Goal: Transaction & Acquisition: Purchase product/service

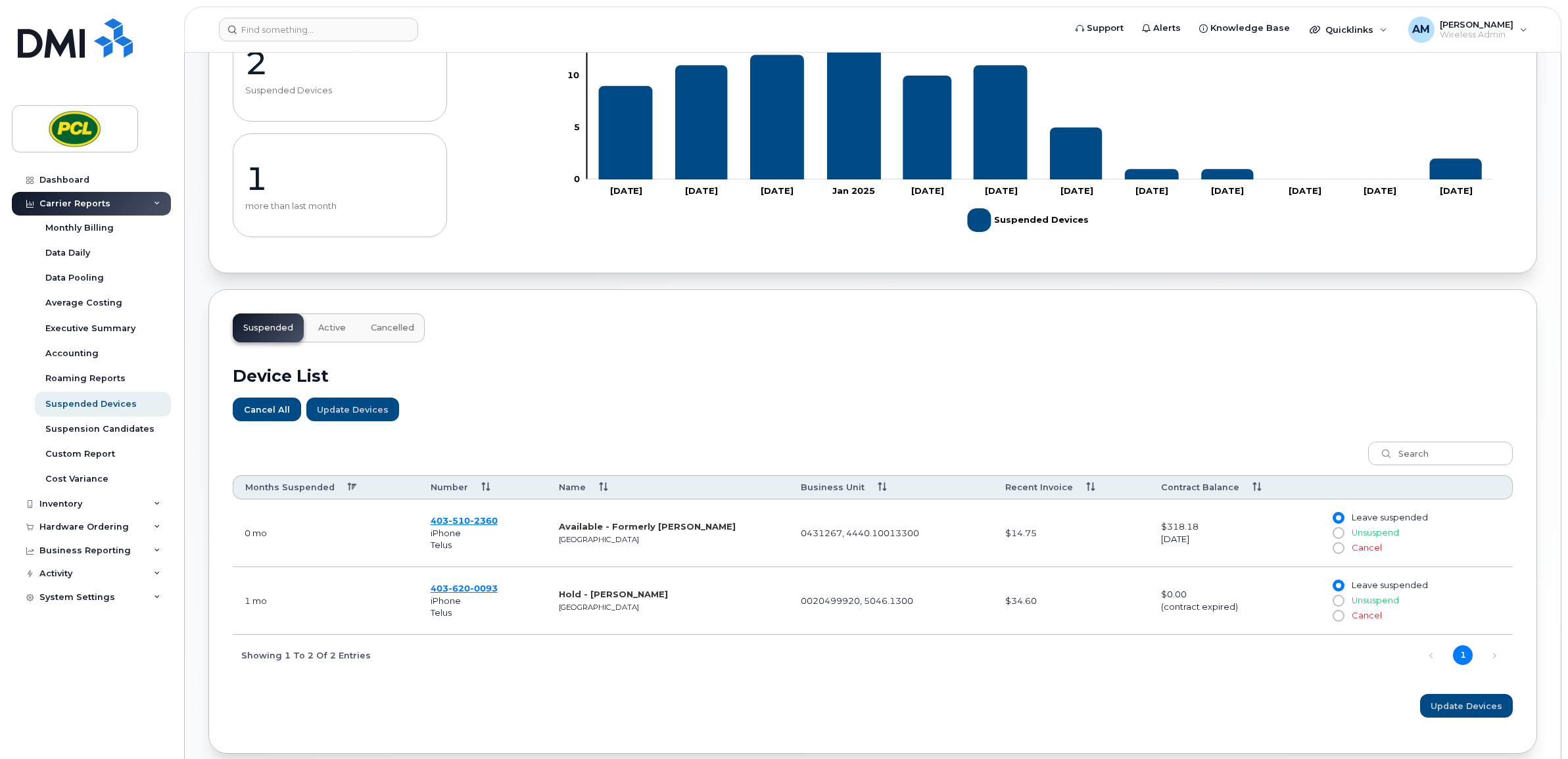
scroll to position [218, 0]
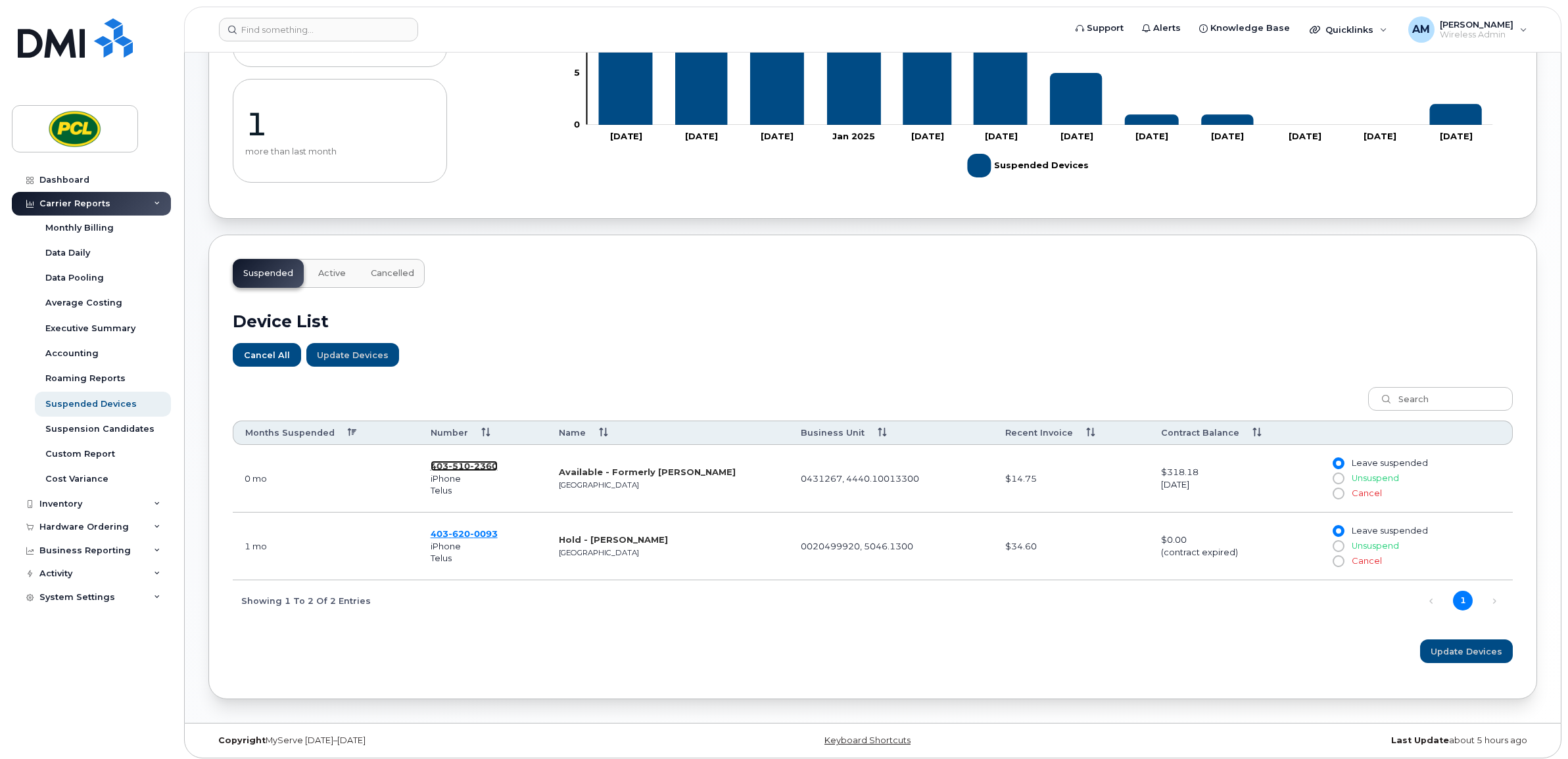
click at [448, 468] on span "510" at bounding box center [459, 466] width 22 height 10
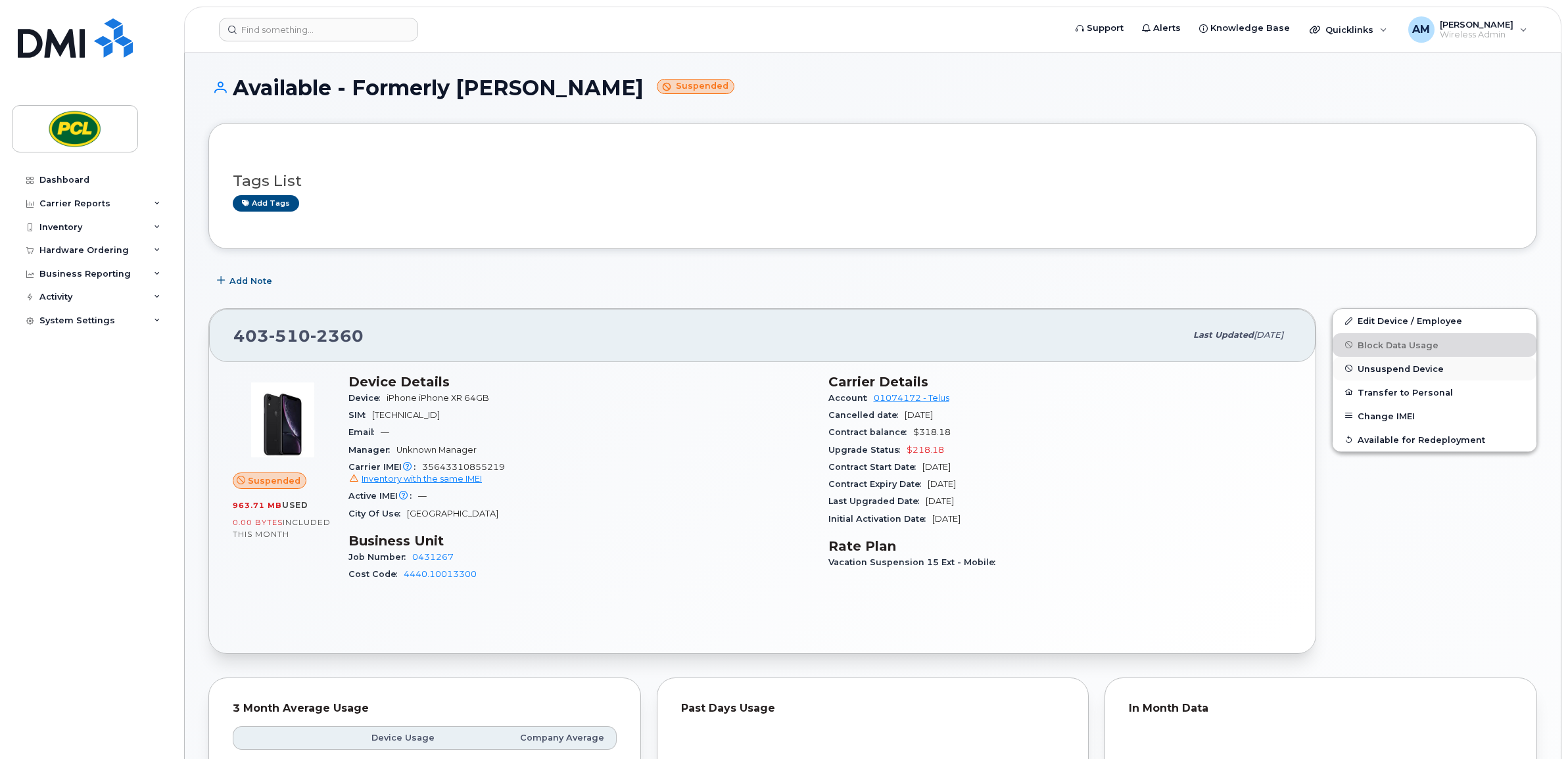
click at [1389, 368] on span "Unsuspend Device" at bounding box center [1400, 368] width 86 height 10
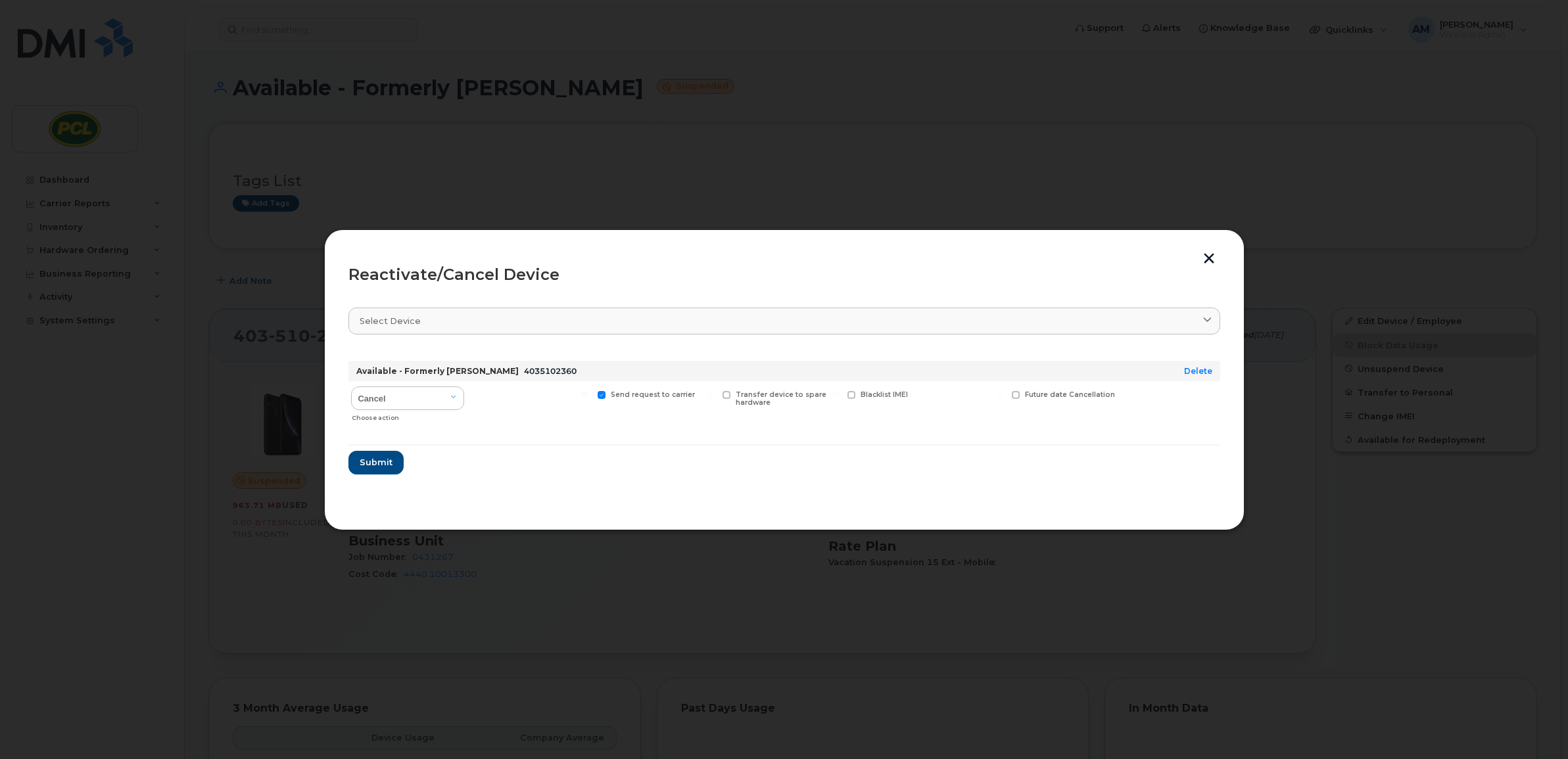
click at [619, 394] on span "Send request to carrier" at bounding box center [653, 395] width 84 height 9
click at [589, 394] on input "Send request to carrier" at bounding box center [585, 394] width 7 height 7
checkbox input "false"
click at [401, 403] on select "Cancel Reactivate" at bounding box center [407, 398] width 113 height 24
select select "[object Object]"
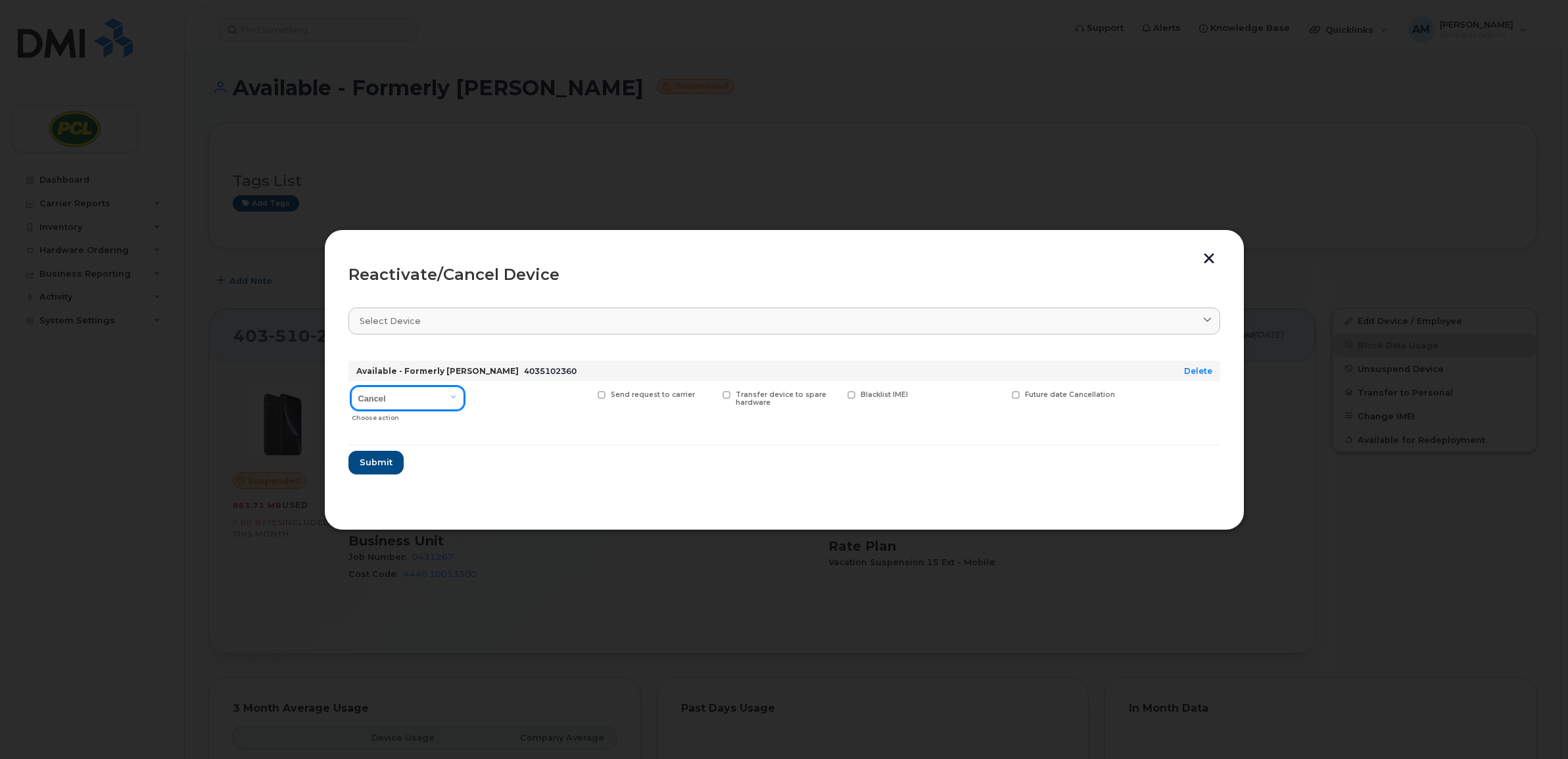
click at [351, 386] on select "Cancel Reactivate" at bounding box center [407, 398] width 113 height 24
click at [374, 467] on span "Submit" at bounding box center [375, 462] width 33 height 12
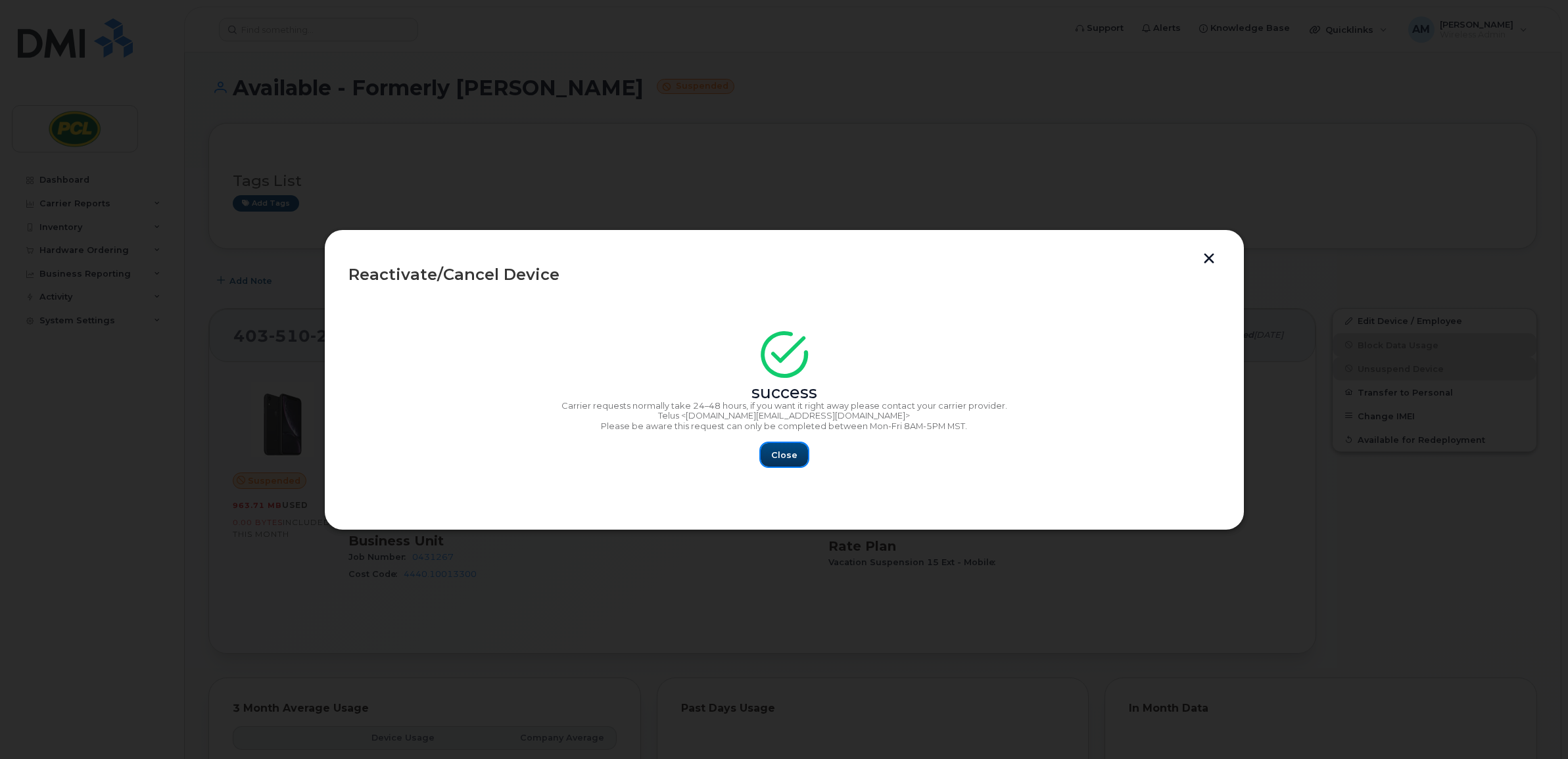
click at [768, 457] on button "Close" at bounding box center [784, 454] width 47 height 24
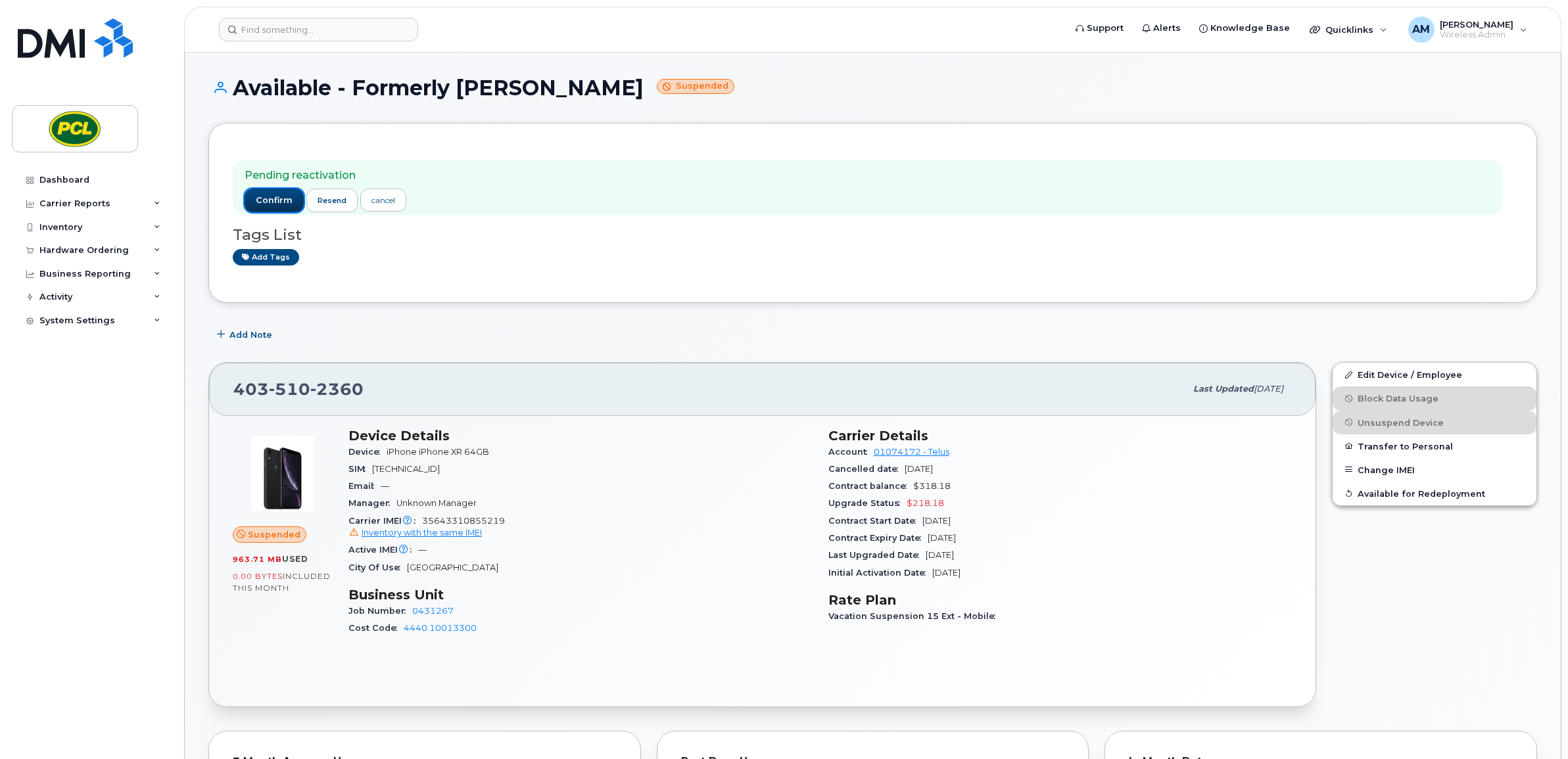
click at [266, 196] on span "confirm" at bounding box center [274, 201] width 37 height 12
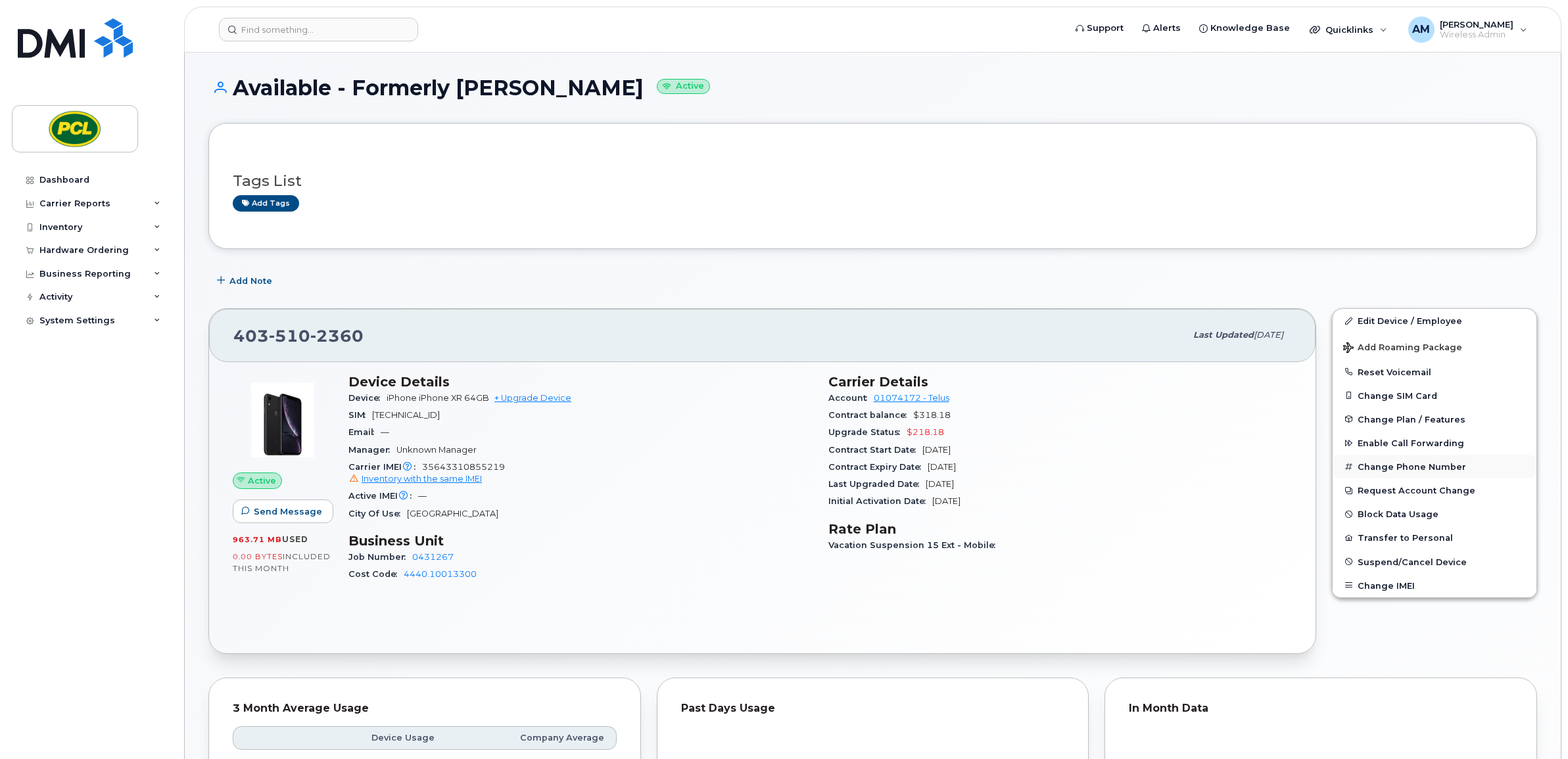
click at [1437, 460] on button "Change Phone Number" at bounding box center [1435, 467] width 204 height 24
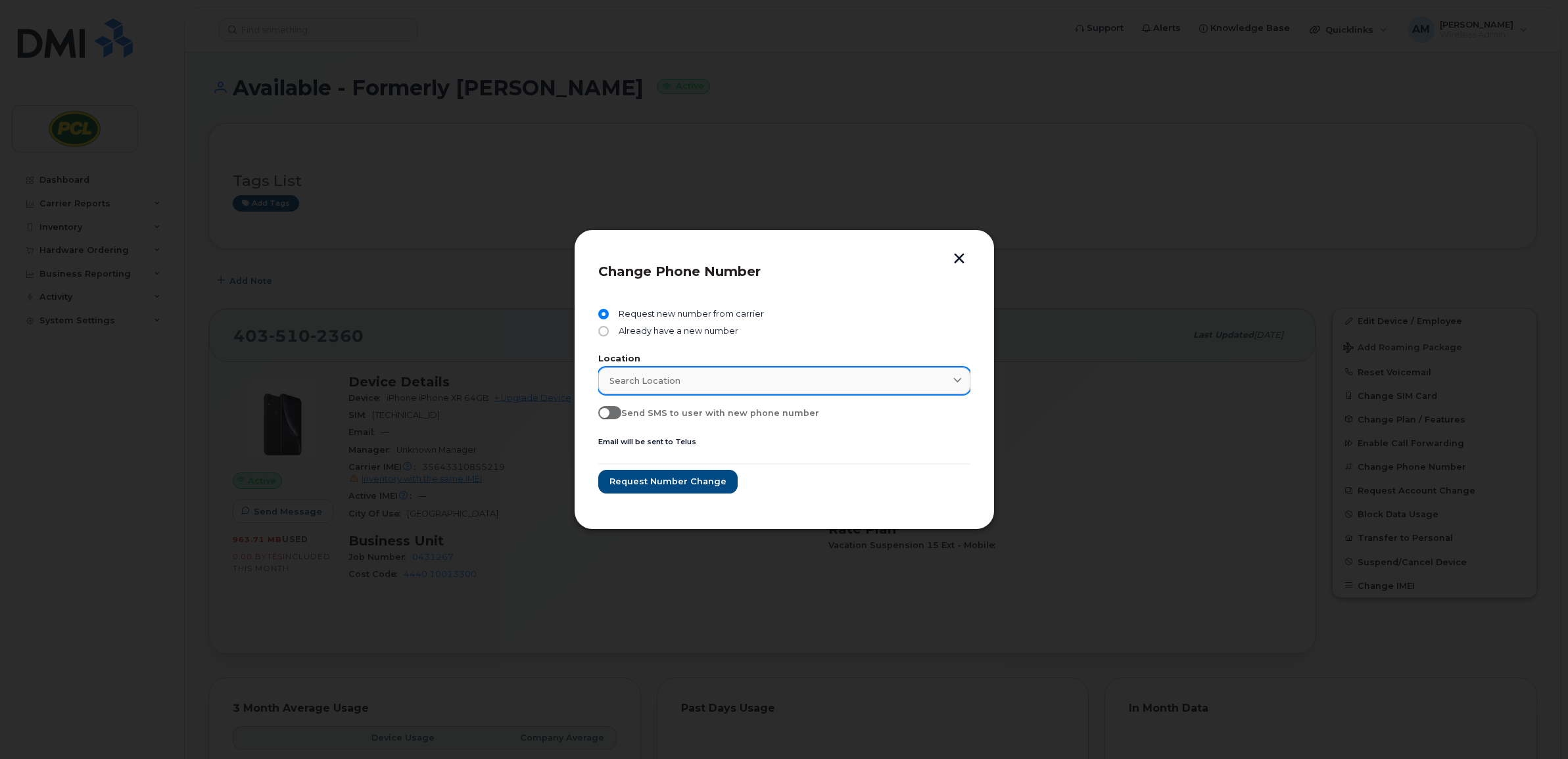
click at [615, 381] on span "Search location" at bounding box center [645, 380] width 71 height 12
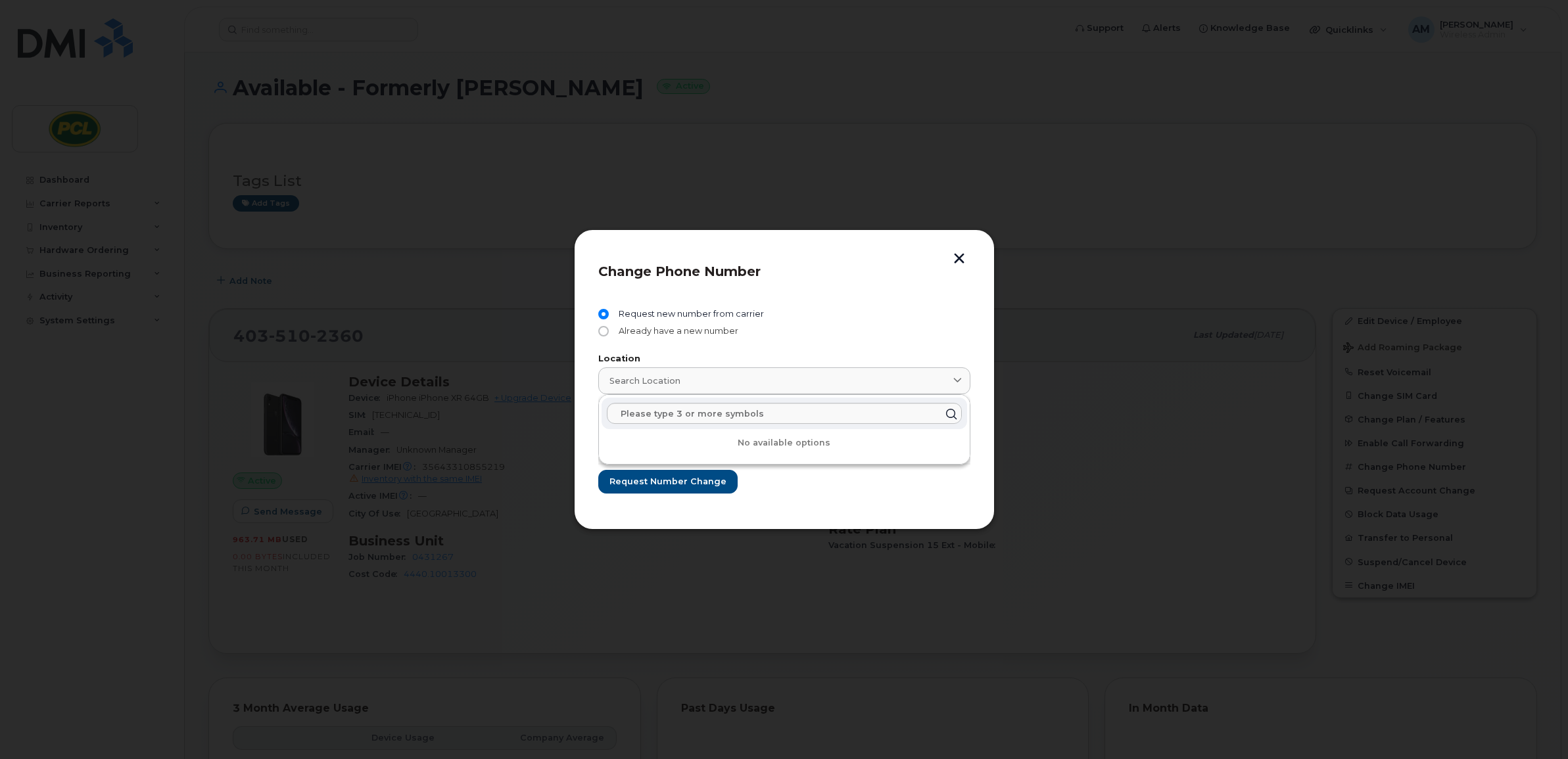
click at [631, 329] on span "Already have a new number" at bounding box center [676, 332] width 124 height 10
click at [609, 329] on input "Already have a new number" at bounding box center [603, 332] width 10 height 10
radio input "true"
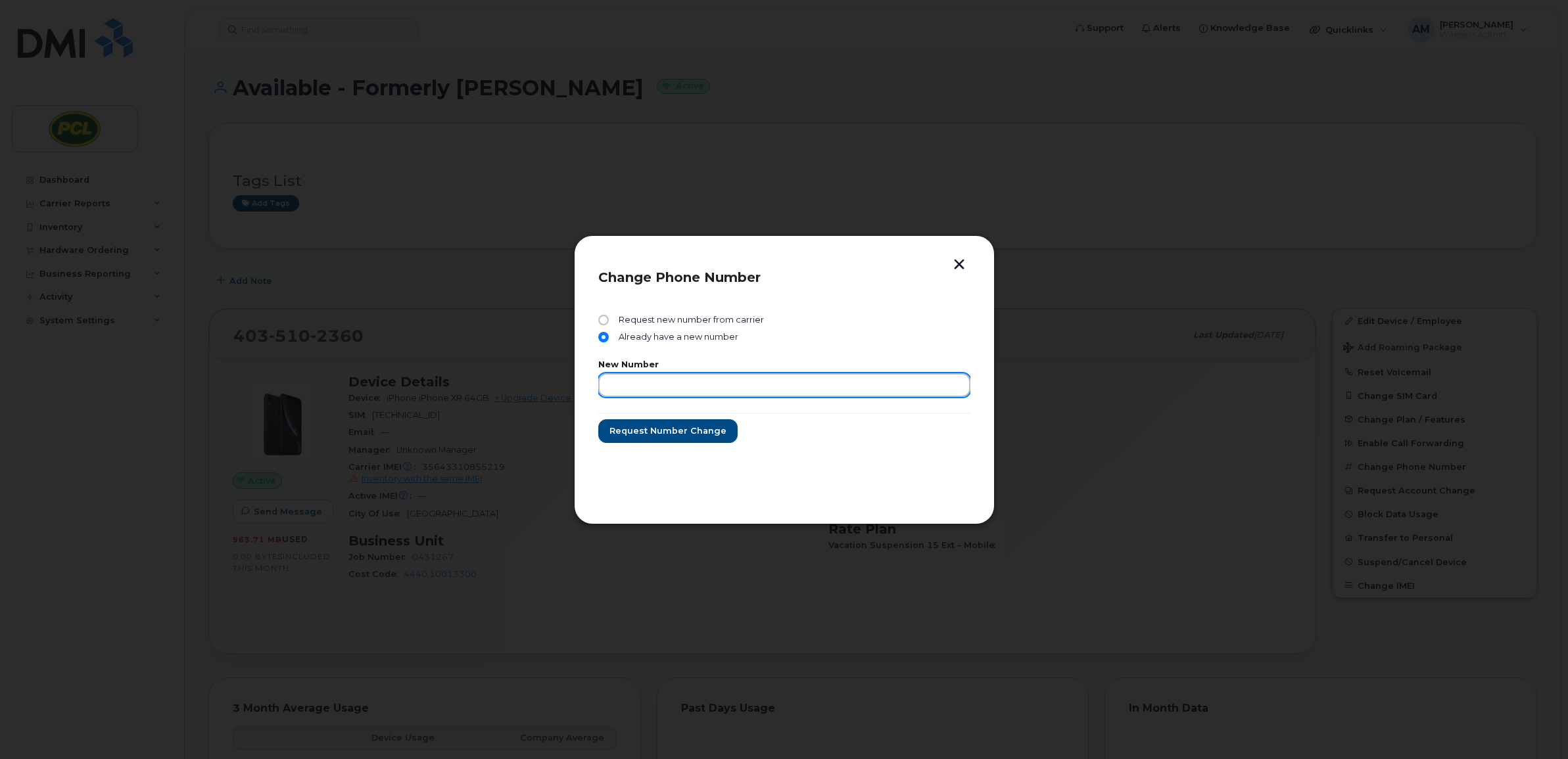
click at [640, 392] on input "text" at bounding box center [784, 385] width 372 height 24
type input "4035104180"
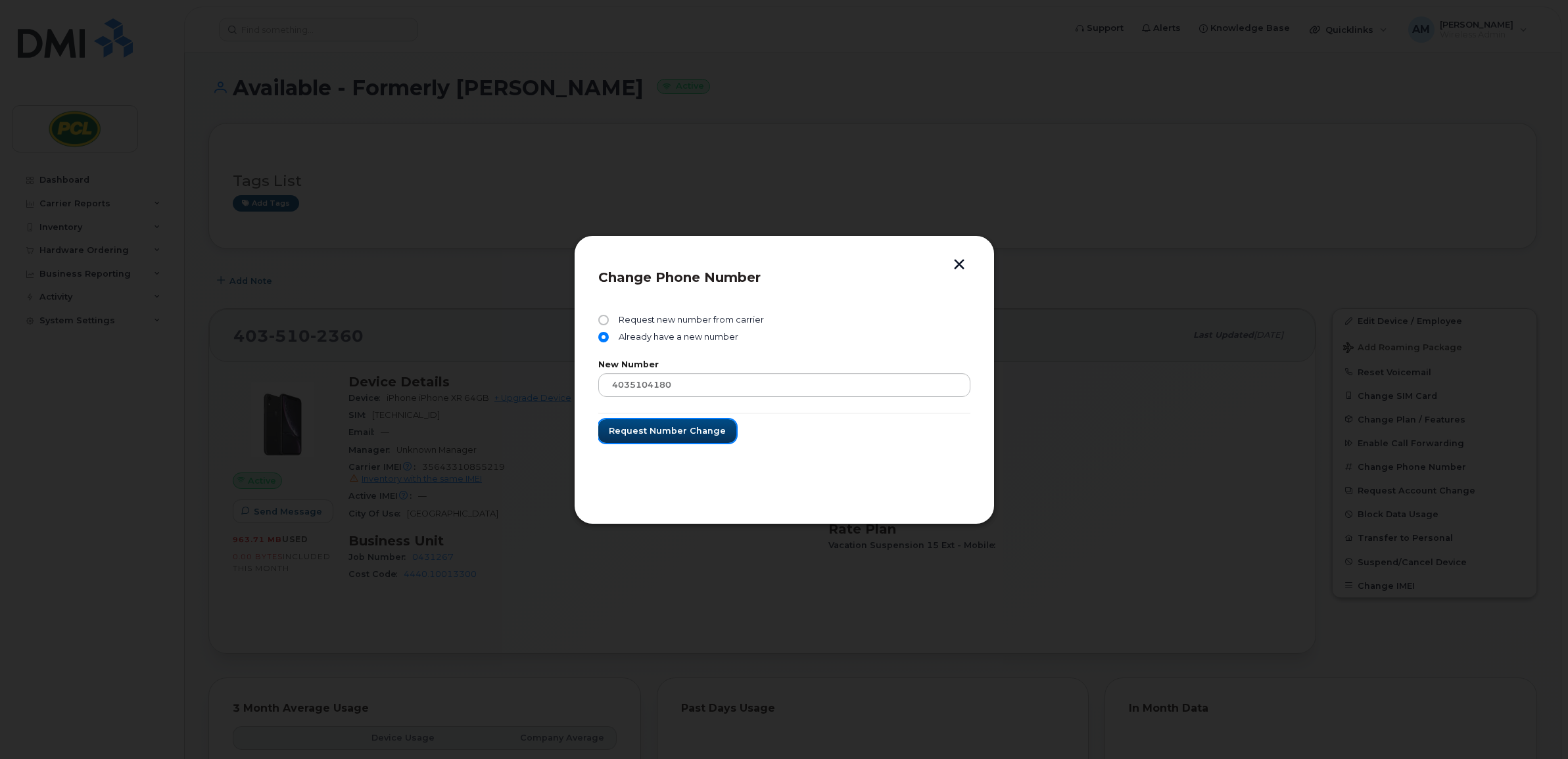
click at [648, 427] on span "Request number change" at bounding box center [667, 431] width 117 height 12
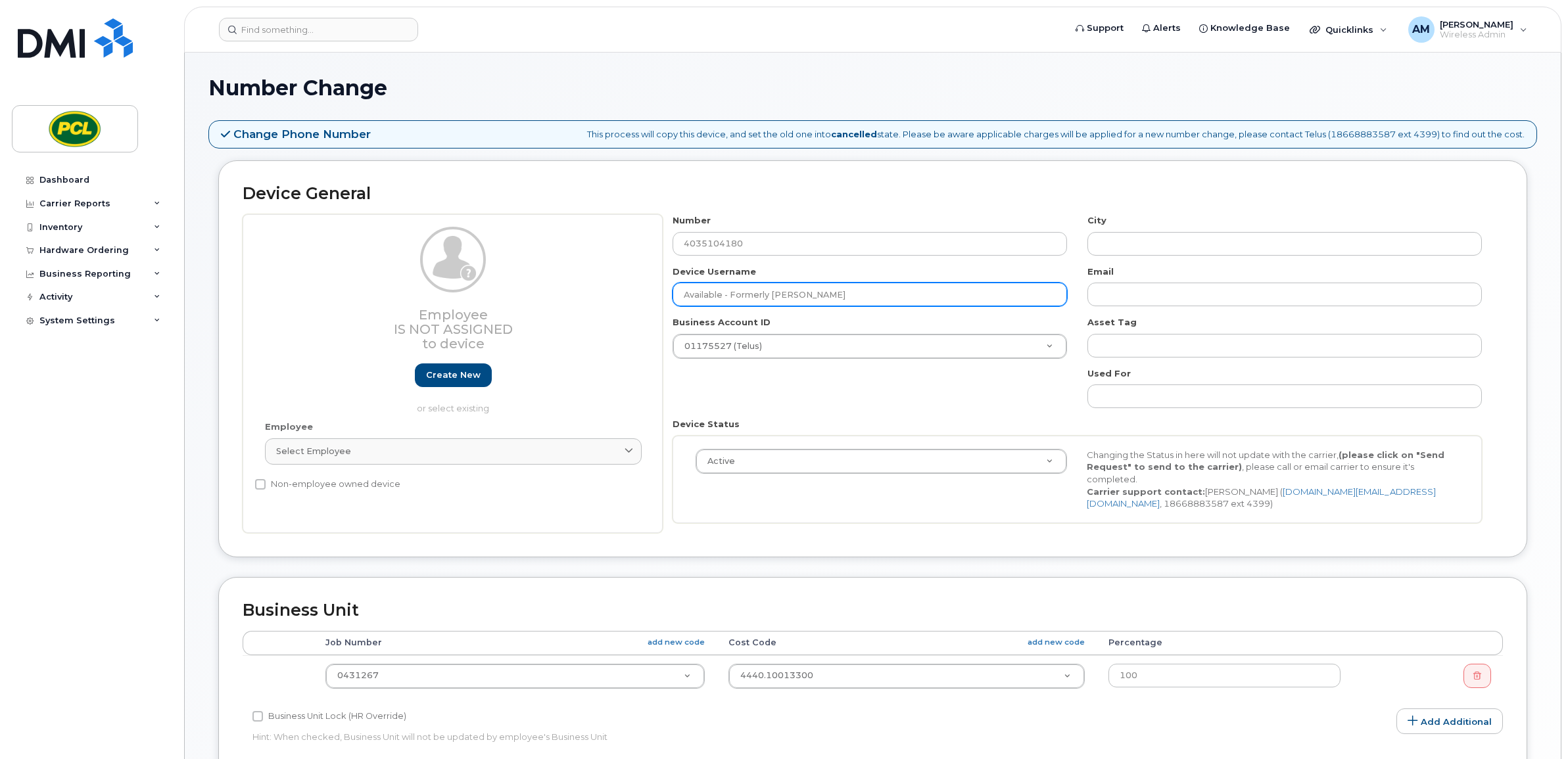
drag, startPoint x: 885, startPoint y: 292, endPoint x: 656, endPoint y: 300, distance: 229.1
click at [656, 300] on div "Employee Is not assigned to device Create new or select existing Employee Selec…" at bounding box center [873, 373] width 1261 height 319
type input "[PERSON_NAME]"
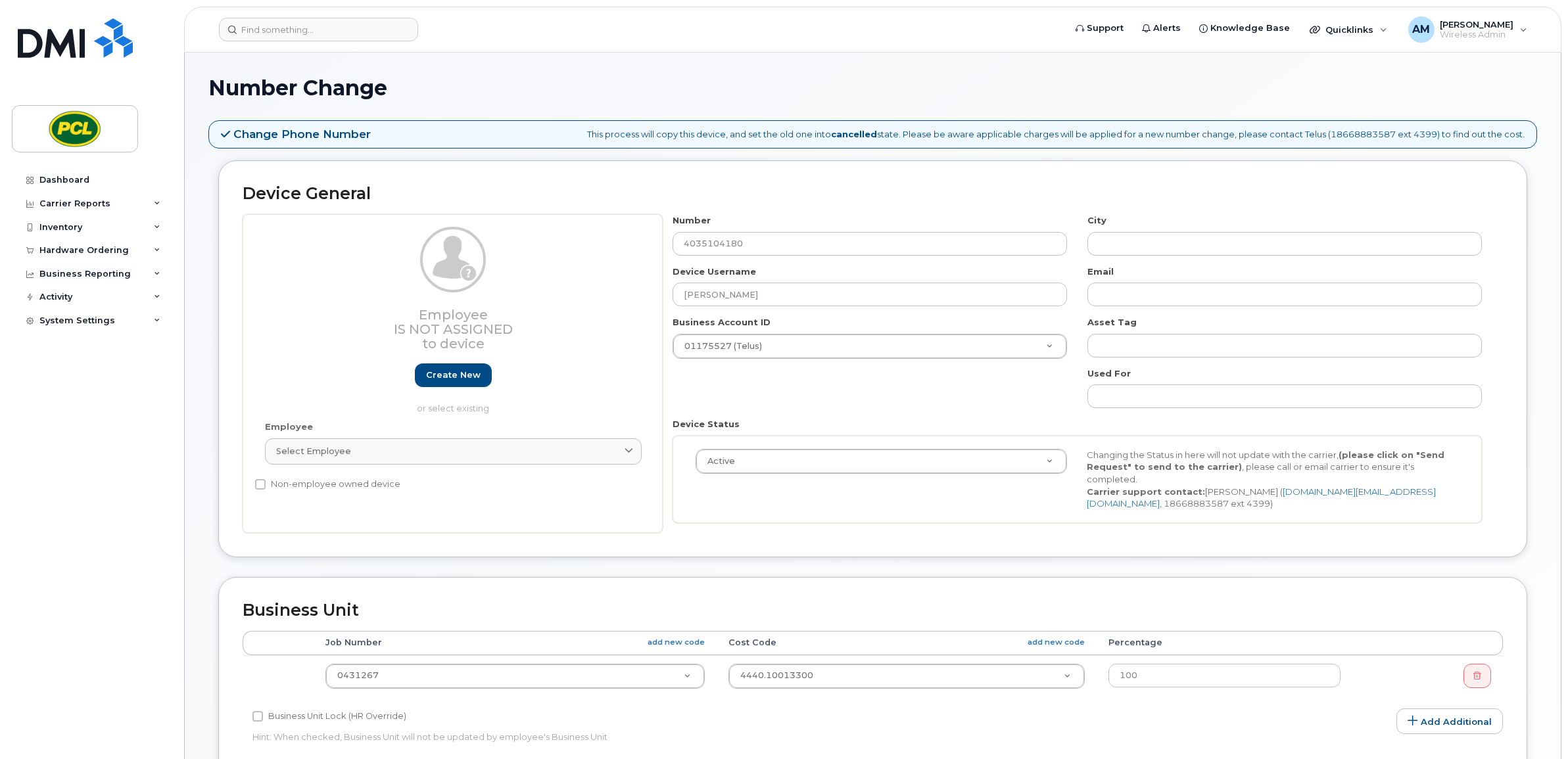
click at [802, 399] on div "Number 4035104180 City Device Username Ayoub Sellab Email Business Account ID 0…" at bounding box center [1077, 373] width 830 height 319
click at [843, 382] on div "Number 4035104180 City Device Username Ayoub Sellab Email Business Account ID 0…" at bounding box center [1077, 373] width 830 height 319
click at [882, 406] on div "Number 4035104180 City Device Username Ayoub Sellab Email Business Account ID 0…" at bounding box center [1077, 373] width 830 height 319
click at [1141, 238] on input "text" at bounding box center [1284, 244] width 394 height 24
type input "V"
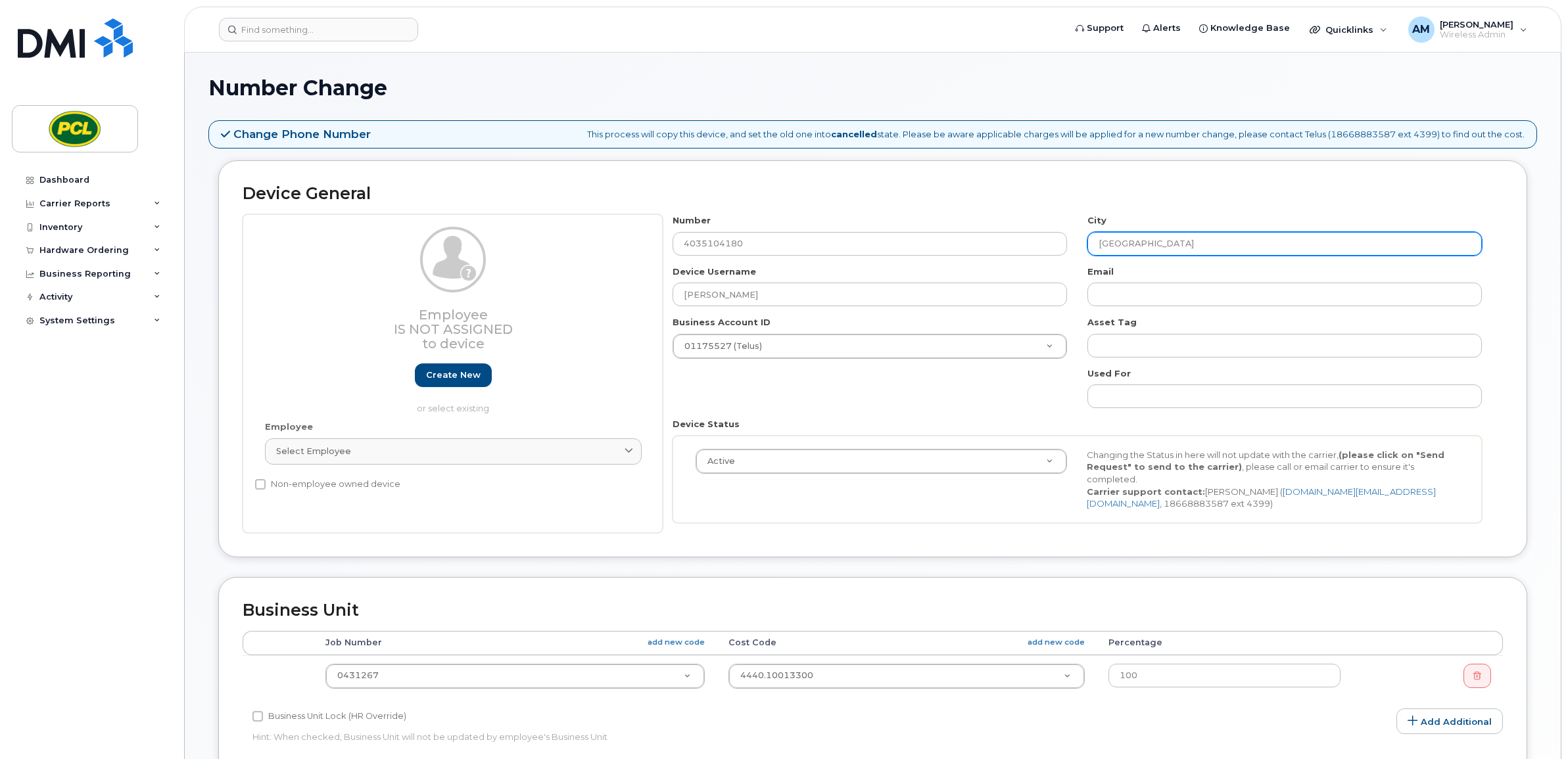
type input "[GEOGRAPHIC_DATA]"
click at [993, 414] on div "Number 4035104180 City Calgary Device Username Ayoub Sellab Email Business Acco…" at bounding box center [1077, 373] width 830 height 319
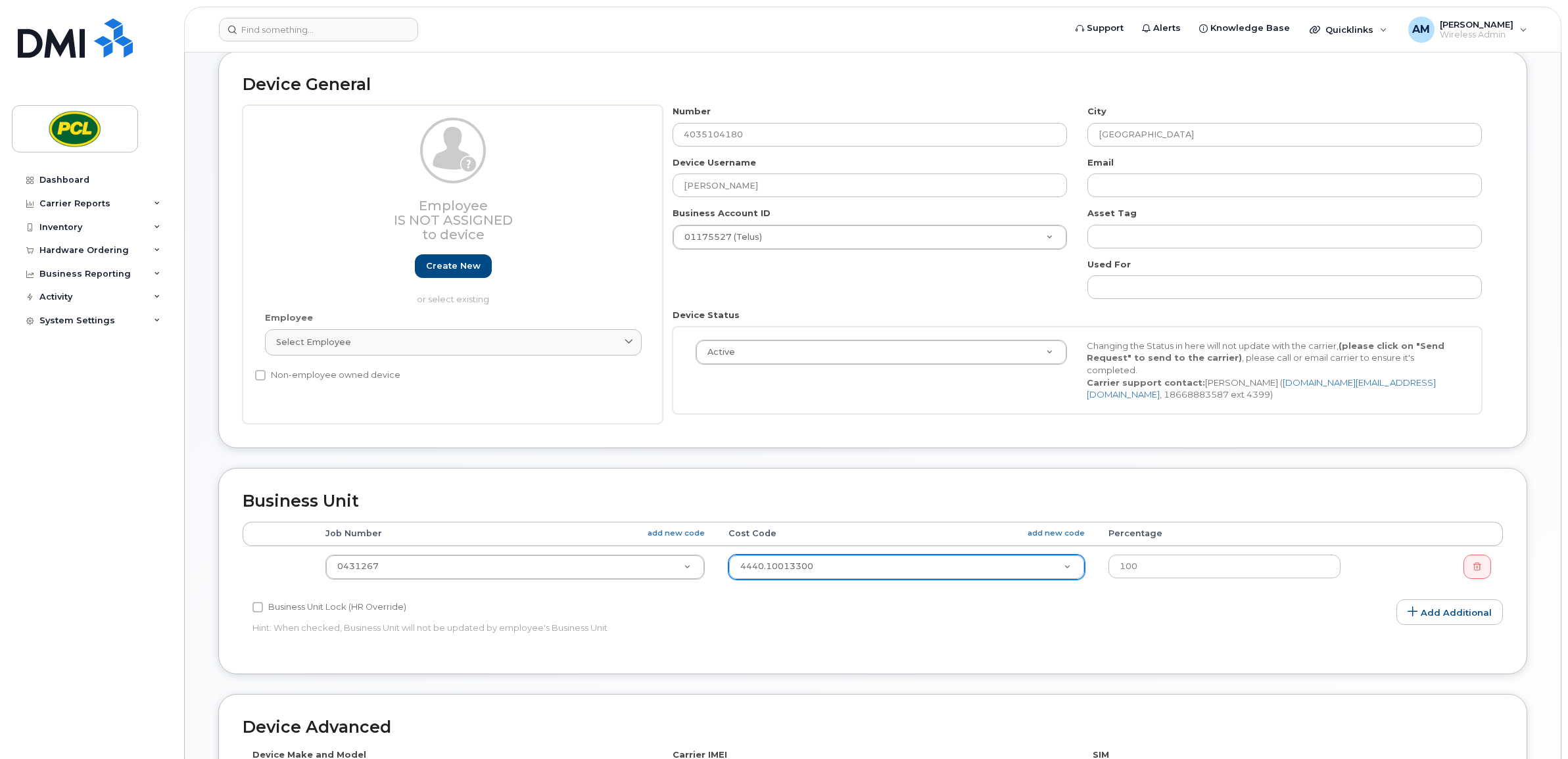
scroll to position [165, 0]
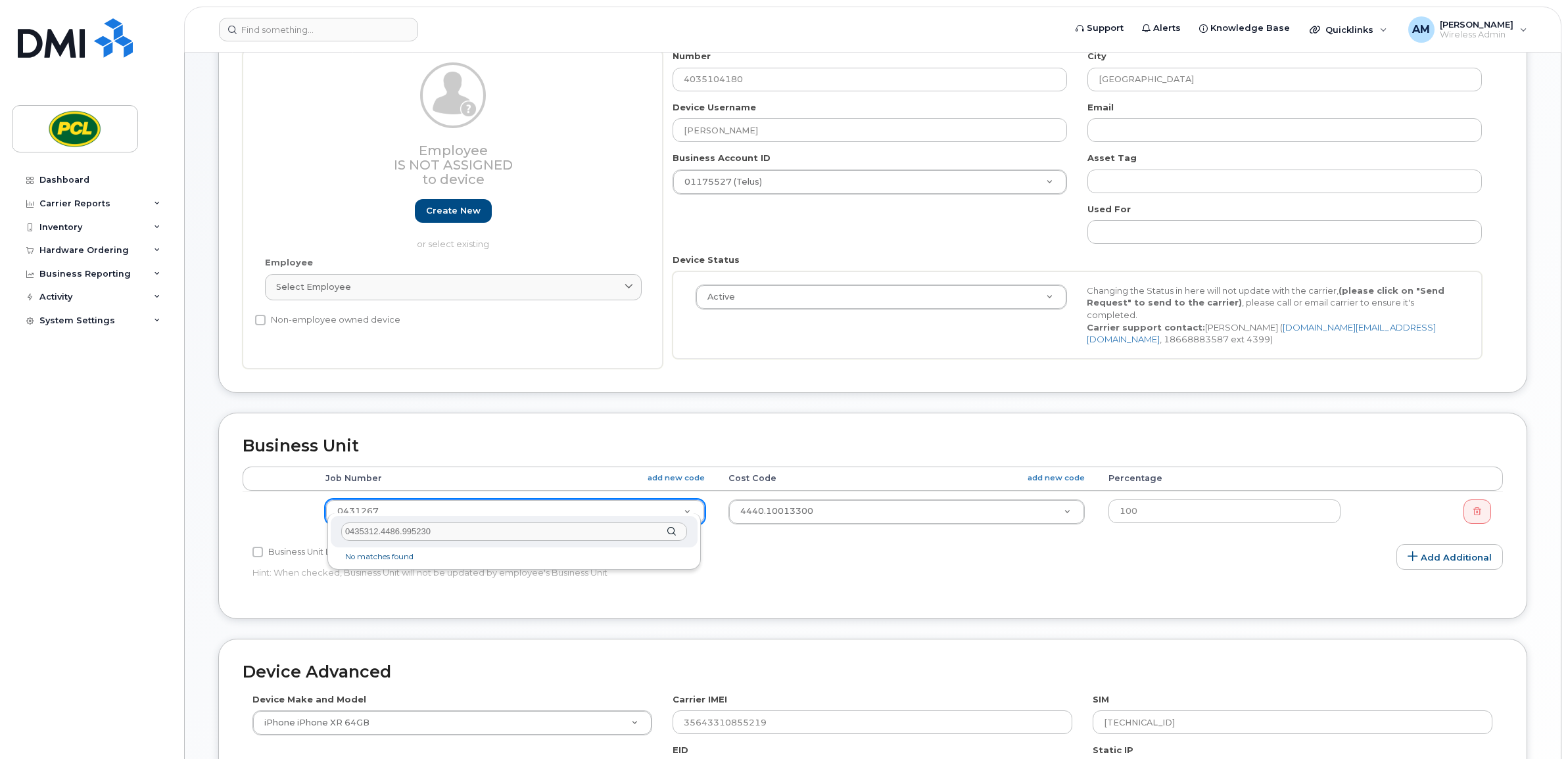
drag, startPoint x: 481, startPoint y: 534, endPoint x: 379, endPoint y: 542, distance: 102.3
click at [379, 542] on div "0435312.4486.995230" at bounding box center [514, 532] width 367 height 32
type input "0435312"
type input "2209598"
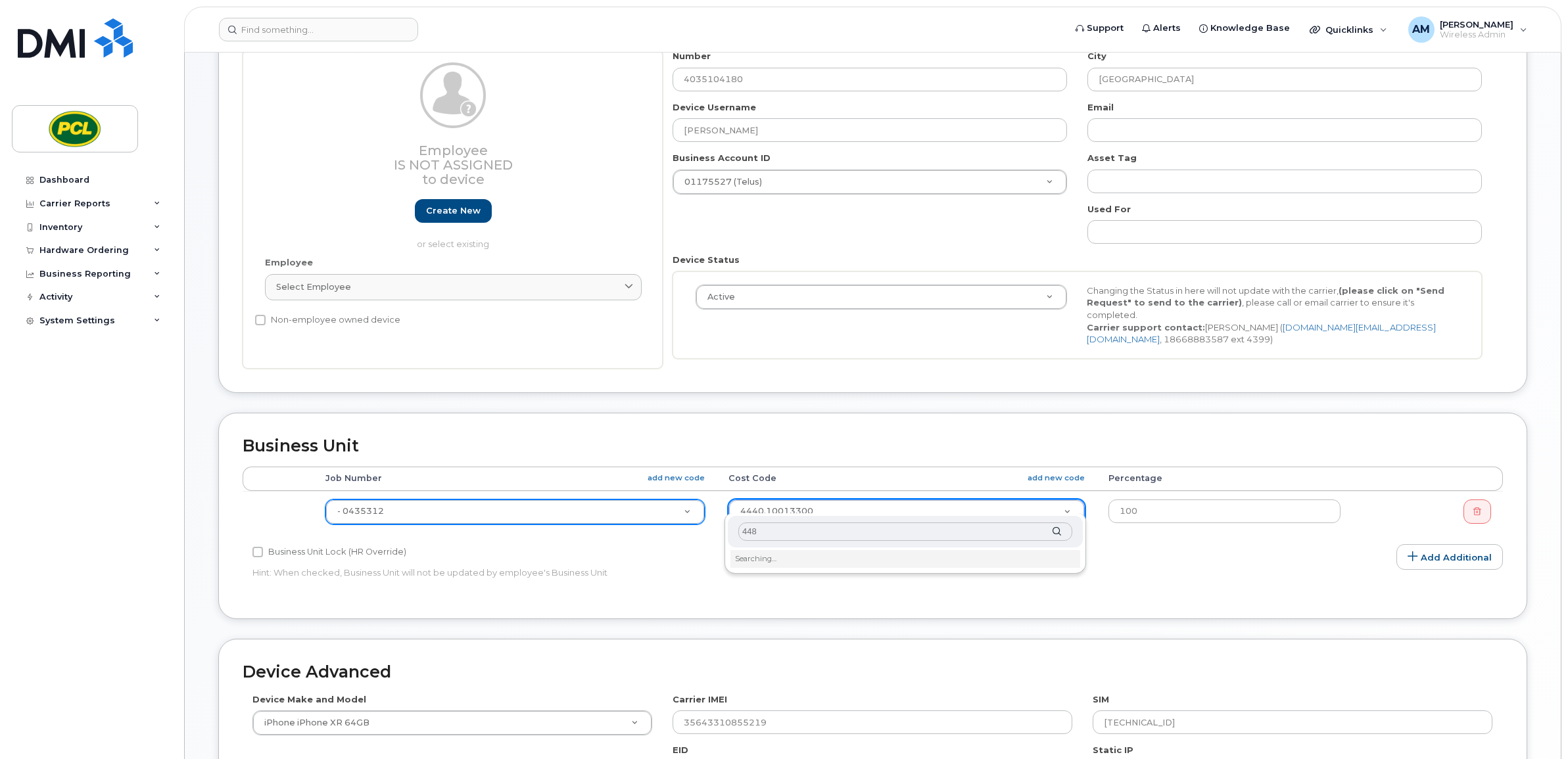
type input "4486"
type input "6821"
click at [804, 567] on p "Hint: When checked, Business Unit will not be updated by employee's Business Un…" at bounding box center [663, 573] width 820 height 12
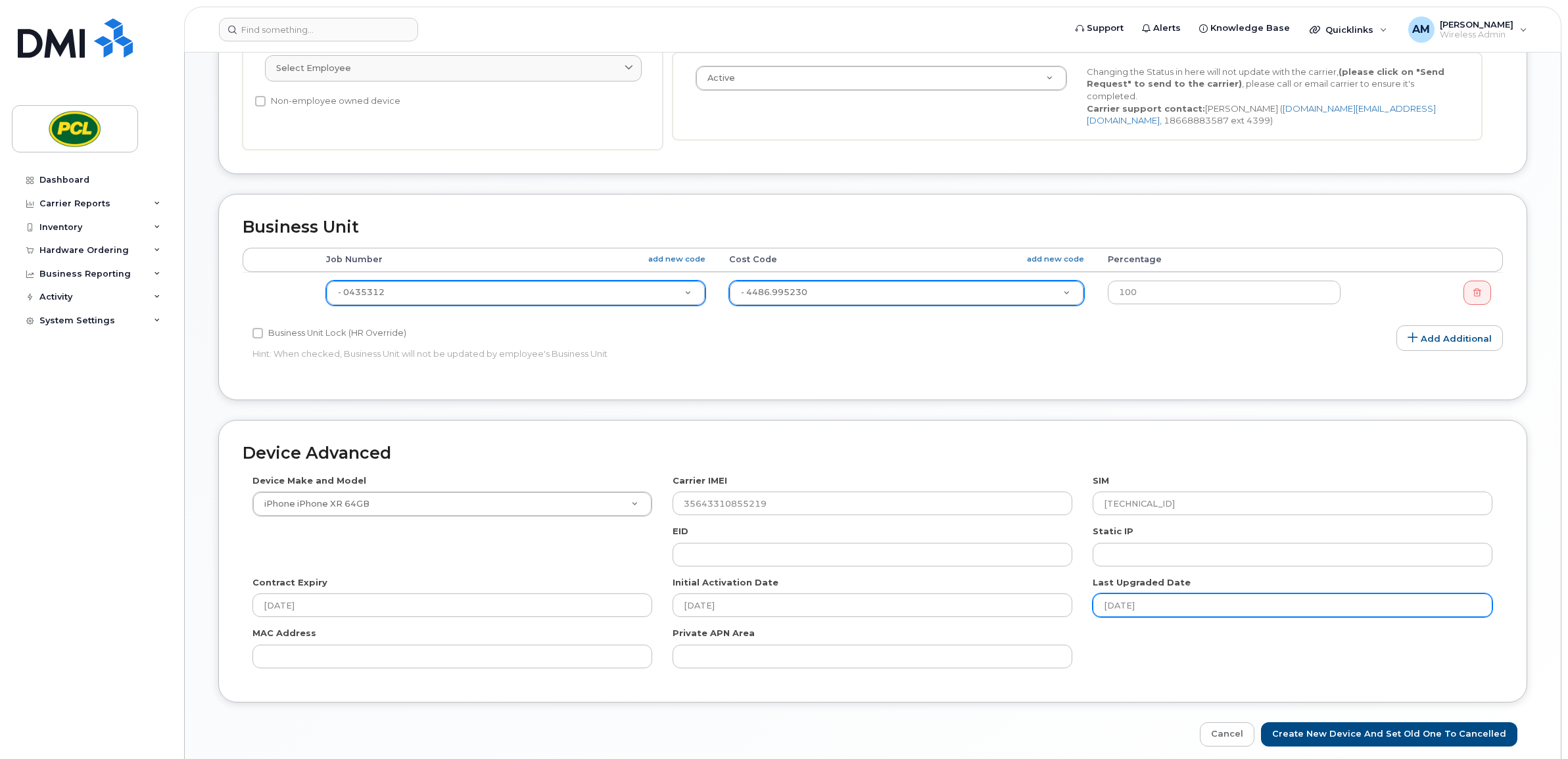
scroll to position [427, 0]
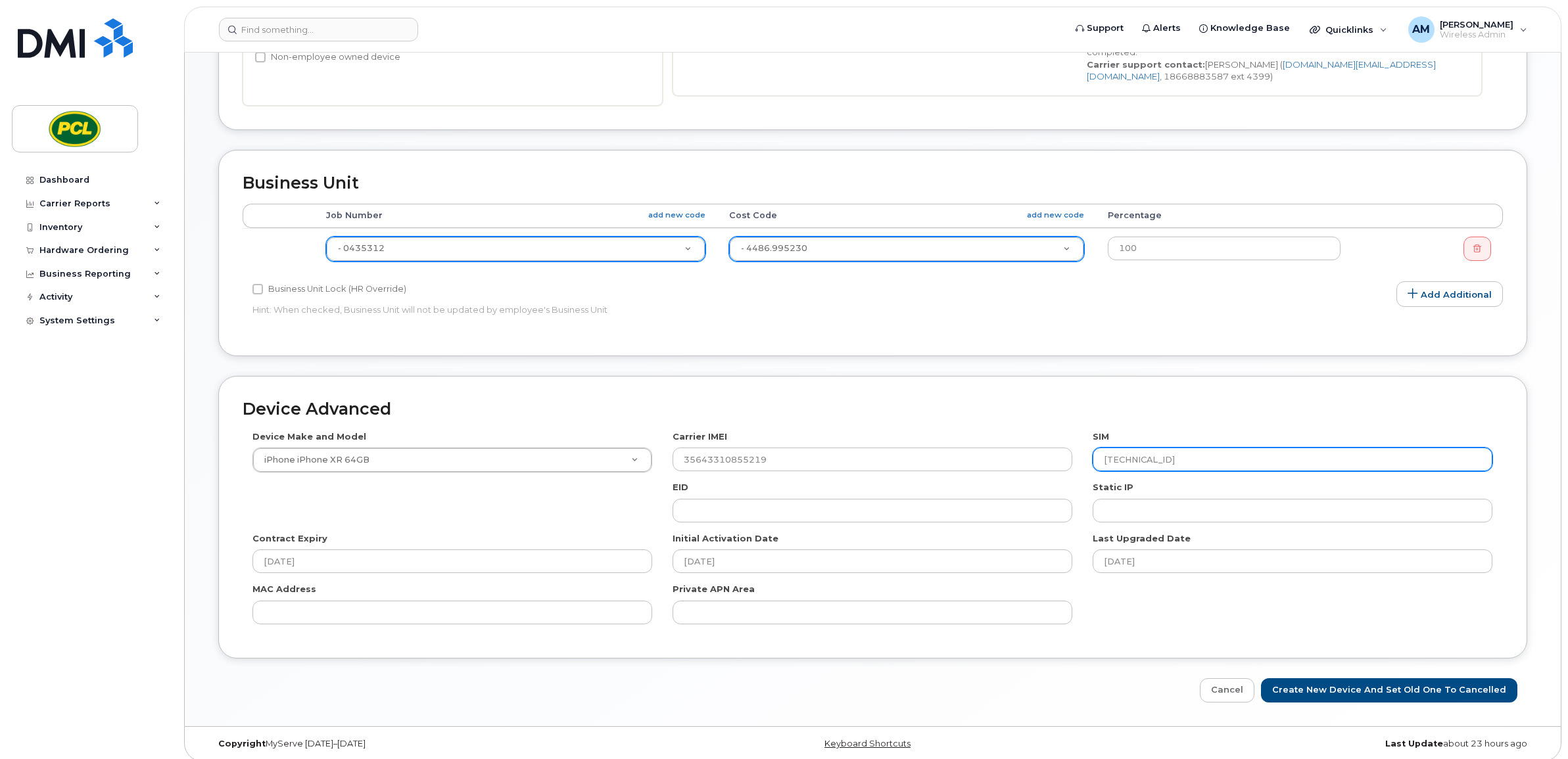
click at [1208, 447] on input "8912230200205833029" at bounding box center [1292, 459] width 400 height 24
paste input "11789702"
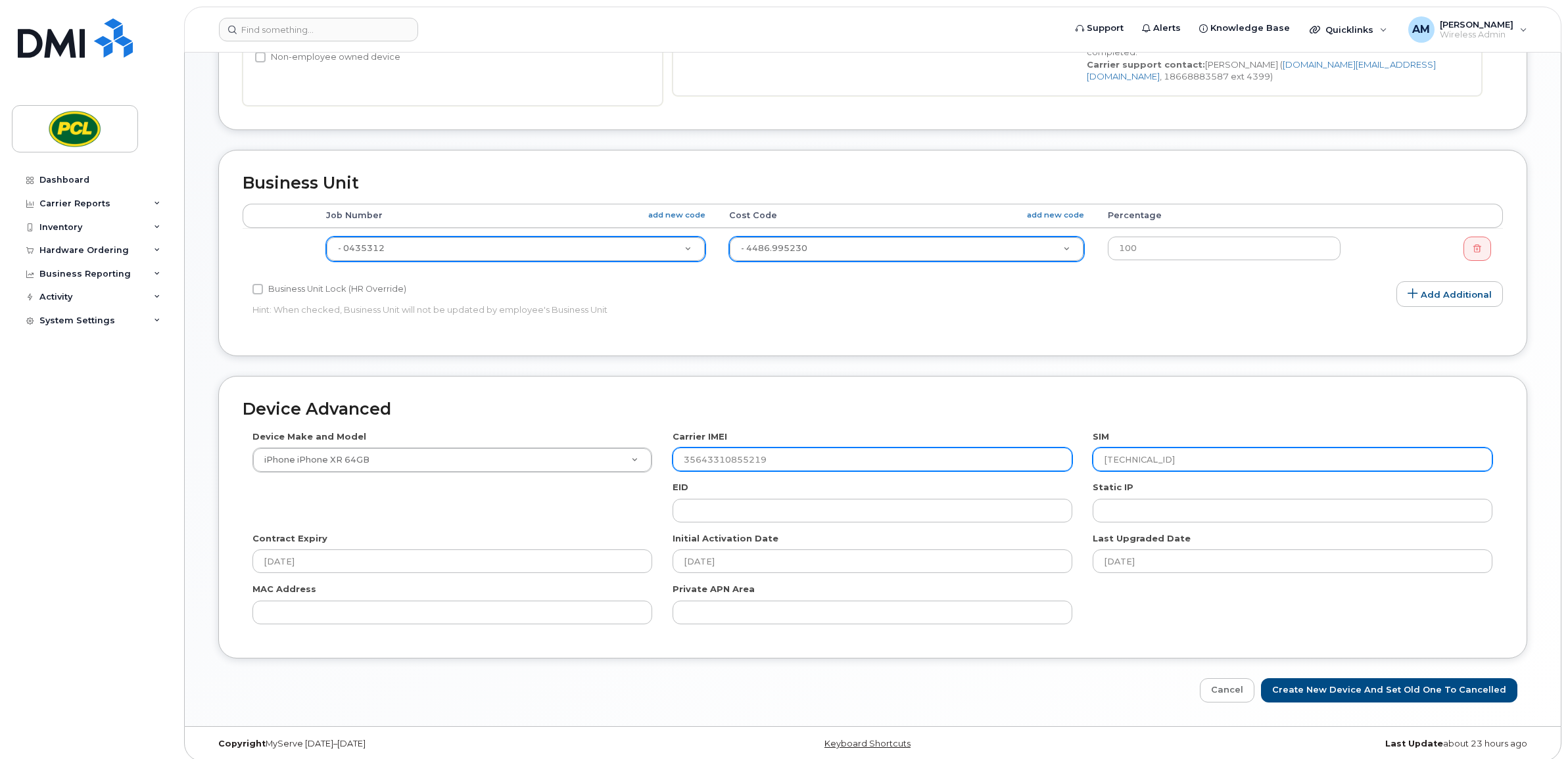
type input "8912230200211789702"
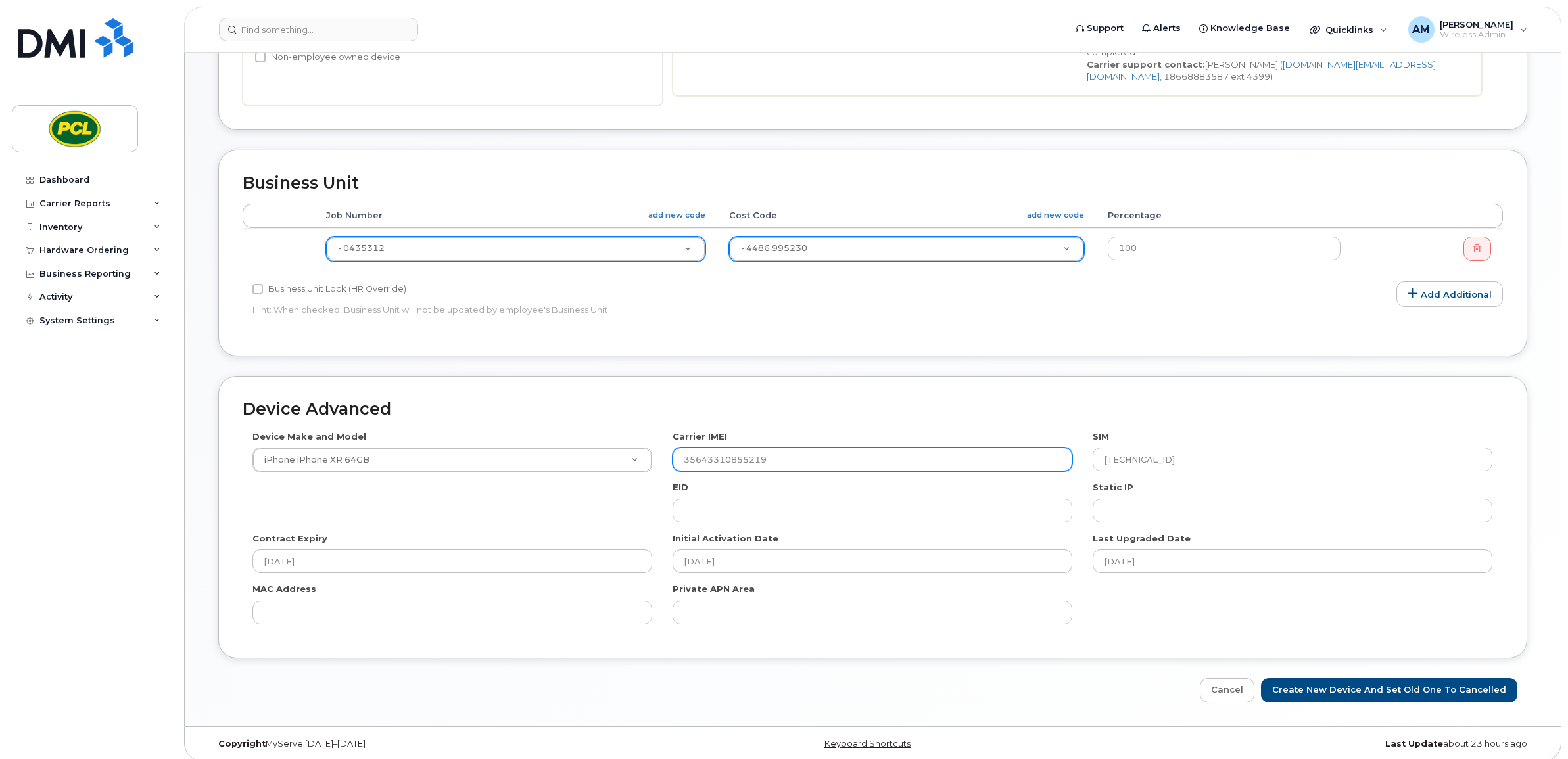
click at [843, 447] on input "35643310855219" at bounding box center [871, 459] width 400 height 24
drag, startPoint x: 843, startPoint y: 447, endPoint x: 651, endPoint y: 449, distance: 192.0
click at [651, 449] on div "Device Make and Model iPhone iPhone XR 64GB HUB Netgear Orbi Aircard E5836S And…" at bounding box center [873, 533] width 1261 height 204
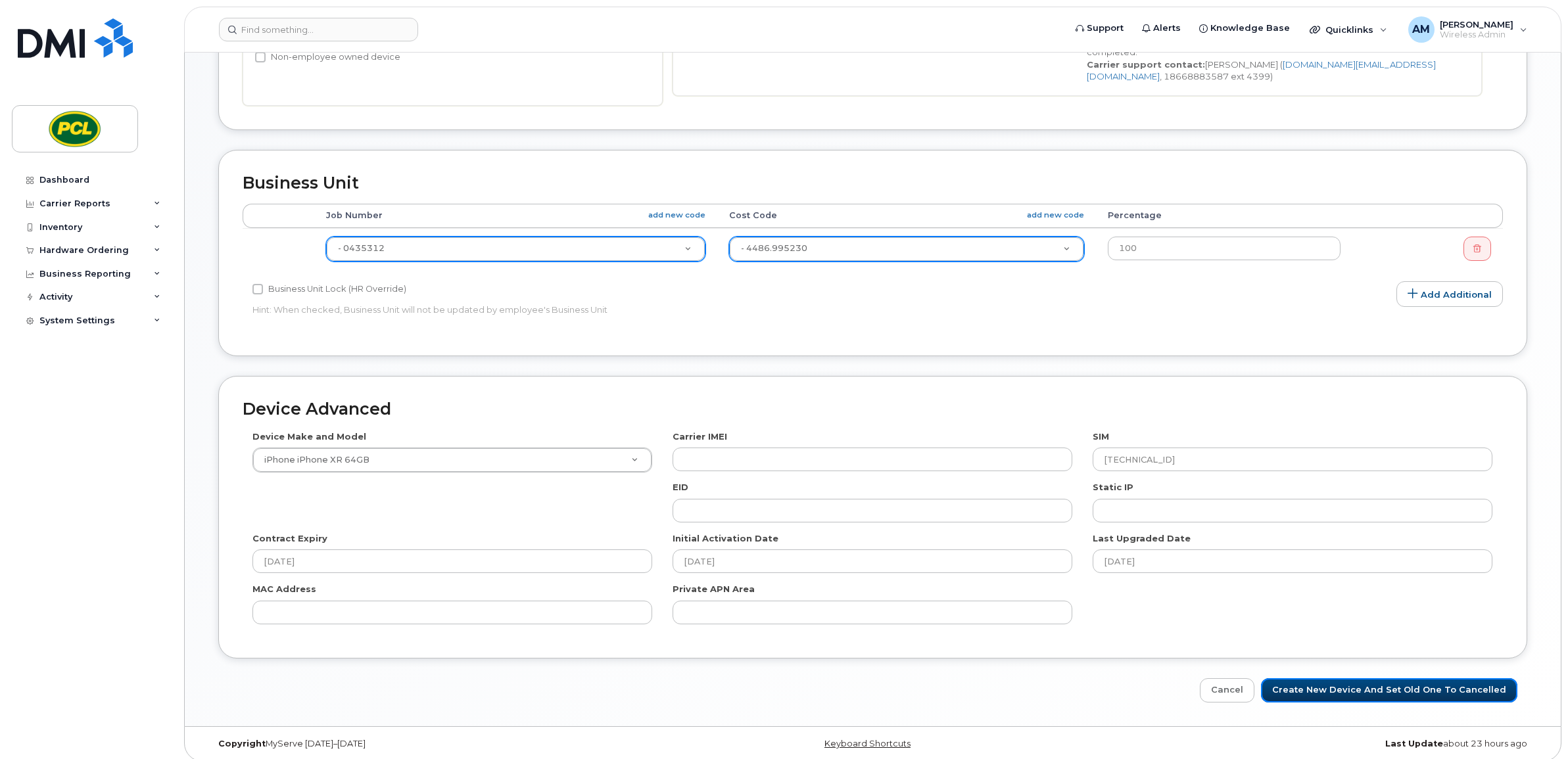
drag, startPoint x: 1376, startPoint y: 678, endPoint x: 481, endPoint y: 518, distance: 909.2
click at [481, 518] on div "Device Advanced Device Make and Model iPhone iPhone XR 64GB HUB Netgear Orbi Ai…" at bounding box center [872, 539] width 1329 height 326
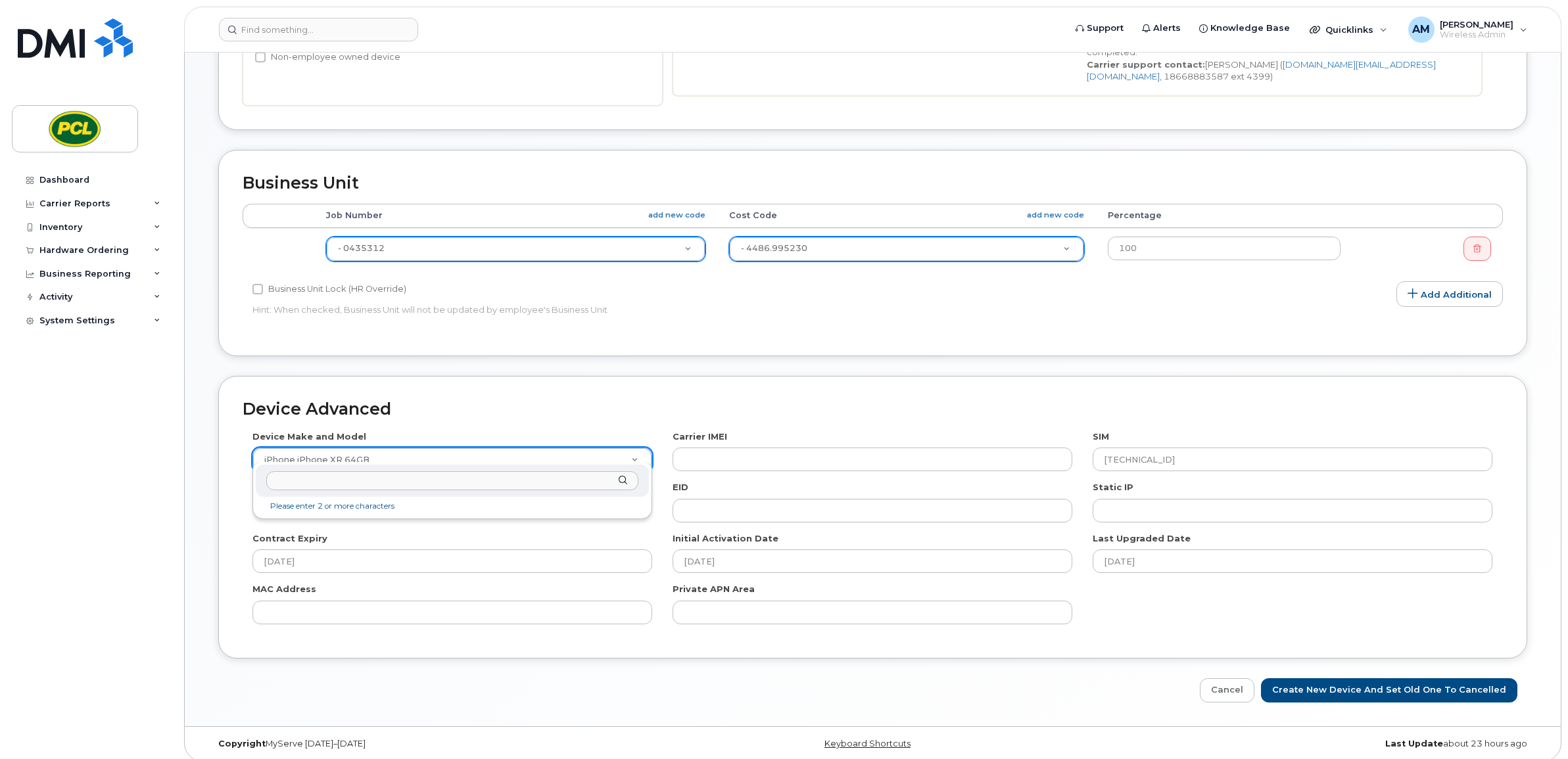
drag, startPoint x: 474, startPoint y: 454, endPoint x: 679, endPoint y: 420, distance: 207.8
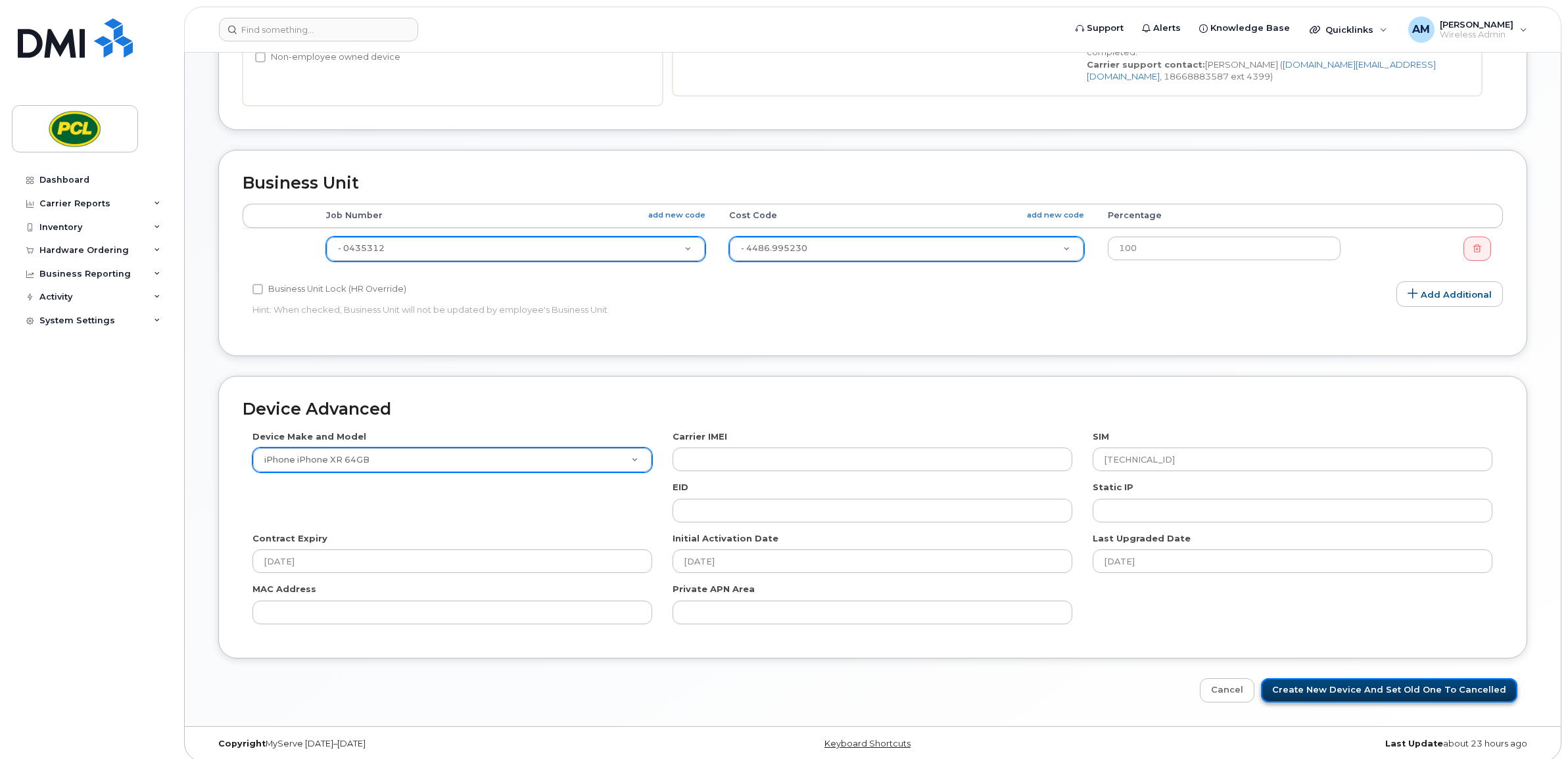
click at [1391, 678] on input "Create New Device and set old one to Cancelled" at bounding box center [1389, 690] width 256 height 24
type input "Saving..."
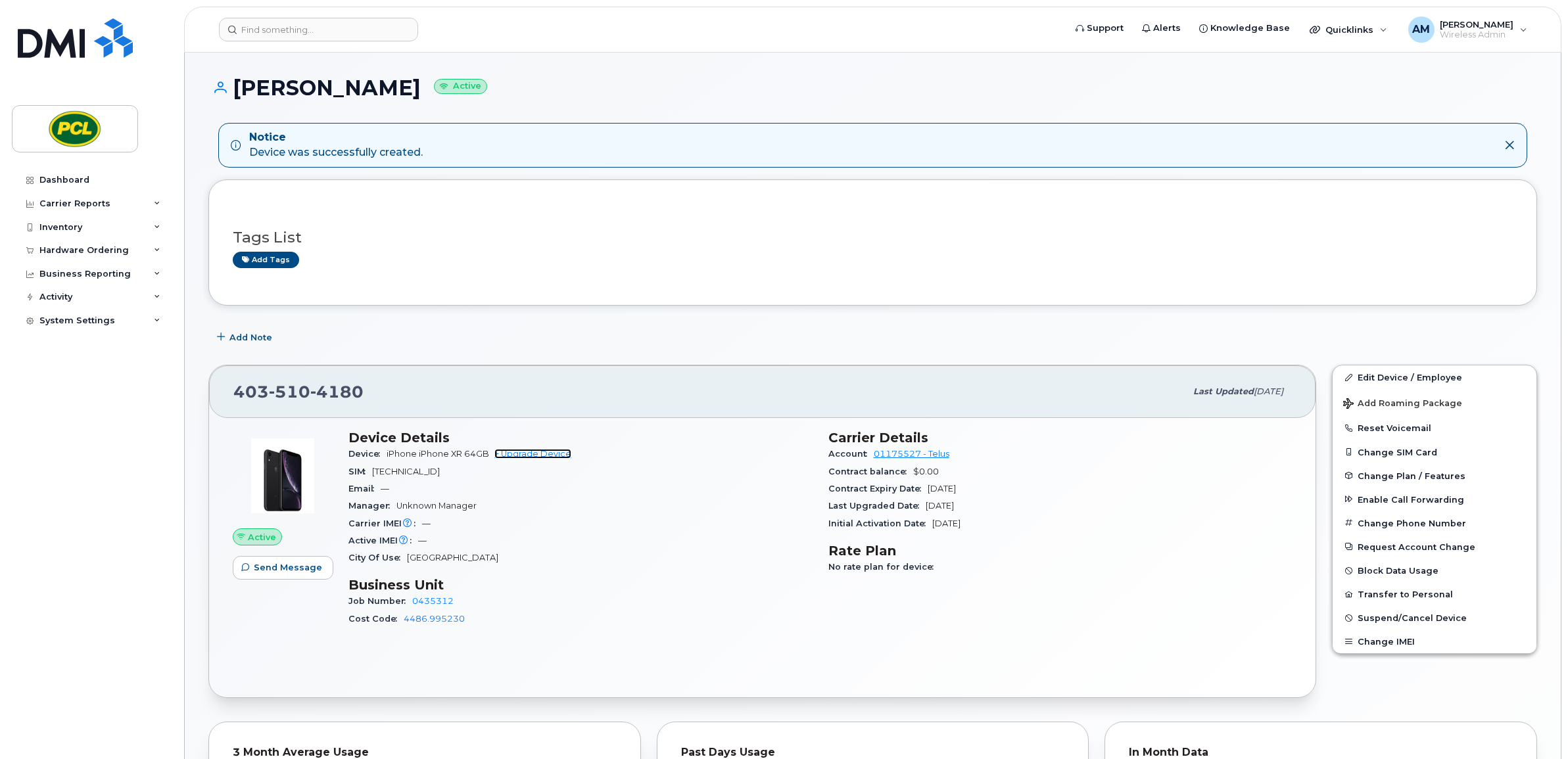
click at [555, 455] on link "+ Upgrade Device" at bounding box center [533, 453] width 77 height 10
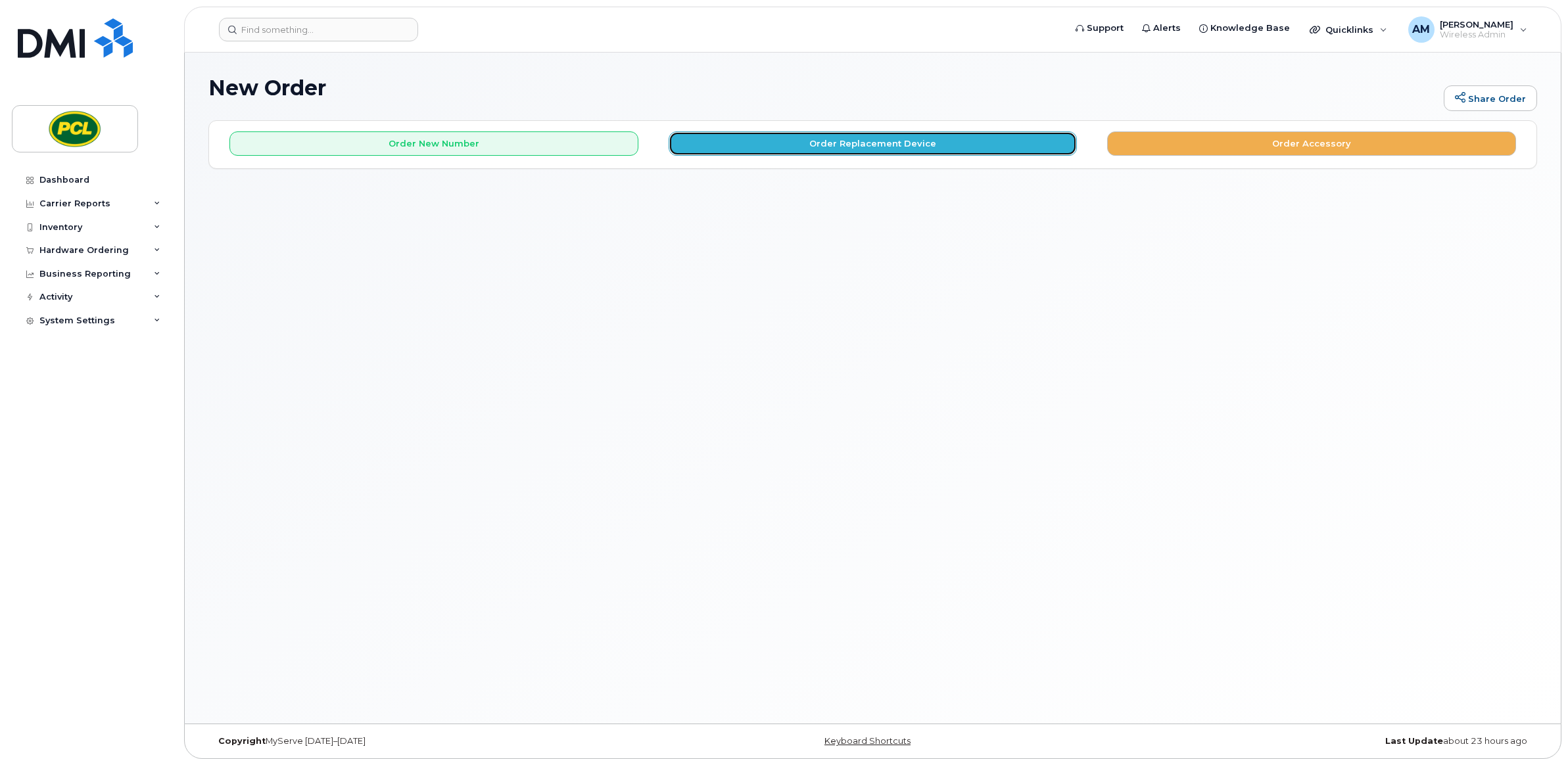
click at [892, 142] on button "Order Replacement Device" at bounding box center [873, 144] width 409 height 24
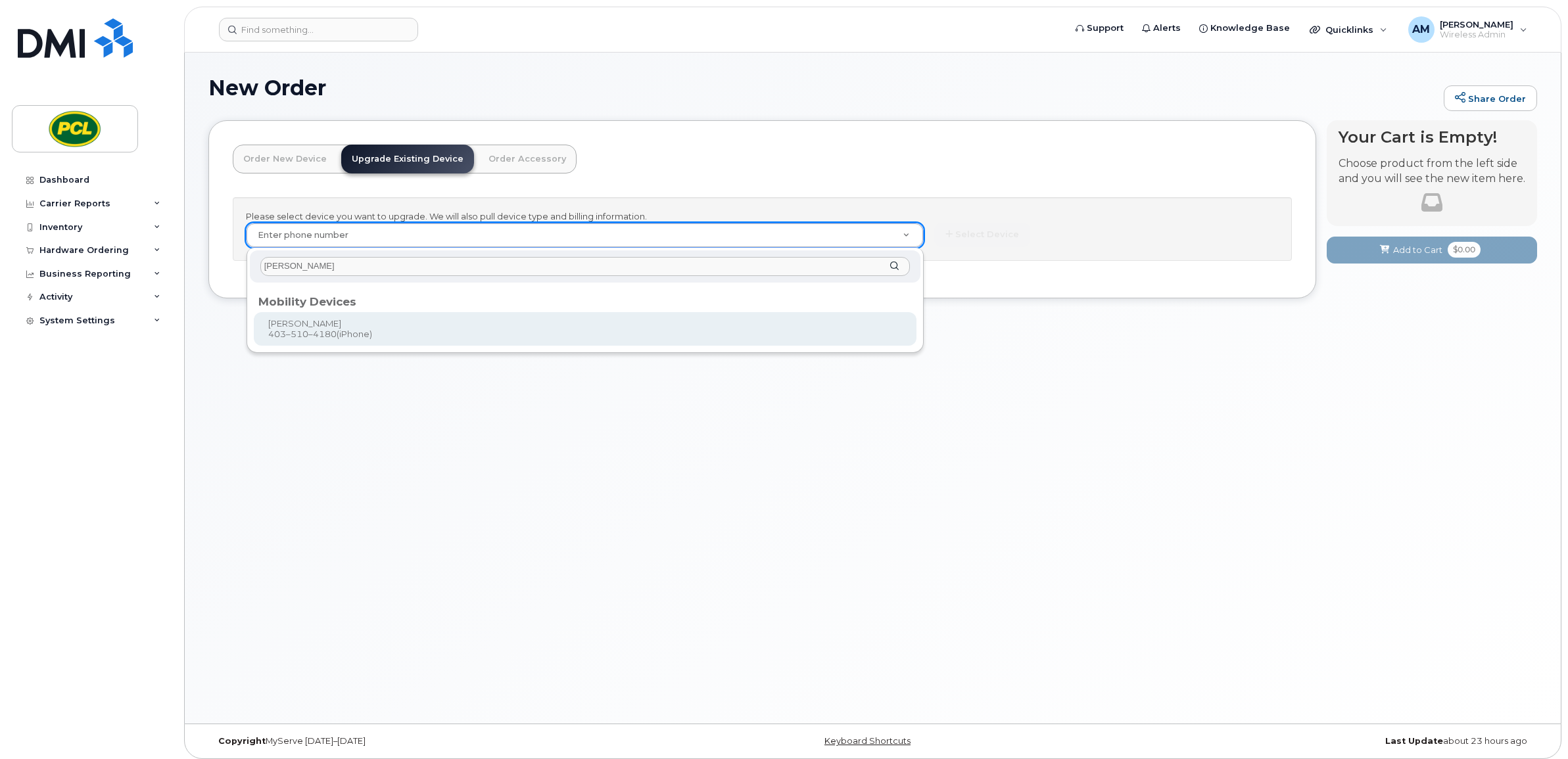
type input "[PERSON_NAME]"
type input "545268"
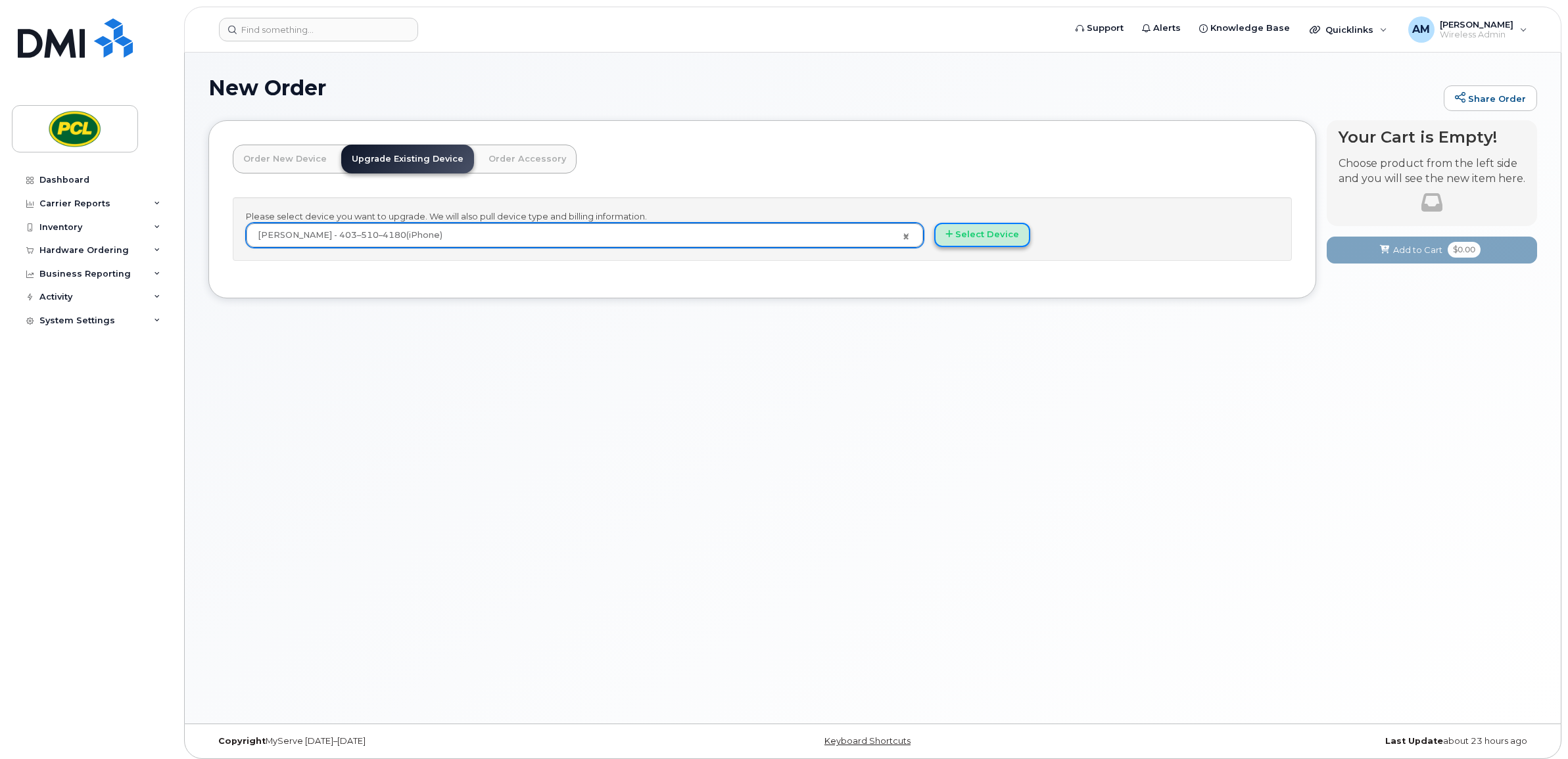
click at [993, 237] on button "Select Device" at bounding box center [982, 235] width 96 height 24
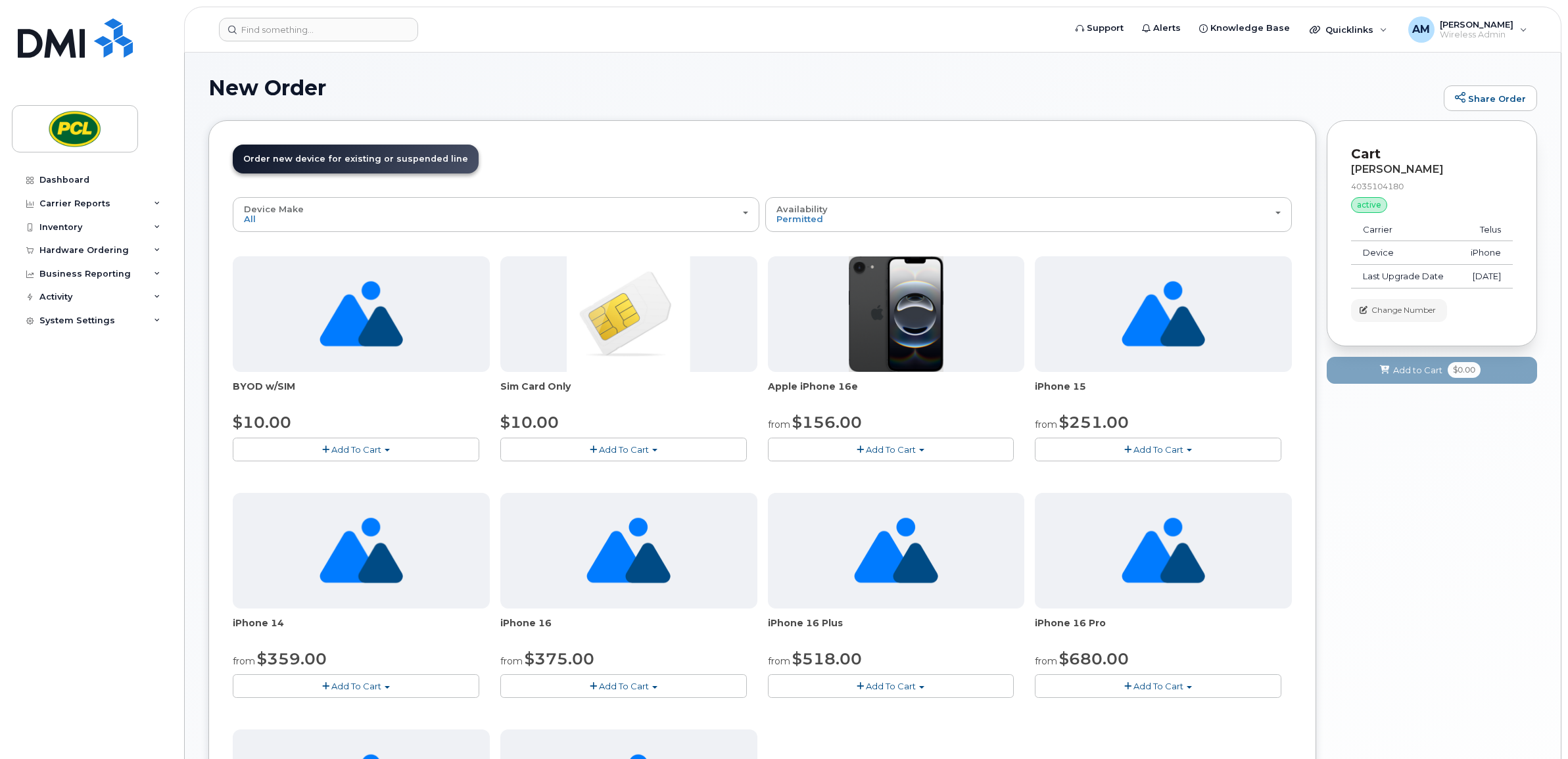
click at [838, 445] on button "Add To Cart" at bounding box center [891, 449] width 246 height 23
click at [878, 477] on link "$156.00 - 3 Year Term (128GB)" at bounding box center [851, 474] width 160 height 17
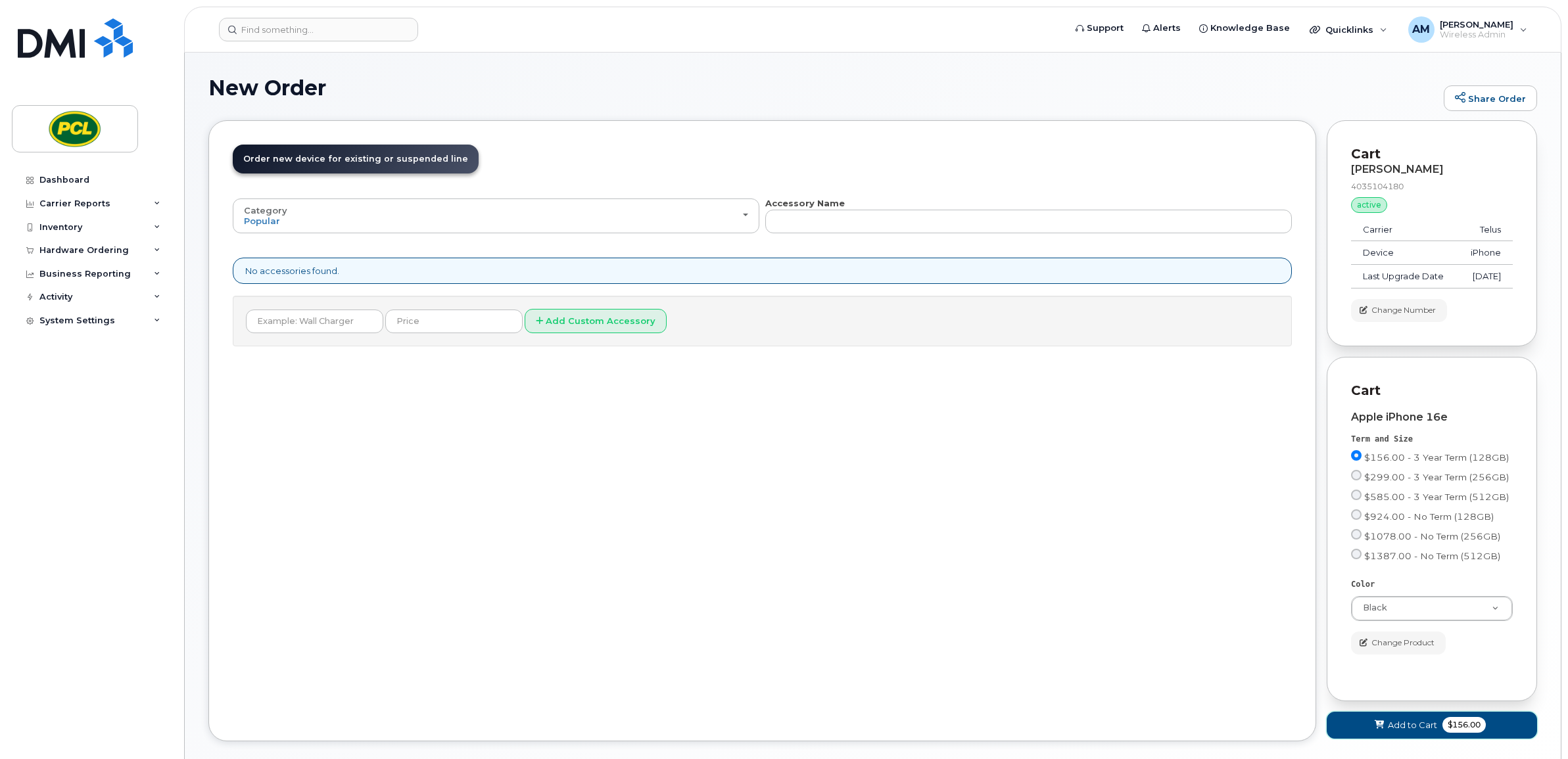
click at [1430, 731] on span "Add to Cart" at bounding box center [1412, 725] width 50 height 12
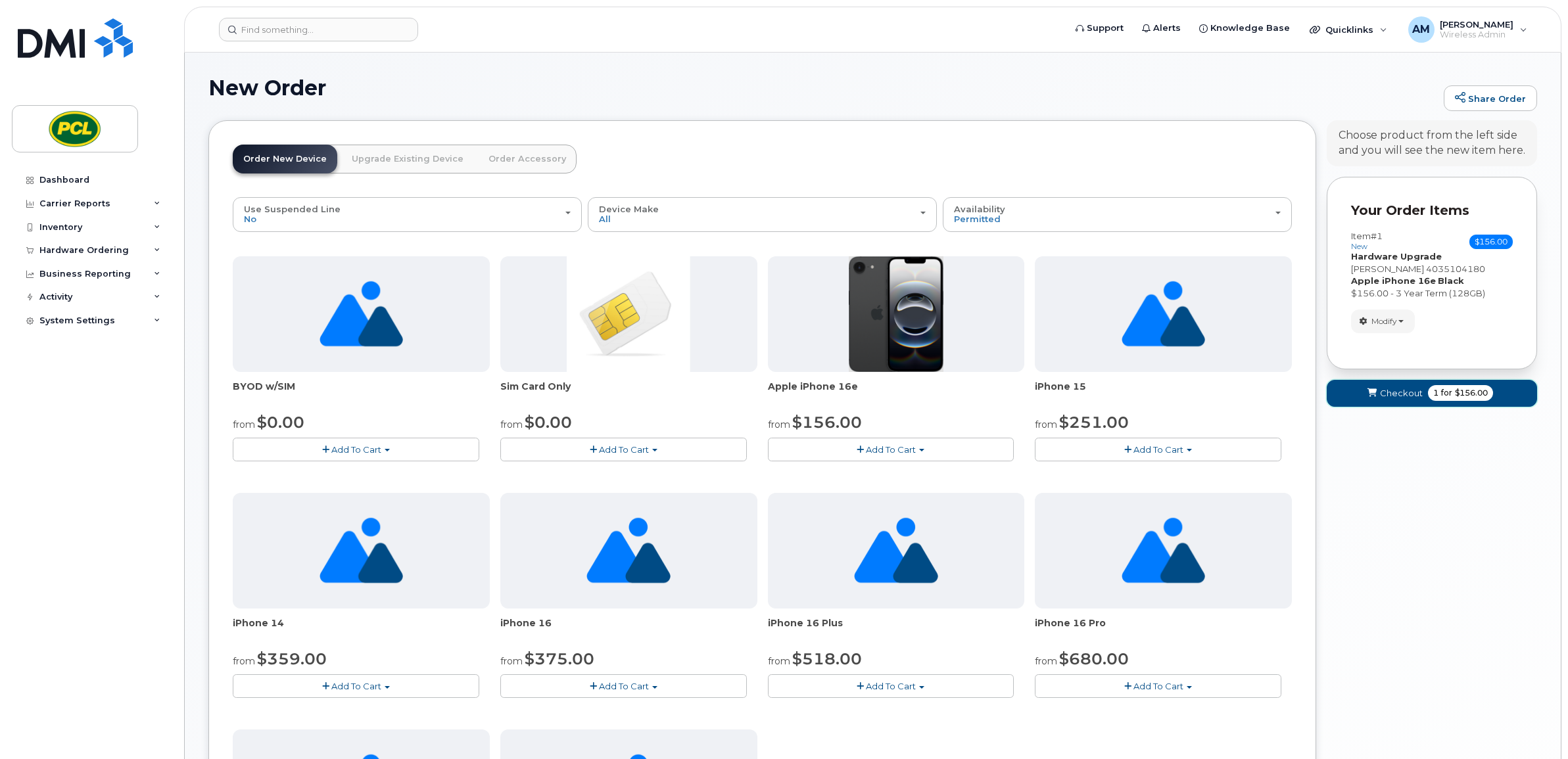
click at [1451, 388] on span "for" at bounding box center [1446, 393] width 17 height 12
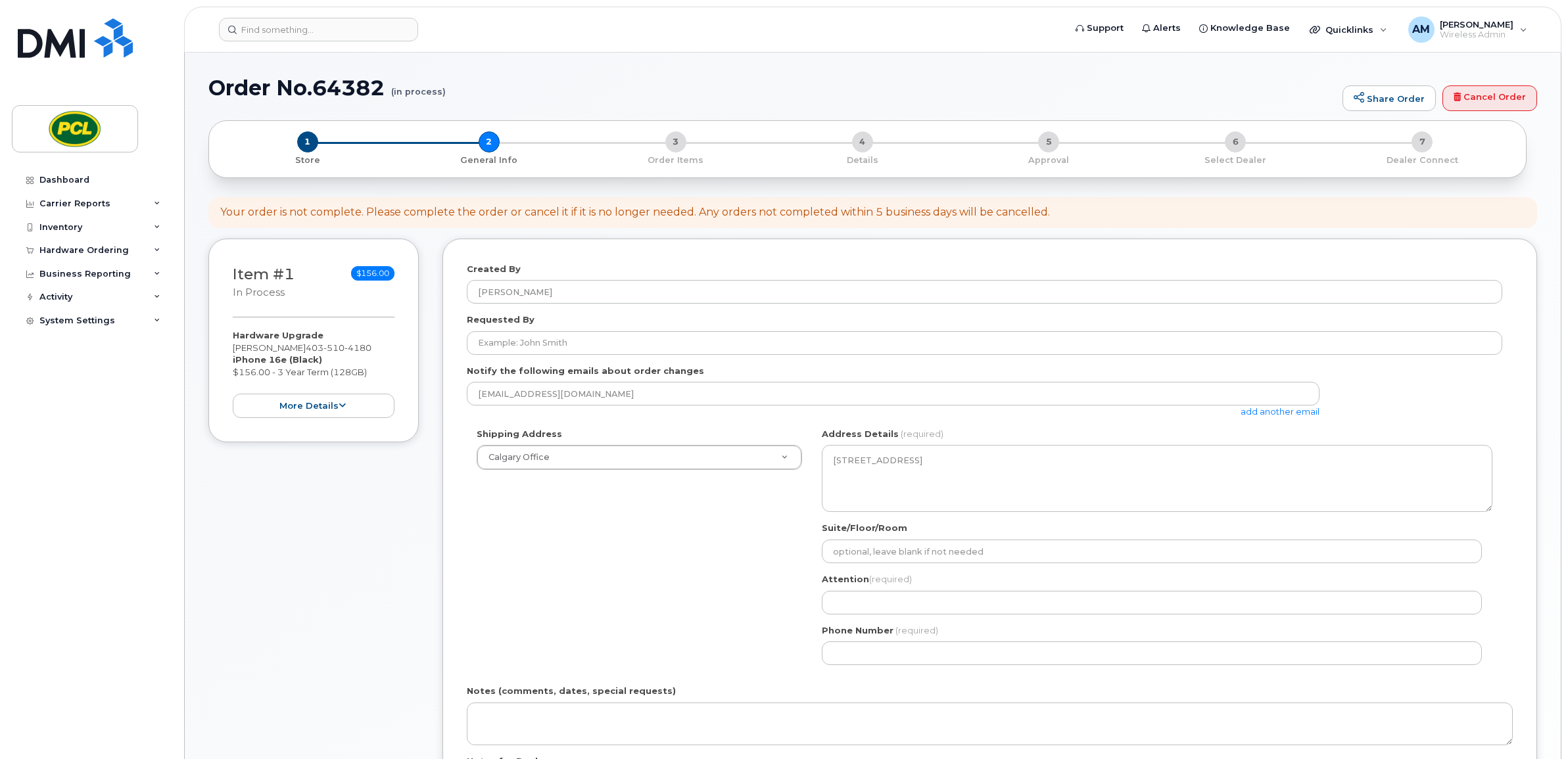
select select
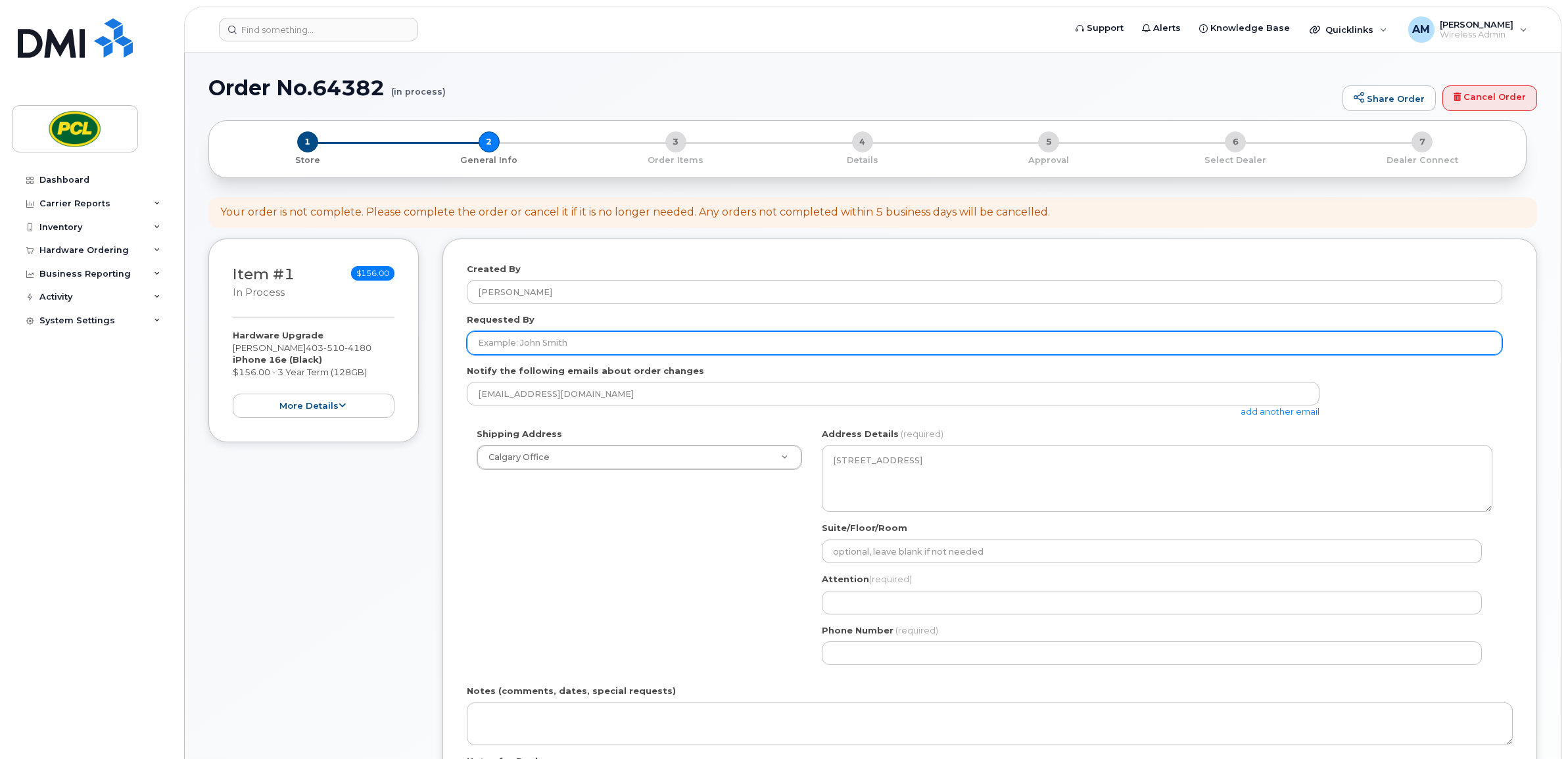
click at [579, 340] on input "Requested By" at bounding box center [984, 343] width 1035 height 24
type input "[PERSON_NAME]"
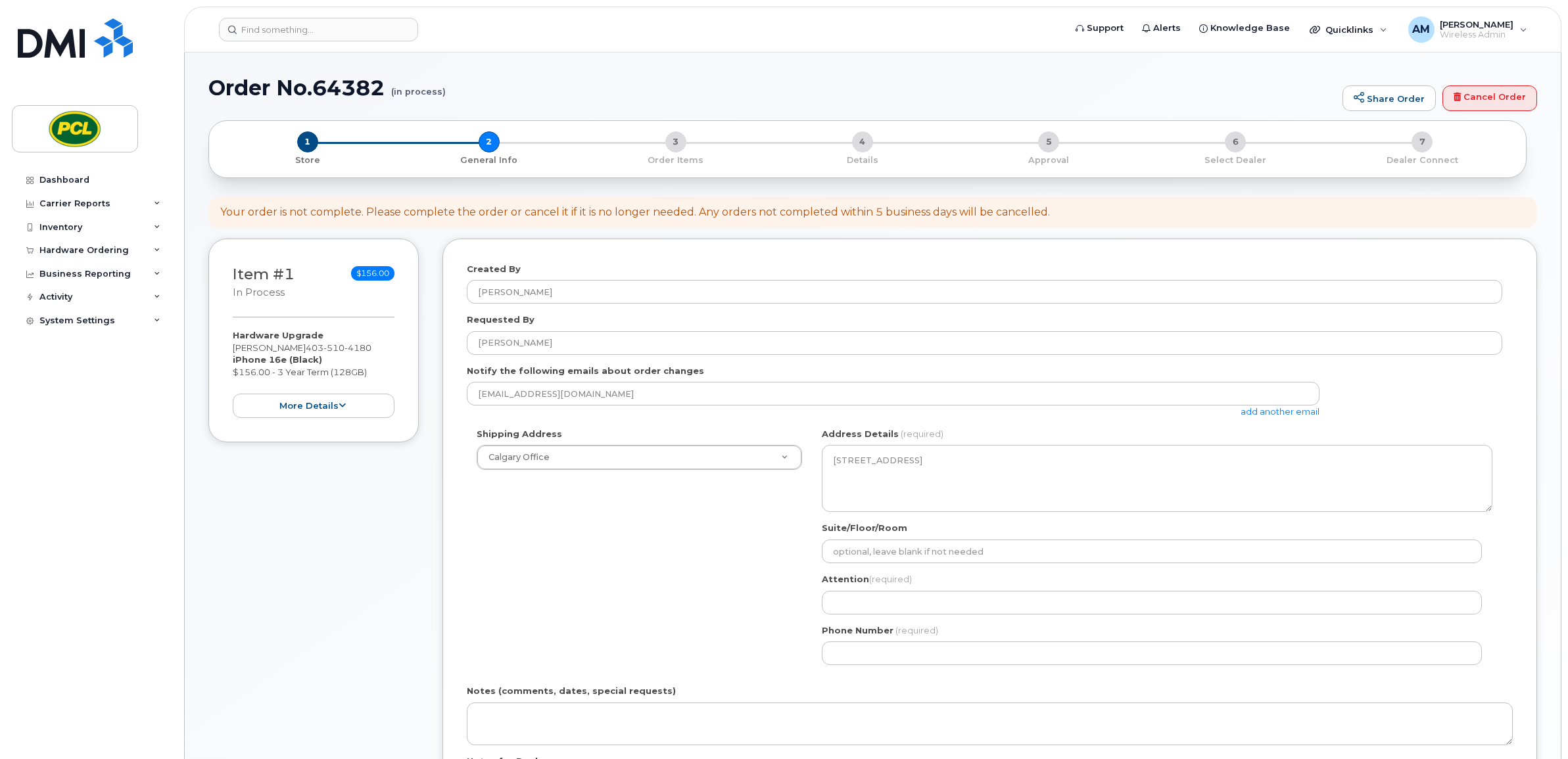
click at [645, 619] on div "Shipping Address [GEOGRAPHIC_DATA] Office [GEOGRAPHIC_DATA] Office AB [GEOGRAPH…" at bounding box center [984, 552] width 1035 height 247
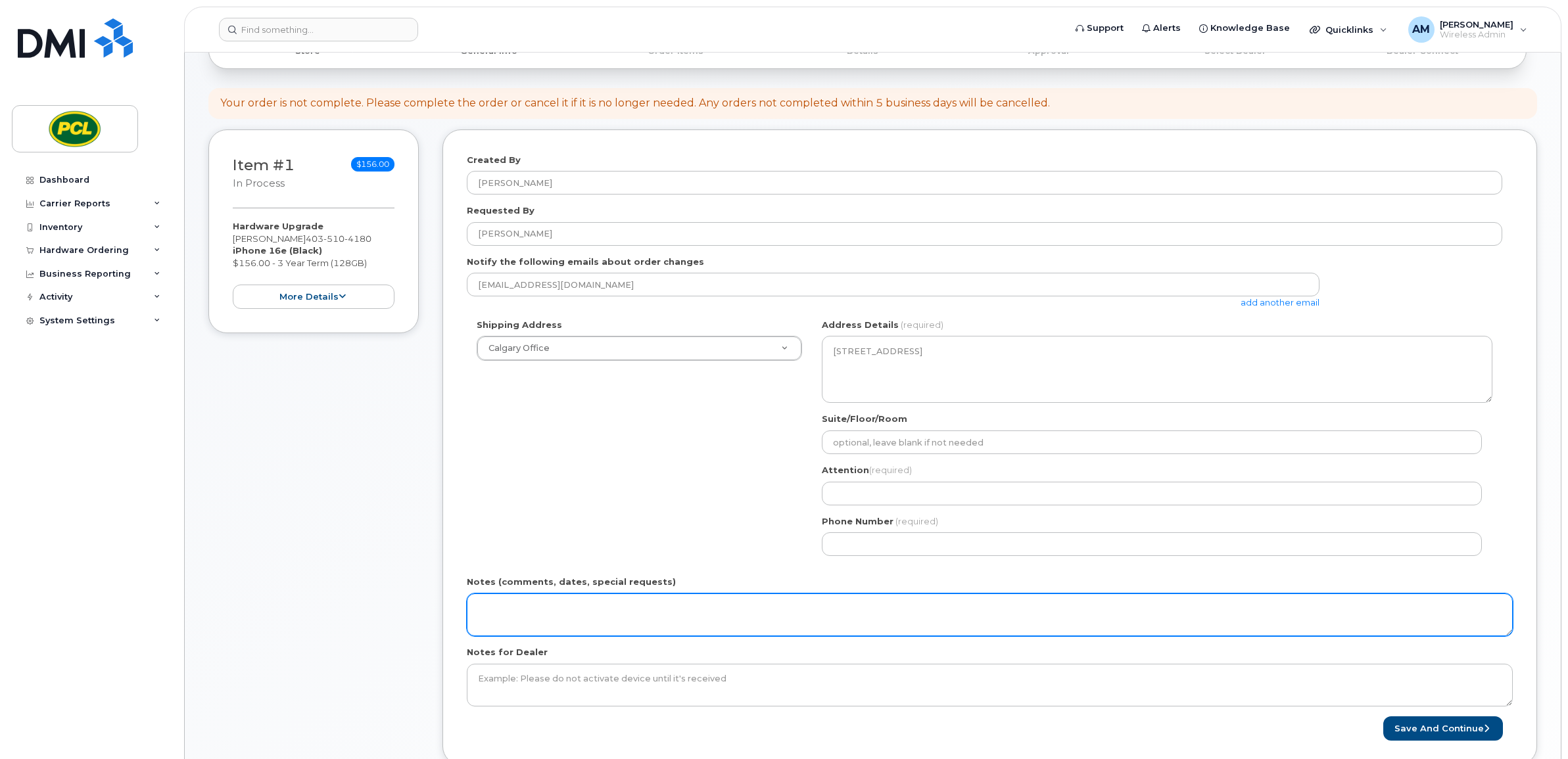
scroll to position [165, 0]
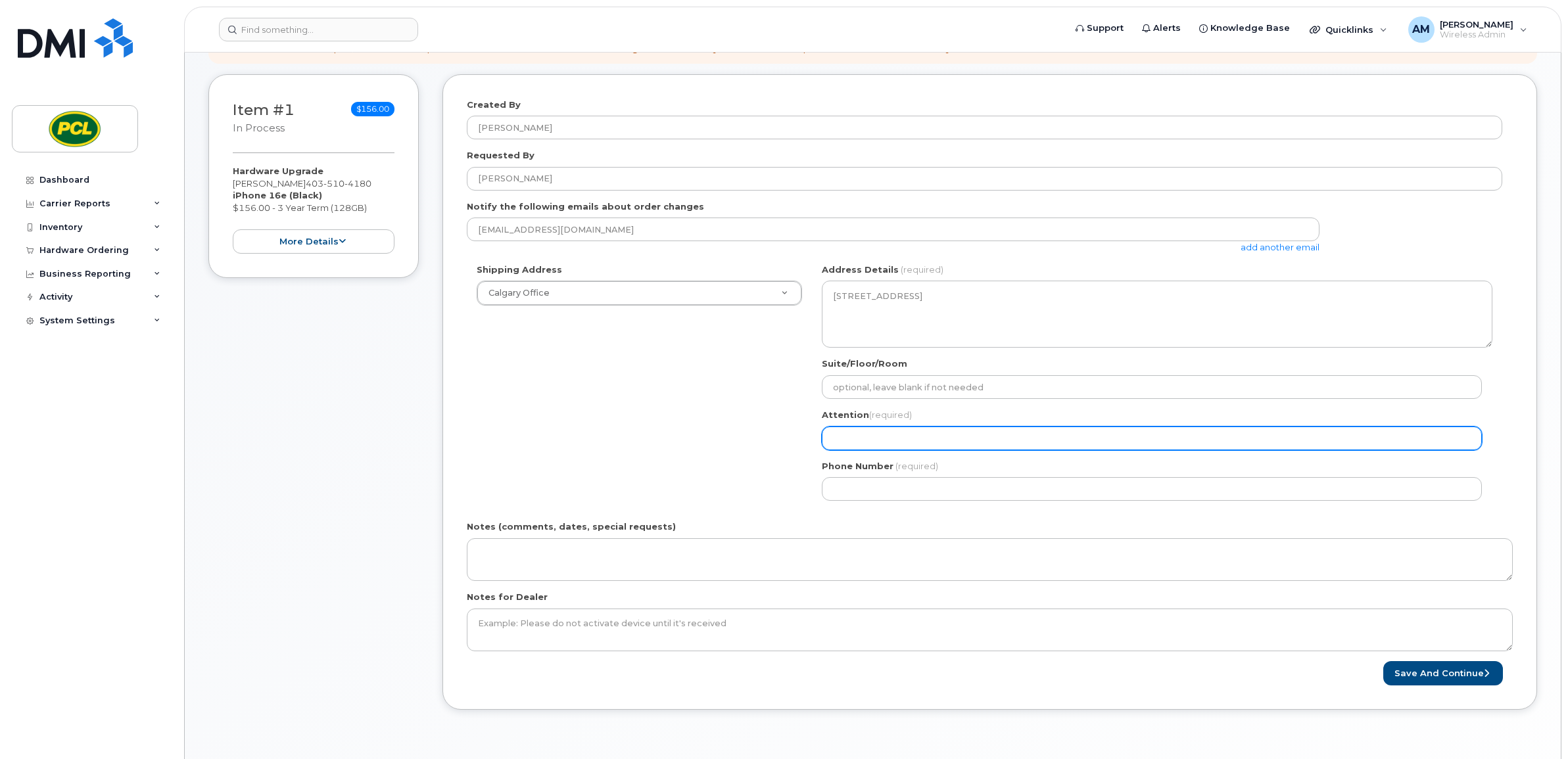
click at [914, 441] on input "Attention (required)" at bounding box center [1152, 438] width 660 height 24
select select
type input "A"
select select
type input "Aj"
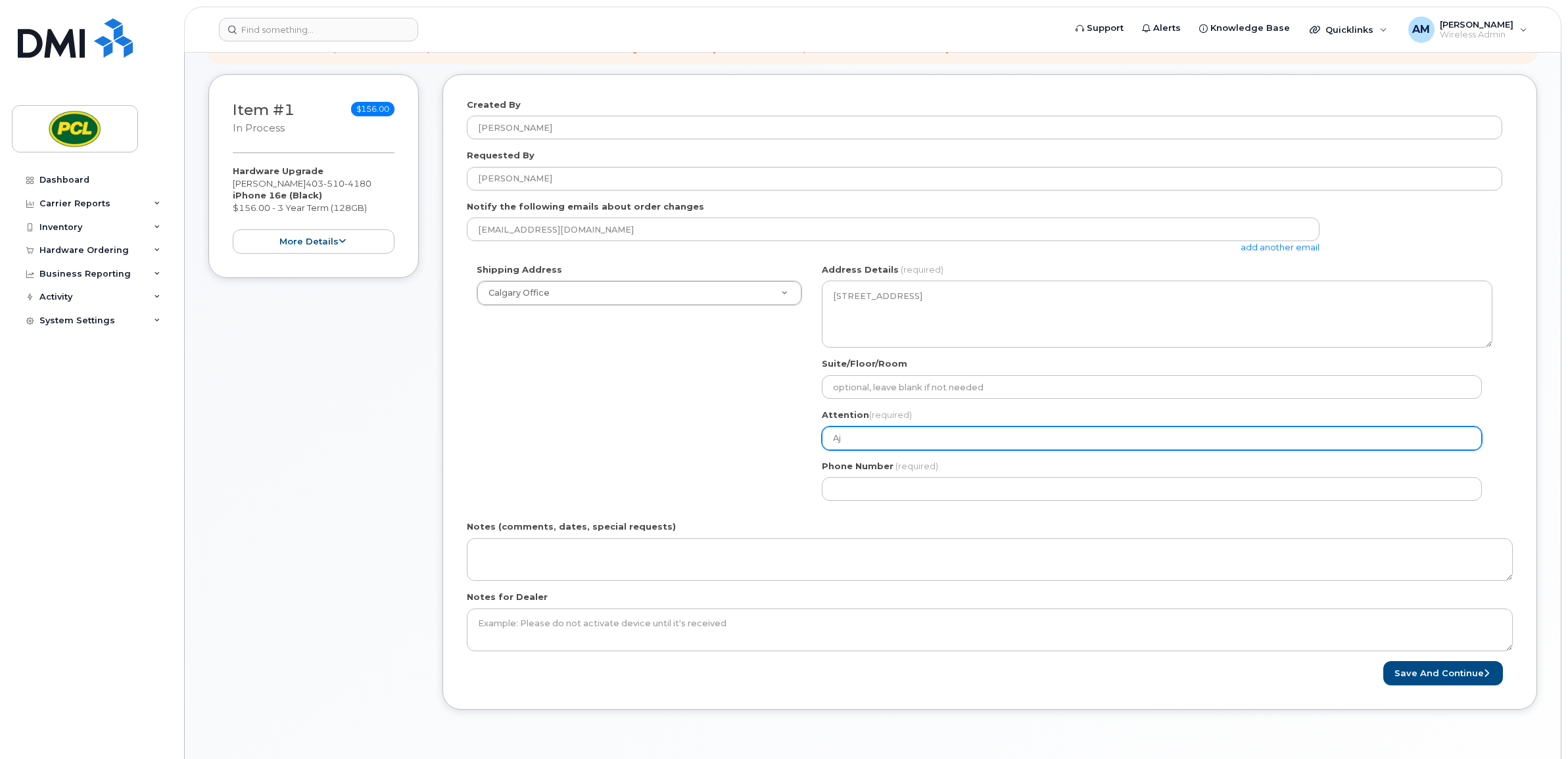
select select
type input "Aja"
select select
type input "Ajay"
select select
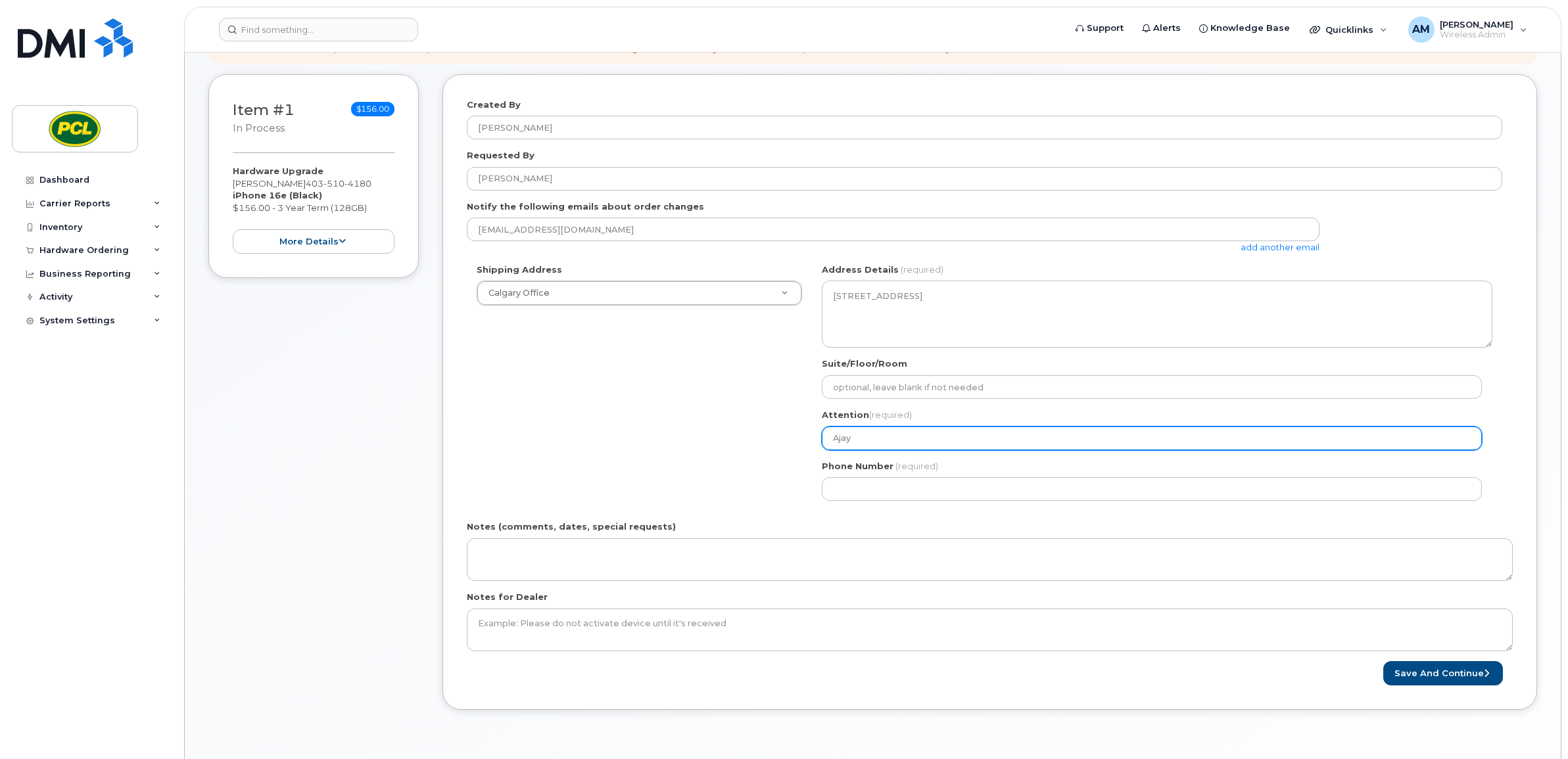
type input "Ajay M"
select select
type input "Ajay Me"
select select
type input "Ajay Mee"
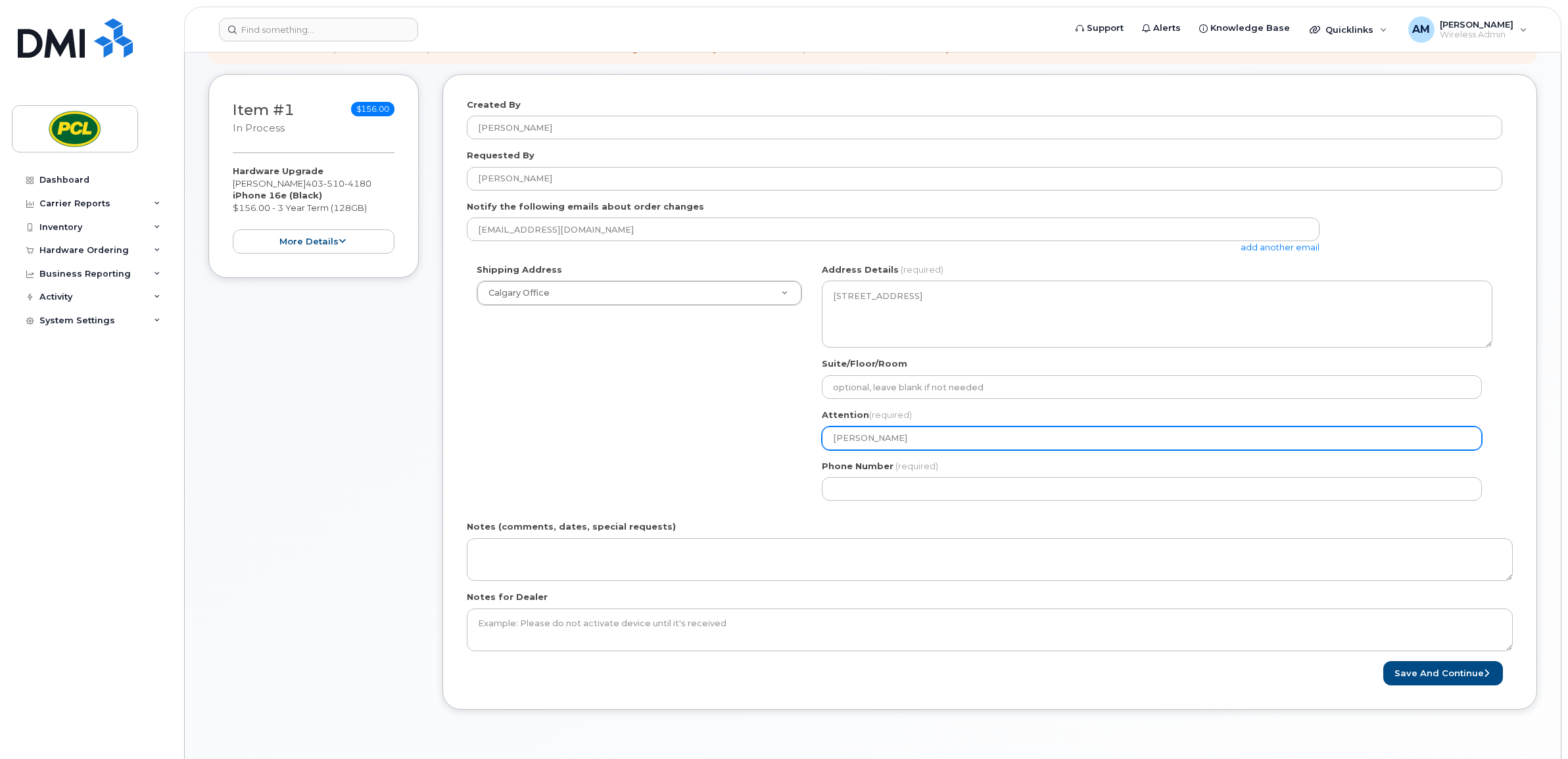
select select
type input "Ajay Meen"
select select
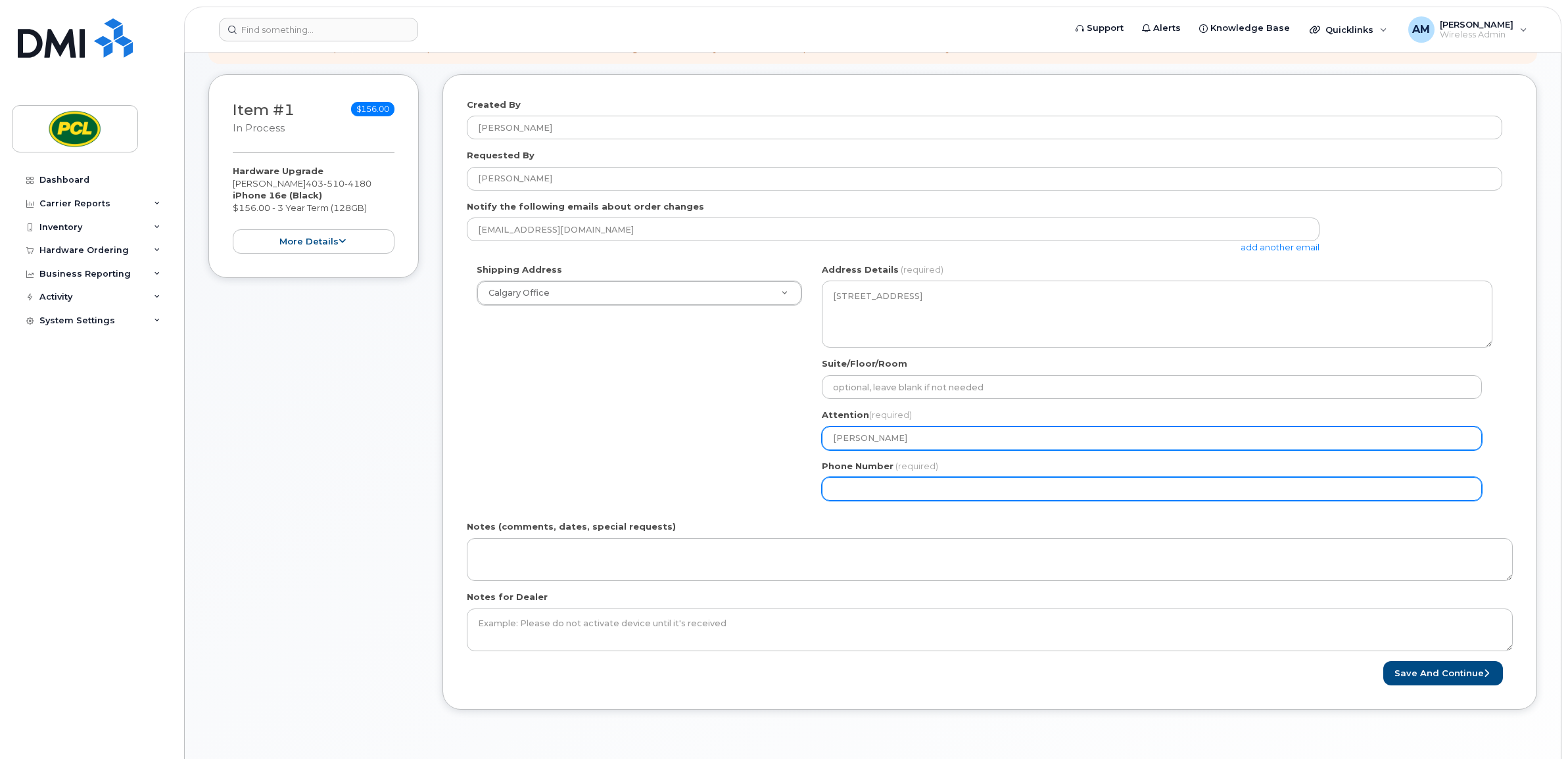
type input "[PERSON_NAME]"
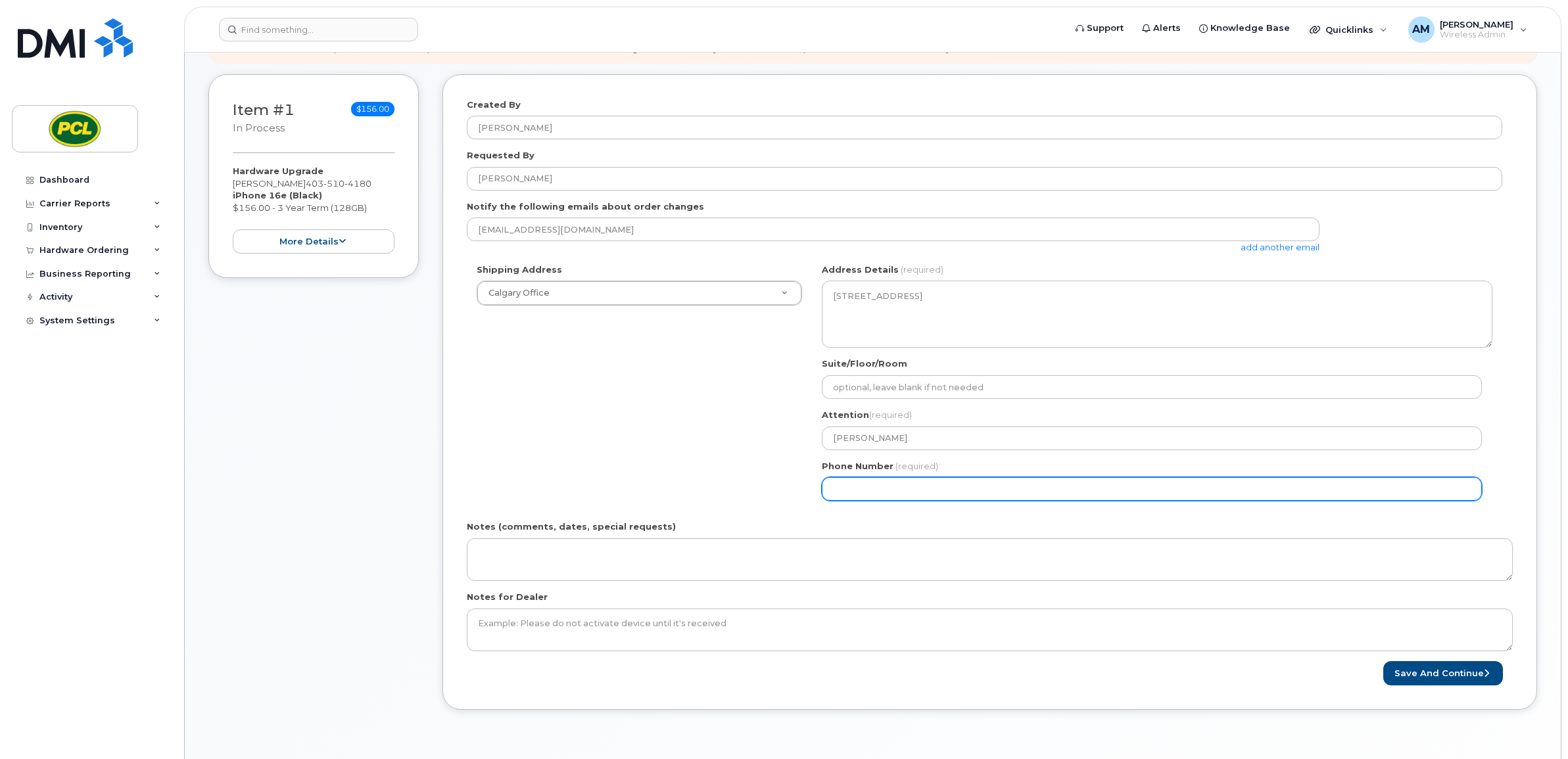
click at [892, 487] on input "Phone Number" at bounding box center [1152, 488] width 660 height 24
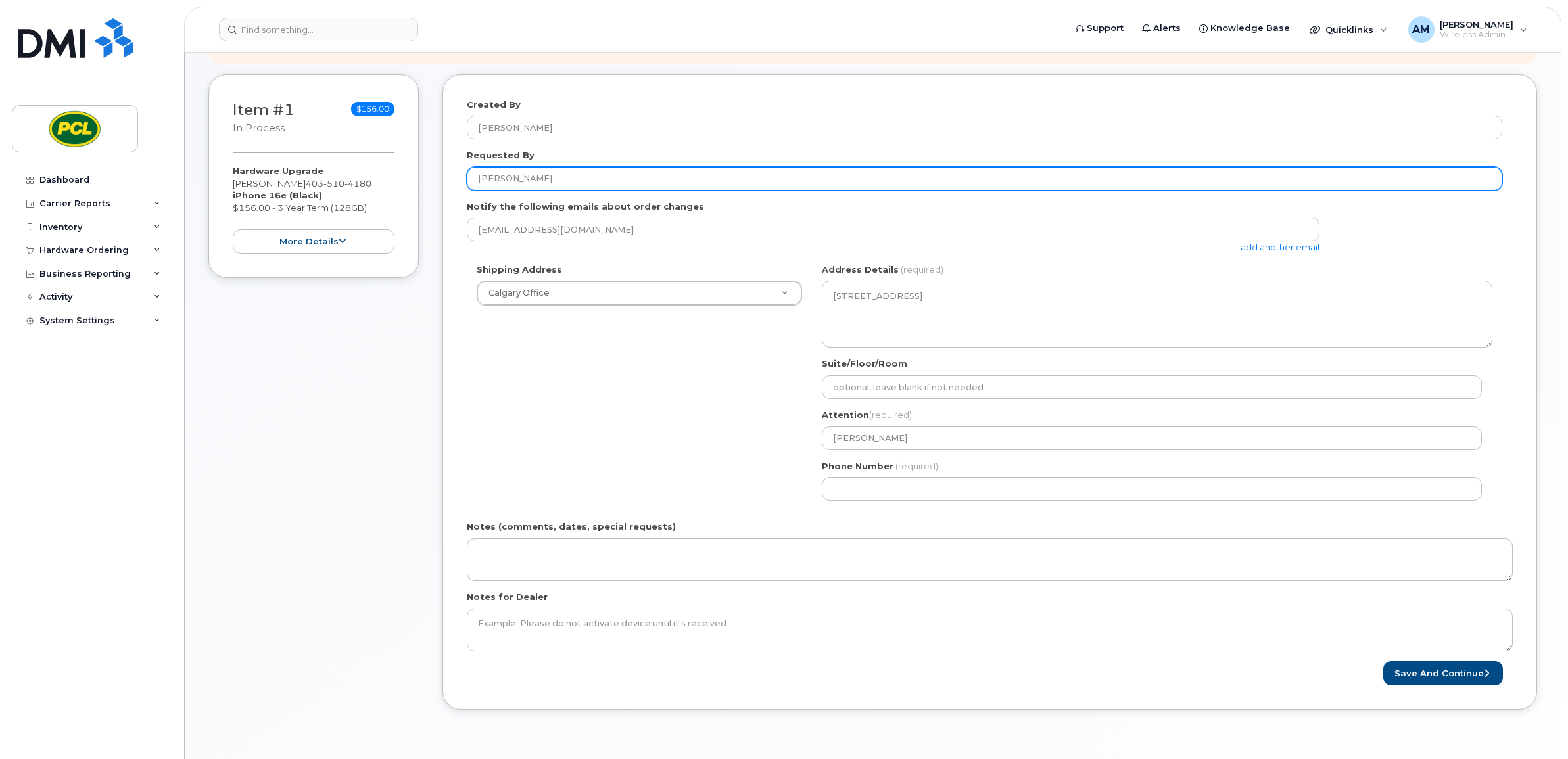
drag, startPoint x: 561, startPoint y: 182, endPoint x: 414, endPoint y: 187, distance: 147.1
click at [414, 187] on div "Item #1 in process $156.00 Hardware Upgrade Ayoub Sellab 403 510 4180 iPhone 16…" at bounding box center [872, 402] width 1329 height 656
type input "A"
type input "[PERSON_NAME]"
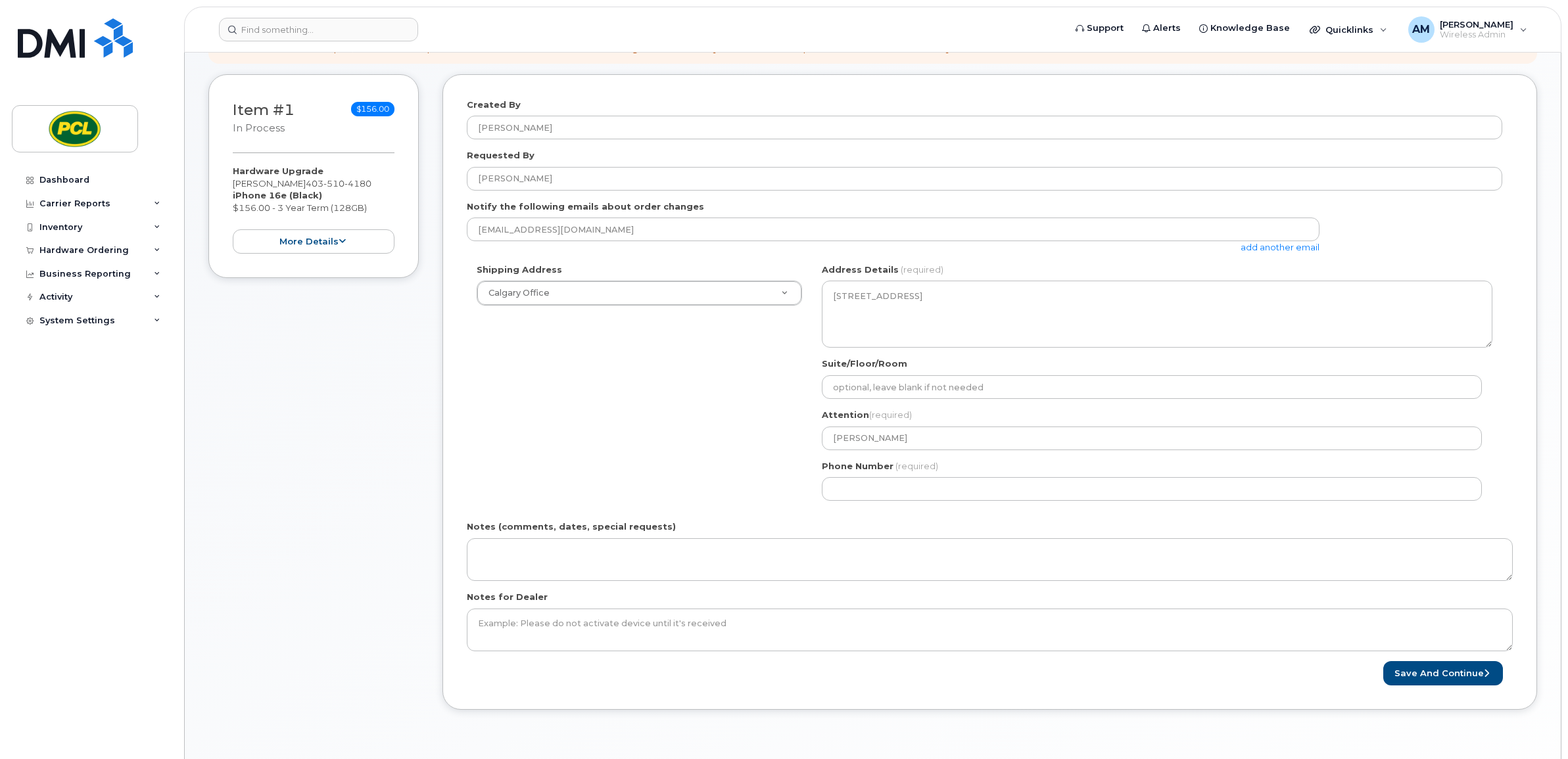
click at [721, 428] on div "Shipping Address Calgary Office Calgary Office AB Calgary Search your address..…" at bounding box center [984, 387] width 1035 height 247
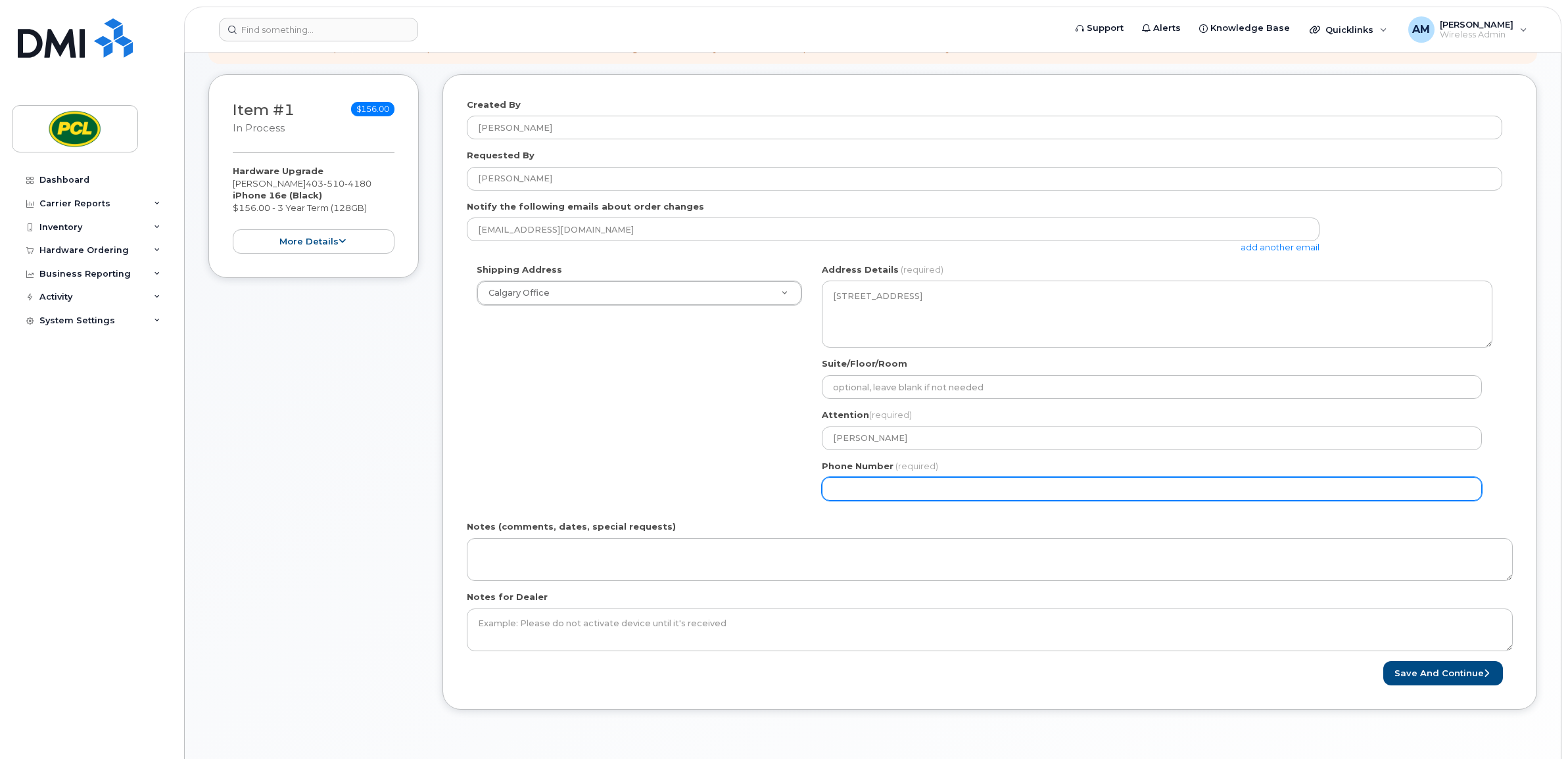
click at [934, 487] on input "Phone Number" at bounding box center [1152, 488] width 660 height 24
click at [939, 480] on input "Phone Number" at bounding box center [1152, 488] width 660 height 24
select select
type input "5"
type input "587917152"
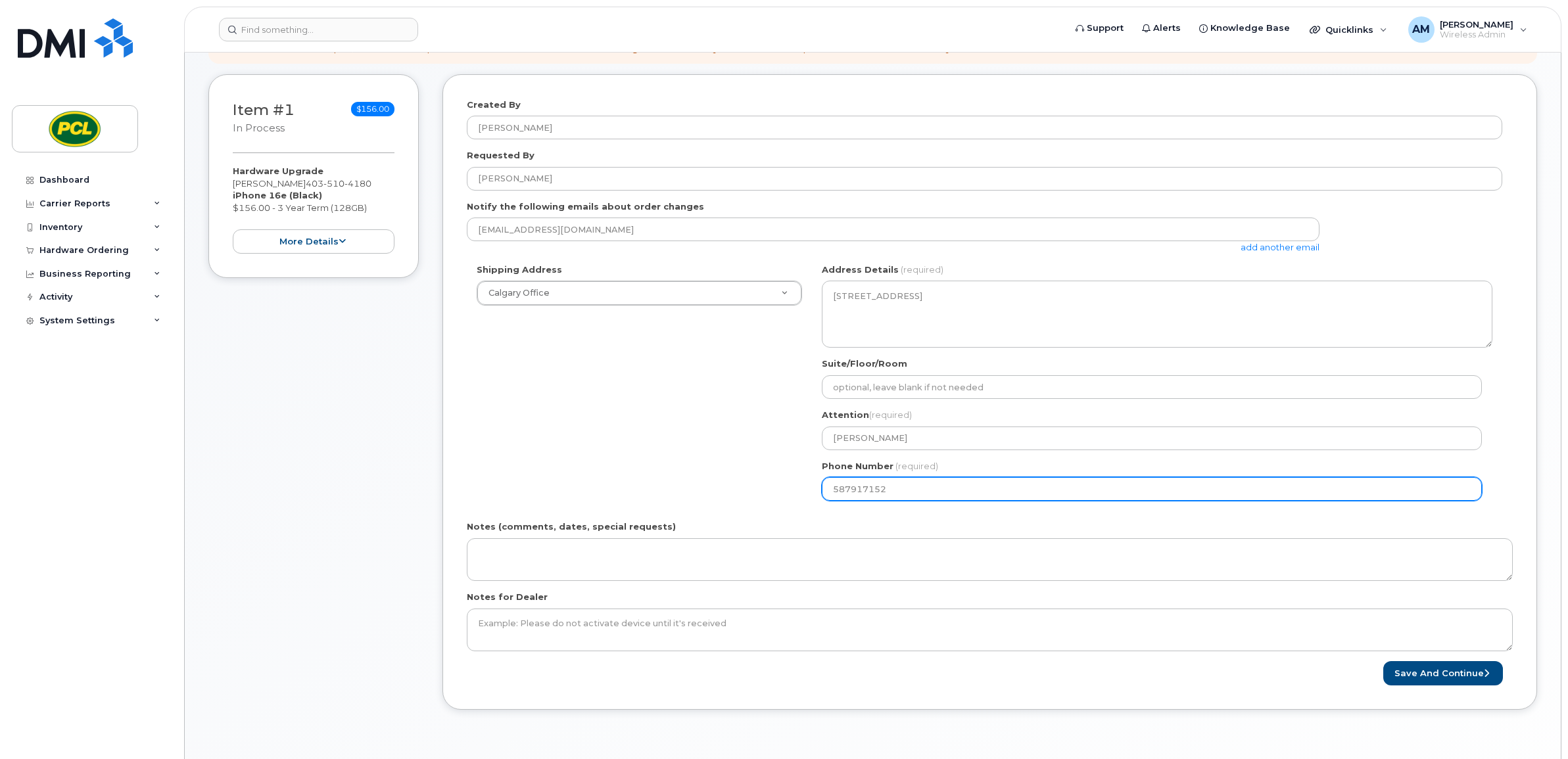
select select
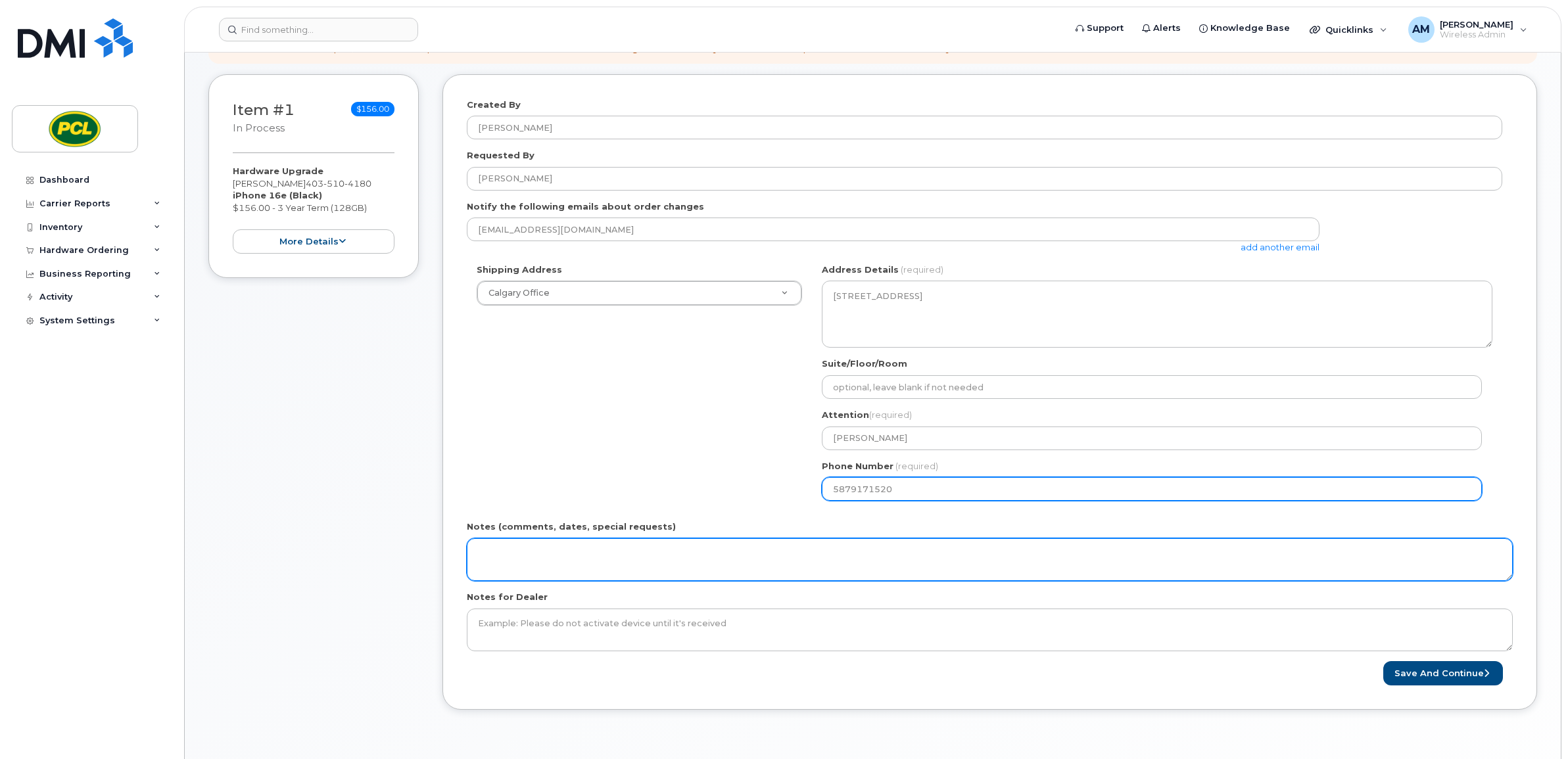
type input "5879171520"
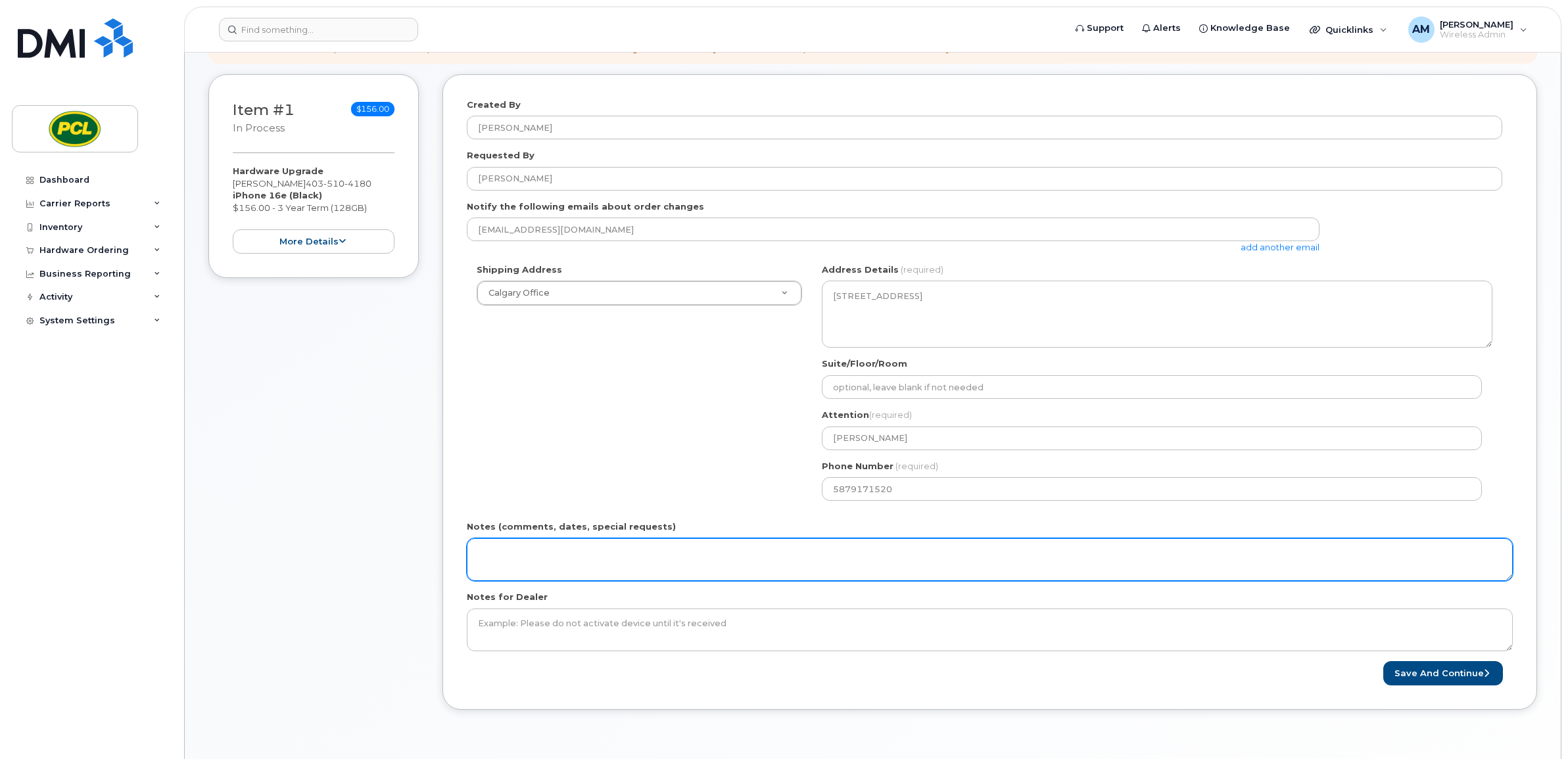
click at [605, 570] on textarea "Notes (comments, dates, special requests)" at bounding box center [989, 560] width 1046 height 44
type textarea "Standard Screen Protector + Rugged Commuter Case"
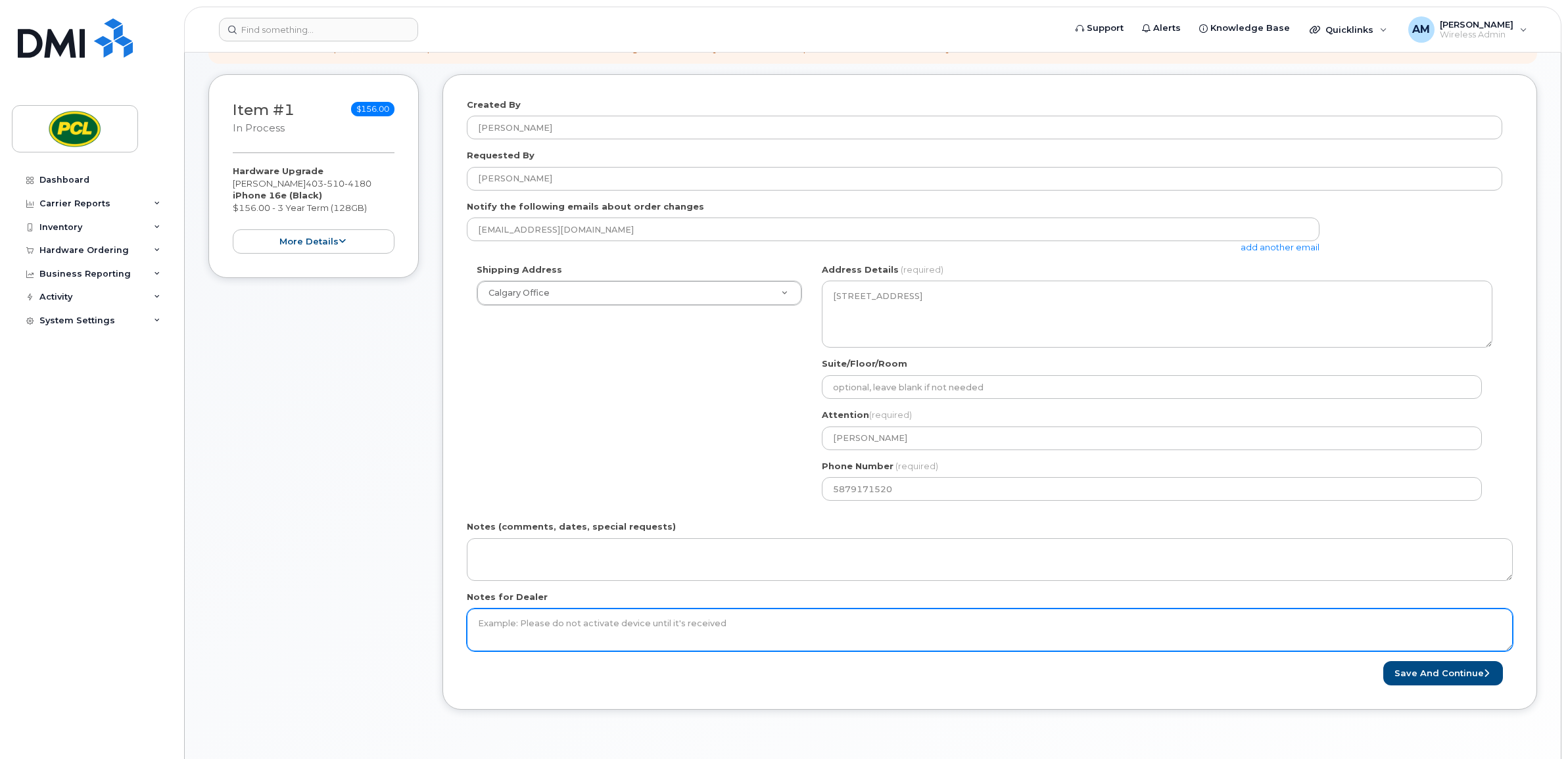
click at [594, 645] on textarea "Notes for Dealer" at bounding box center [989, 630] width 1046 height 44
paste textarea "Standard Screen Protector + Rugged Commuter Case"
type textarea "Standard Screen Protector + Rugged Commuter Case"
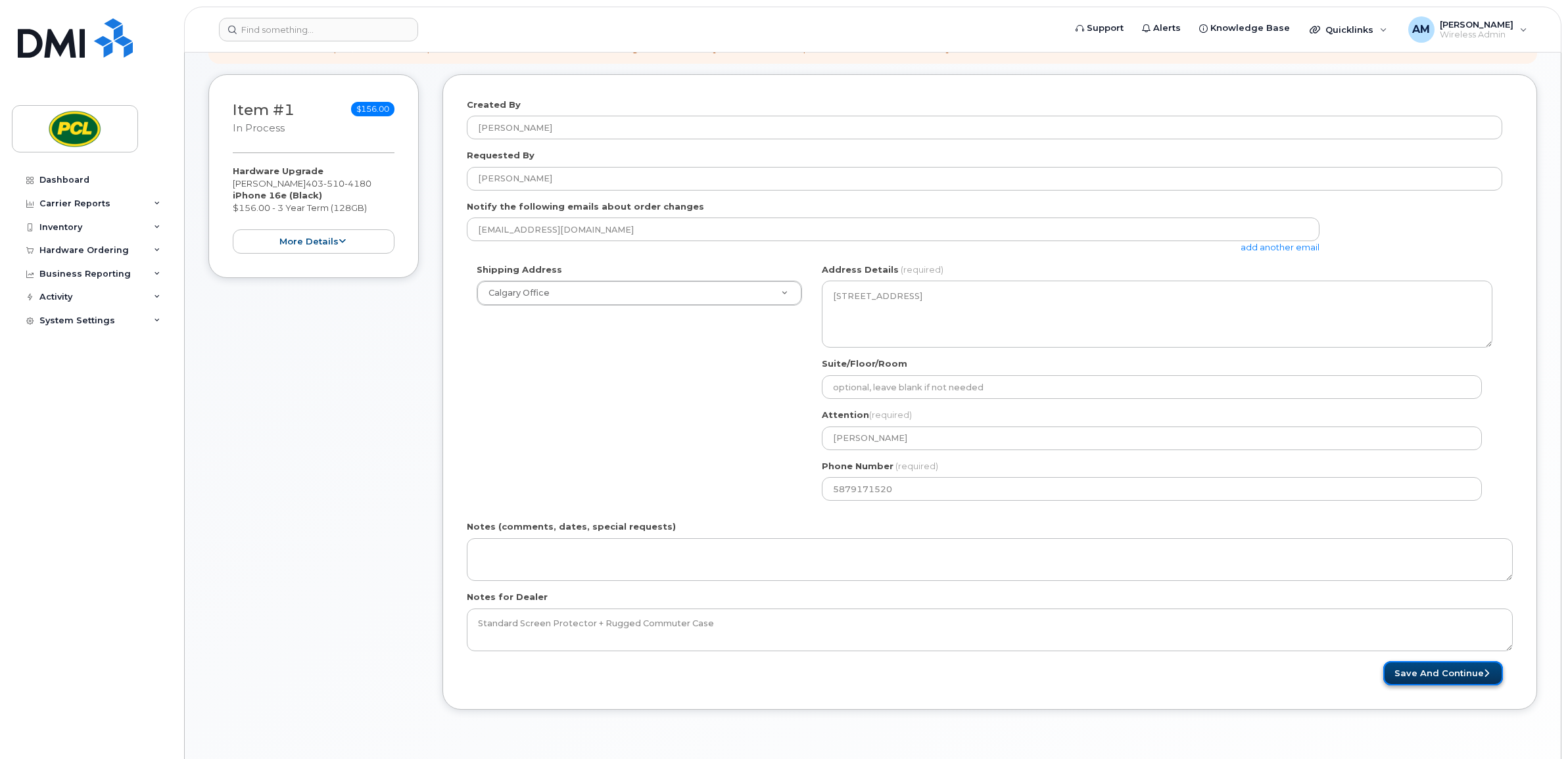
click at [1464, 675] on button "Save and Continue" at bounding box center [1443, 674] width 119 height 24
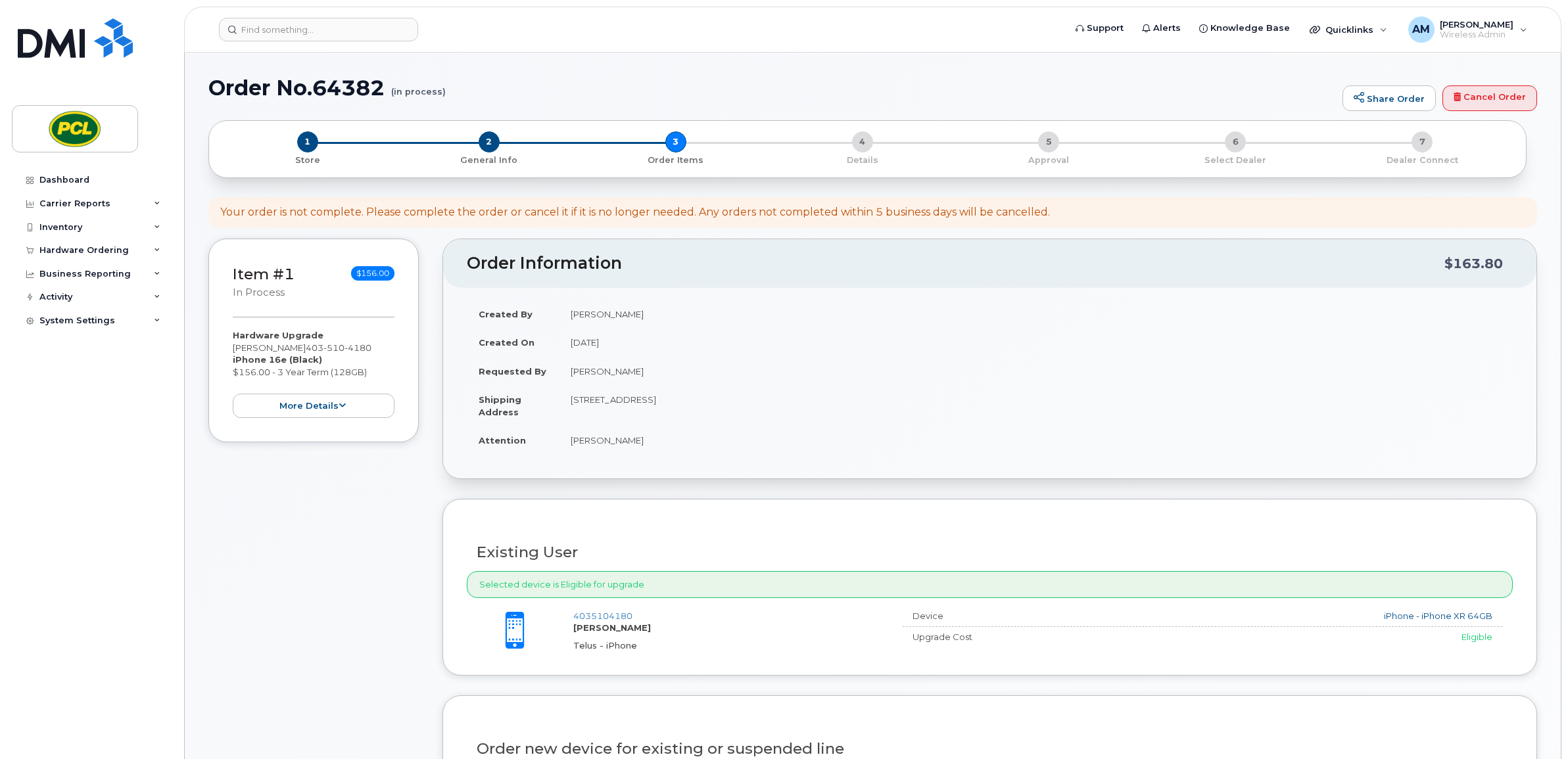
scroll to position [218, 0]
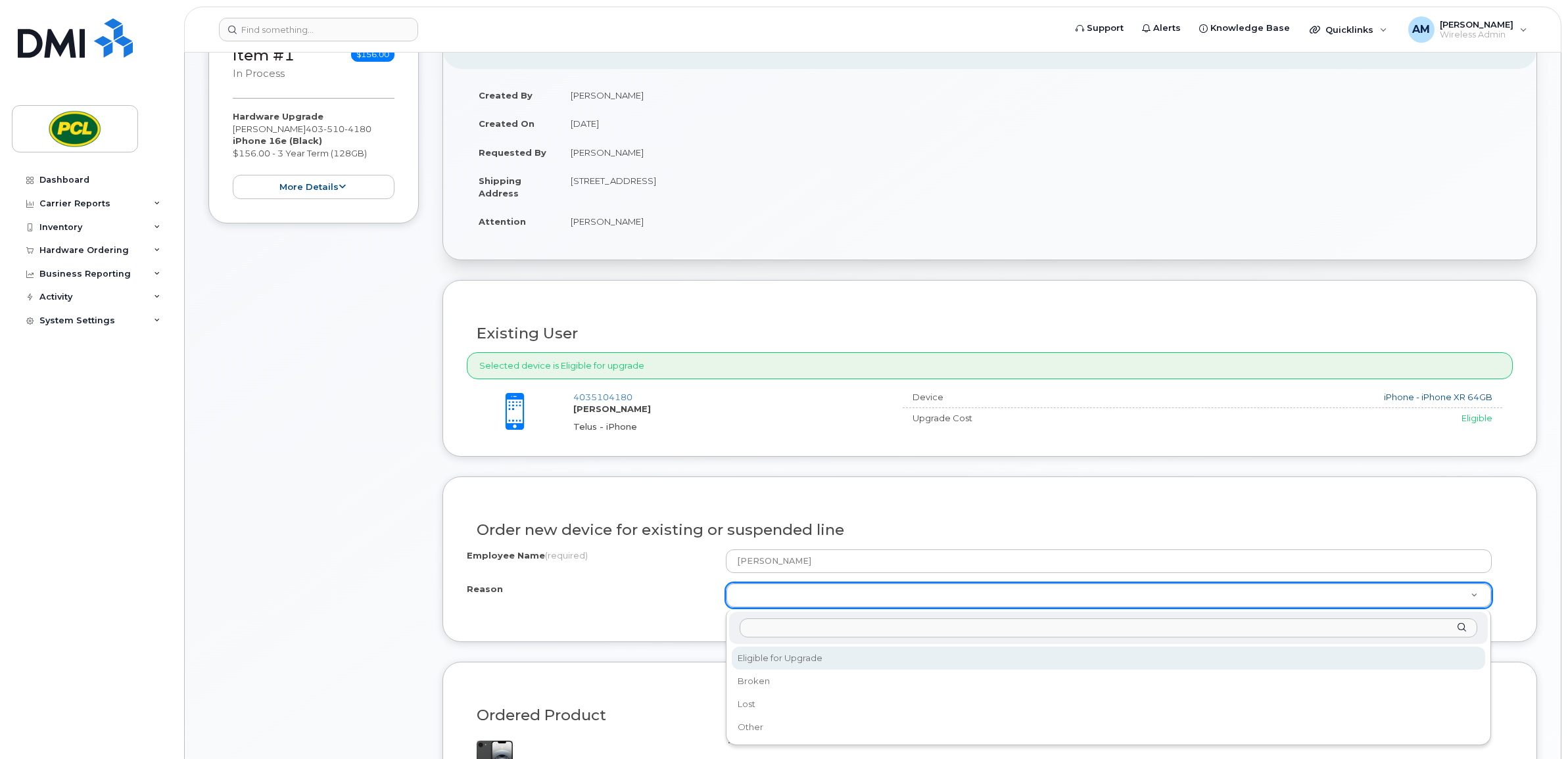
select select "eligible_for_upgrade"
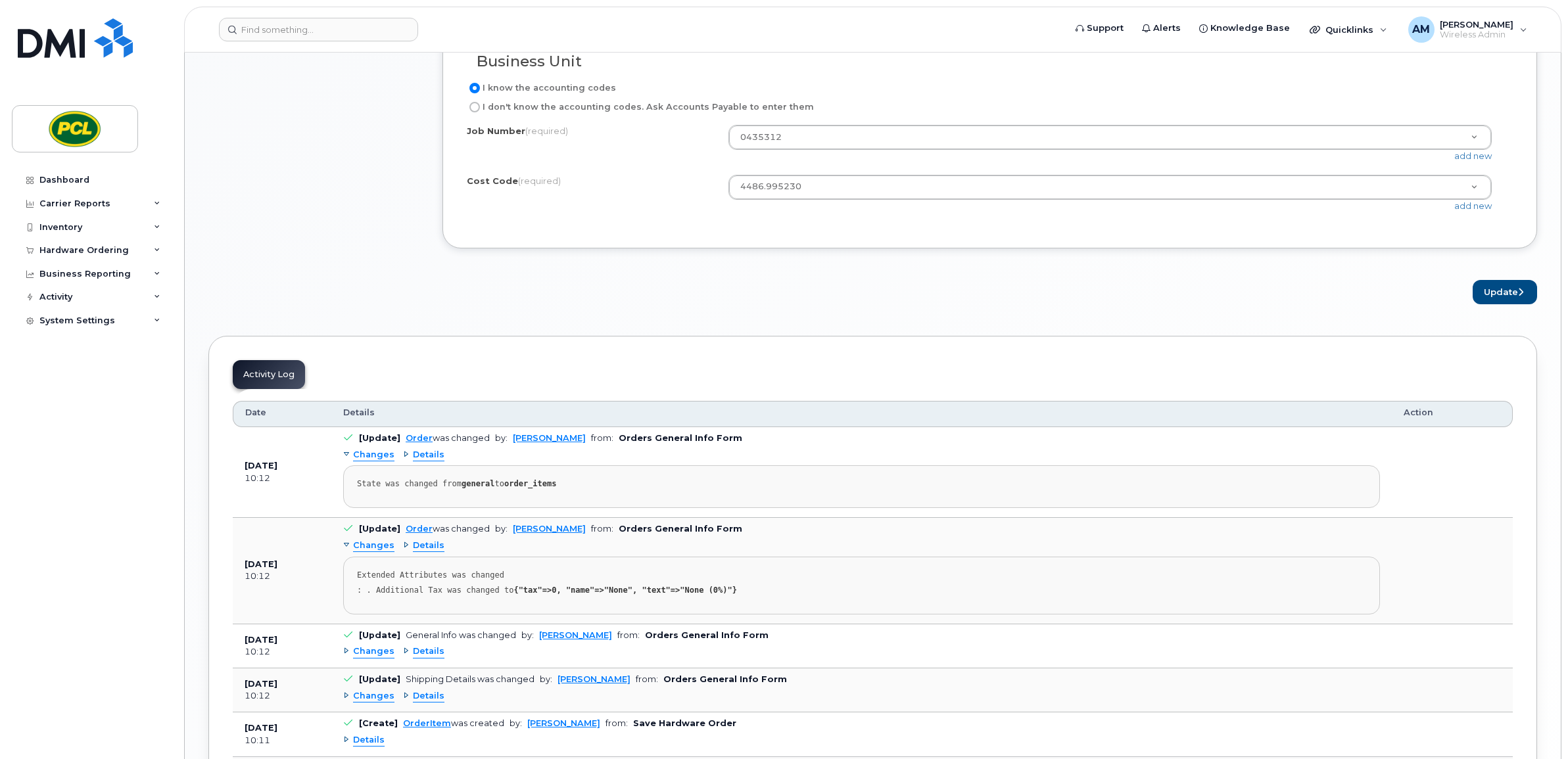
scroll to position [1095, 0]
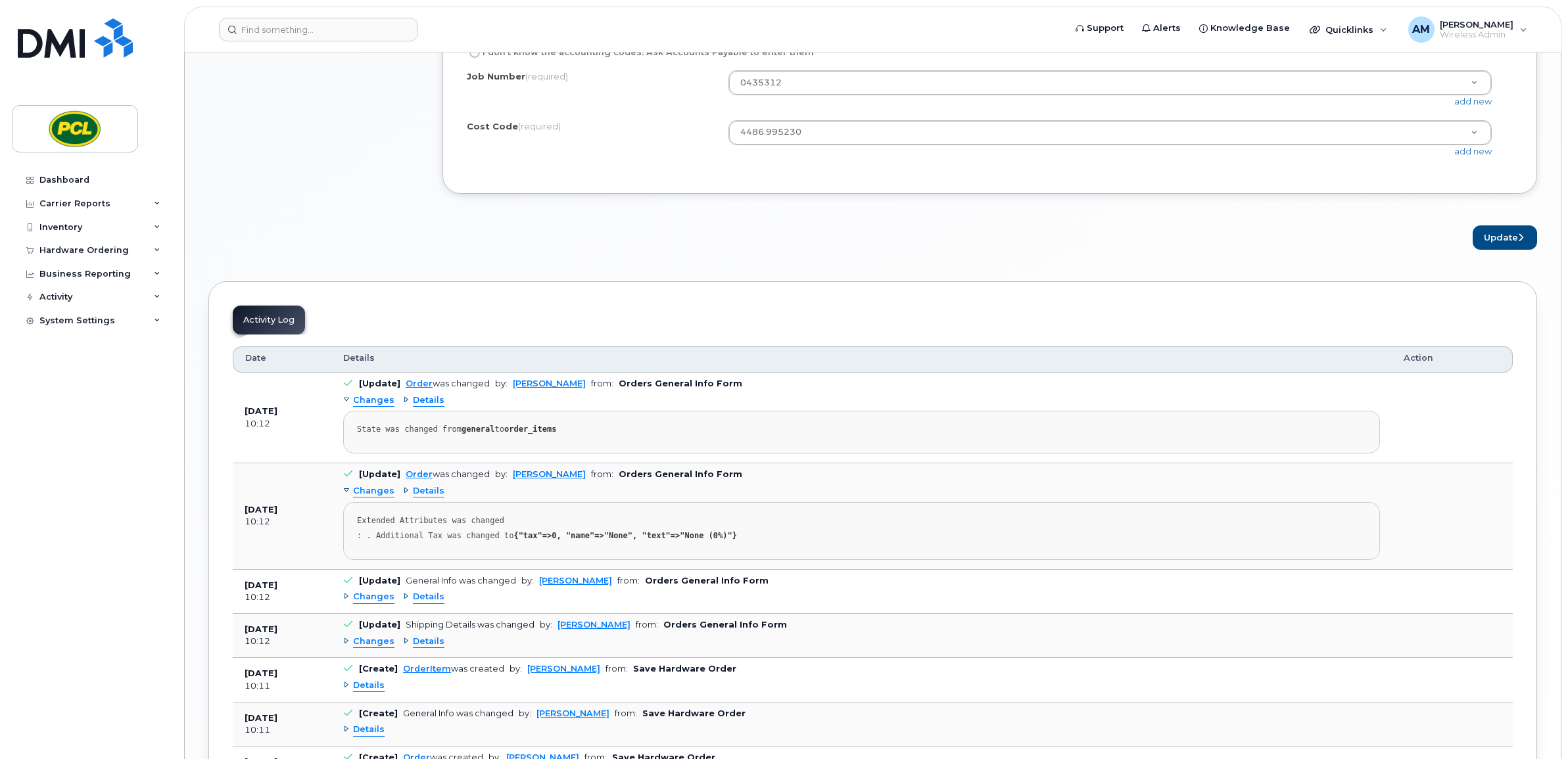
click at [764, 317] on div "Activity Log Customize Filter Refresh Export Date Details Action [DATE] 10:12 […" at bounding box center [872, 559] width 1329 height 556
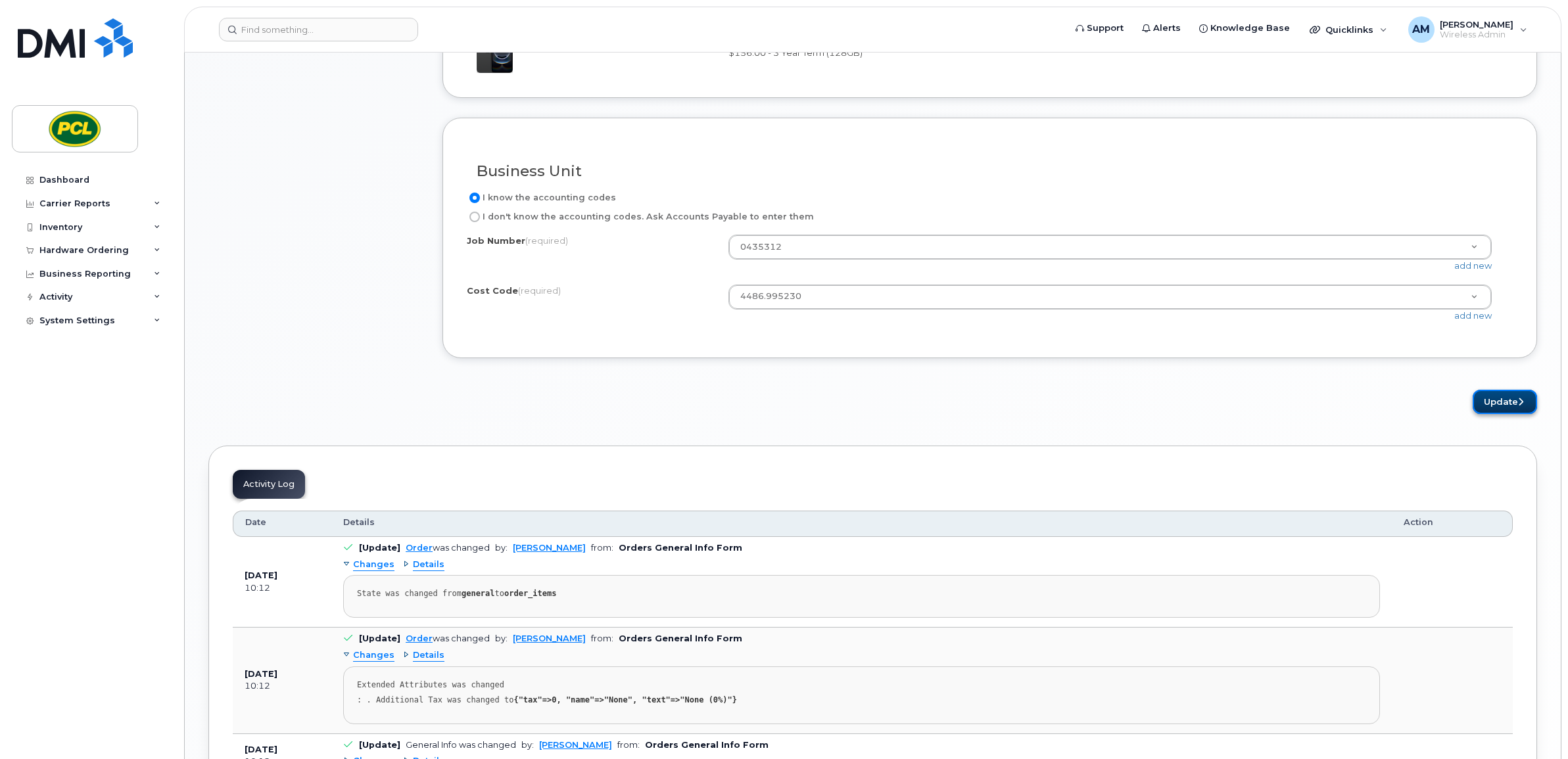
click at [1497, 412] on button "Update" at bounding box center [1504, 402] width 64 height 24
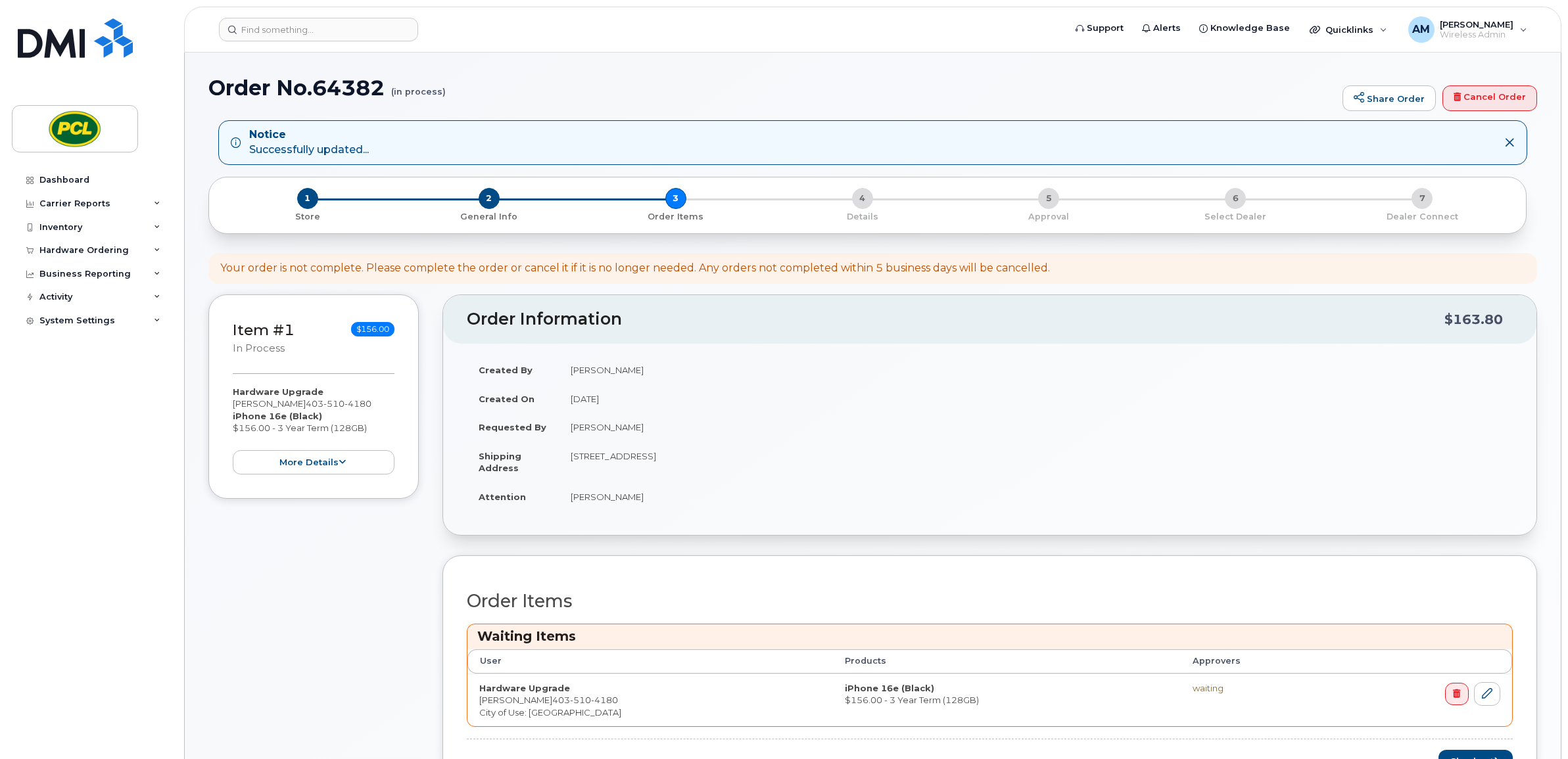
scroll to position [165, 0]
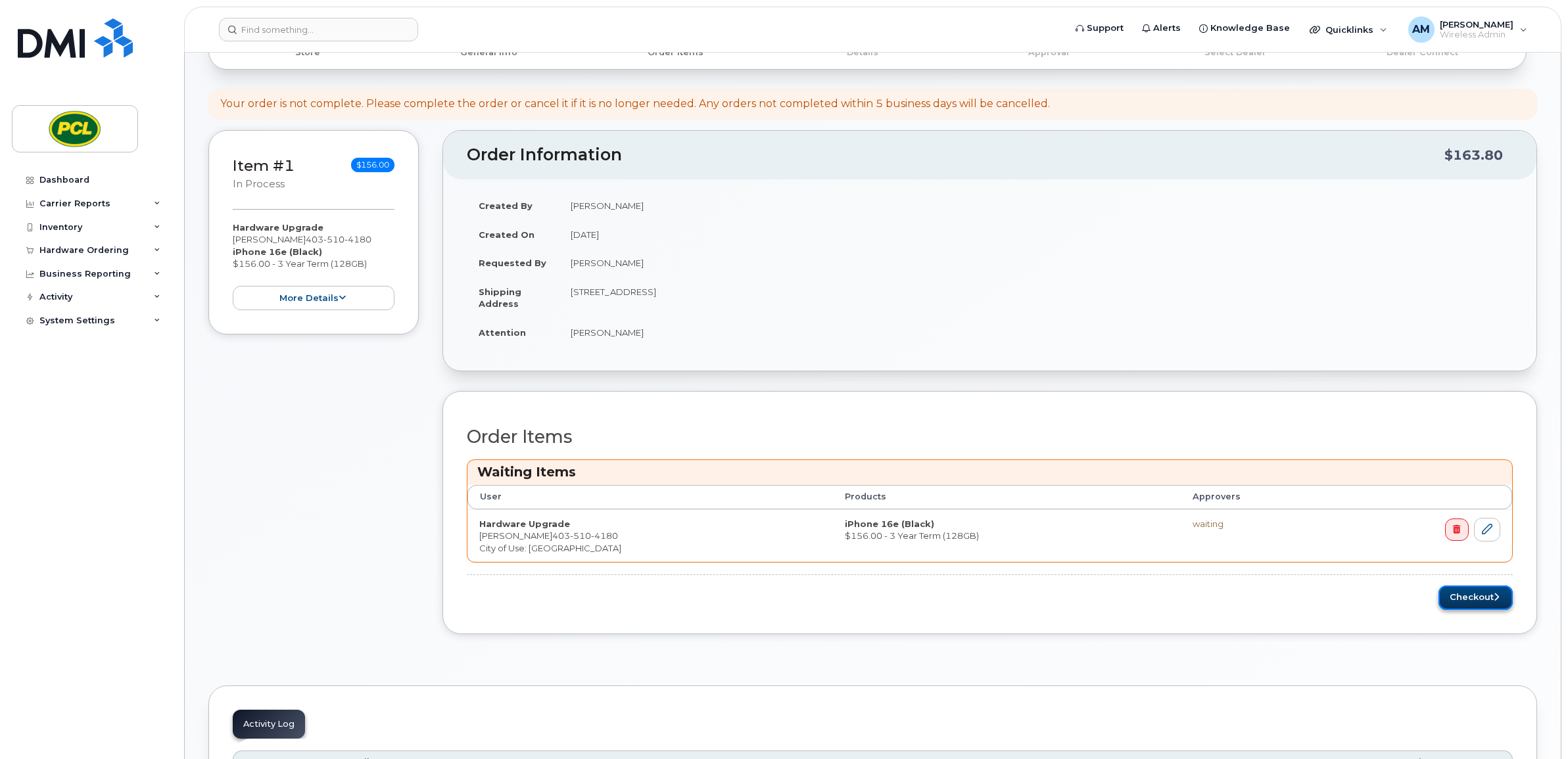
click at [1497, 596] on icon "submit" at bounding box center [1497, 597] width 5 height 9
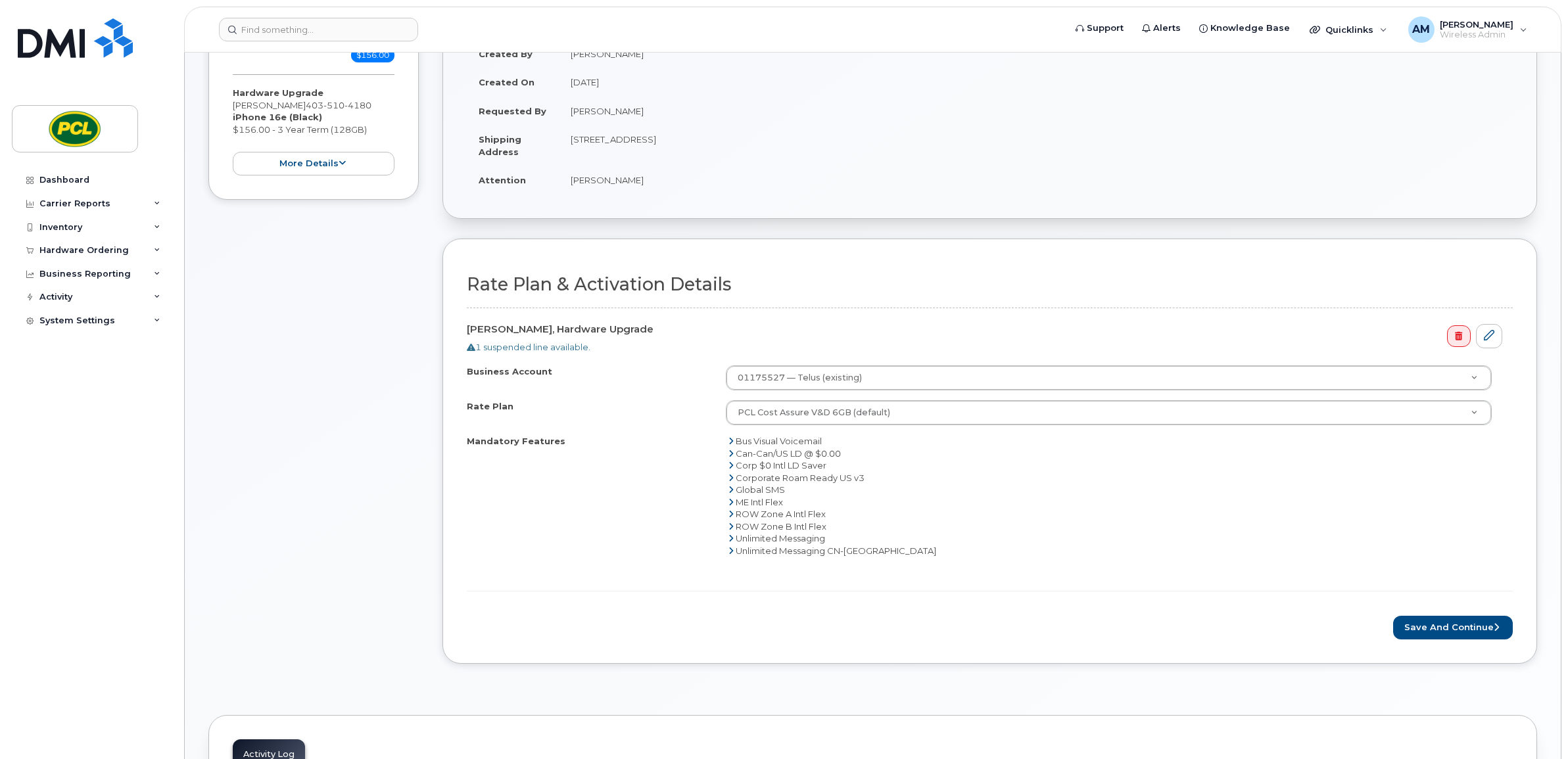
scroll to position [165, 0]
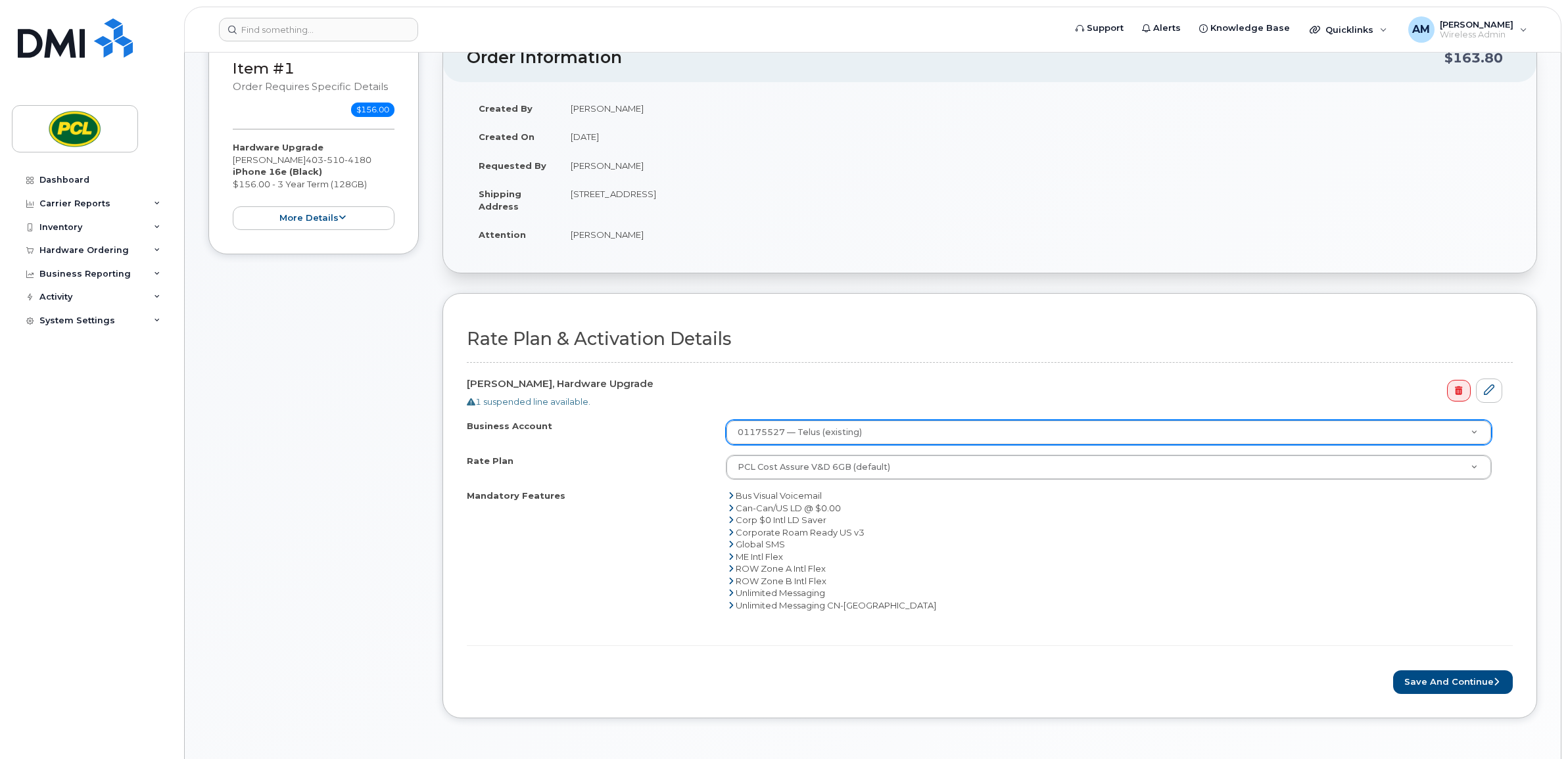
click at [789, 445] on div "01175527 — Telus (existing) Business Account Business Account" at bounding box center [1109, 433] width 766 height 25
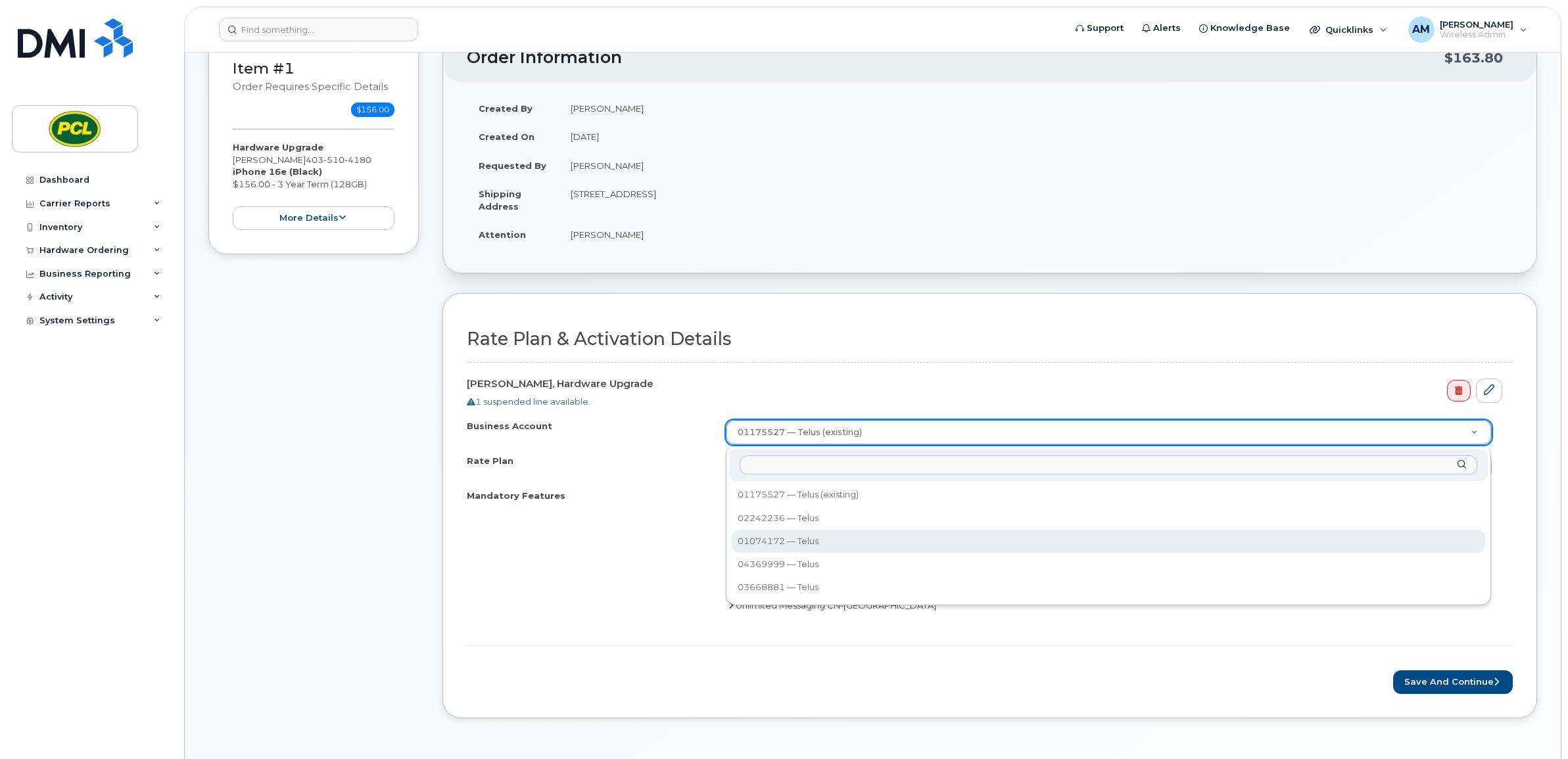
select select "816"
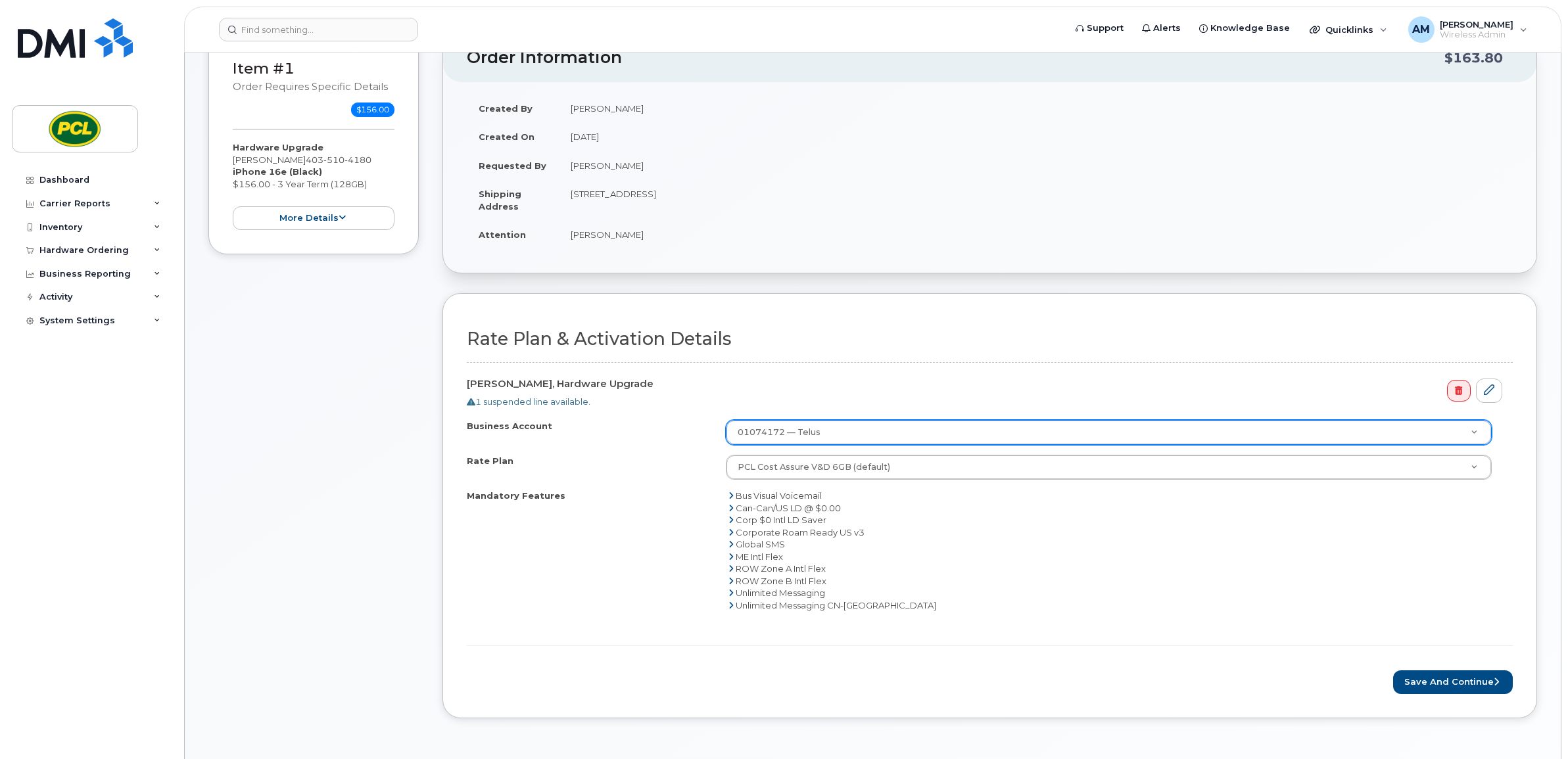
click at [622, 547] on div "Mandatory Features Bus Visual Voicemail Can-Can/US LD @ $0.00 Corp $0 Intl LD S…" at bounding box center [989, 551] width 1046 height 122
click at [1435, 687] on button "Save and Continue" at bounding box center [1452, 682] width 119 height 24
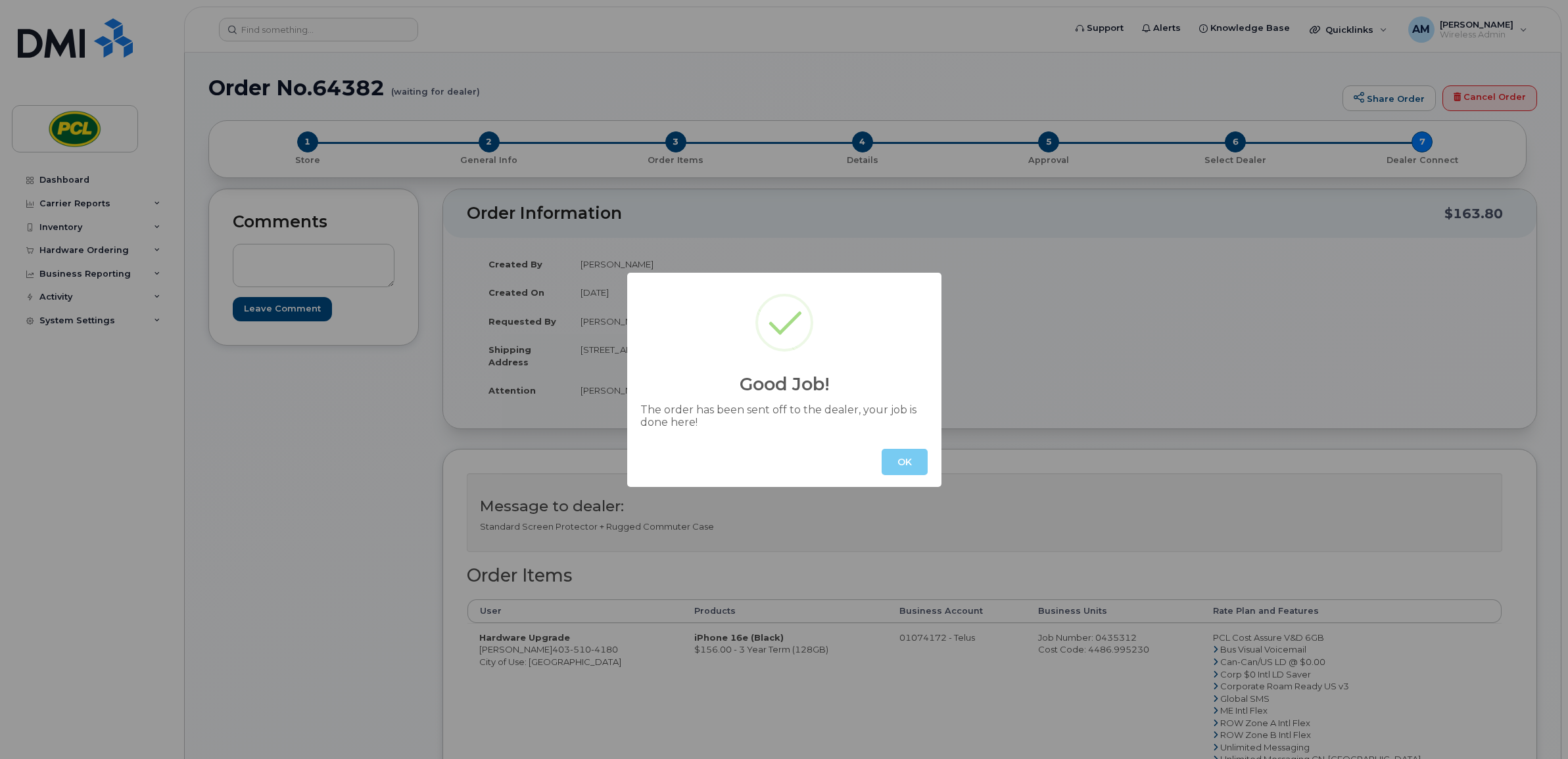
click at [907, 459] on button "OK" at bounding box center [905, 462] width 46 height 26
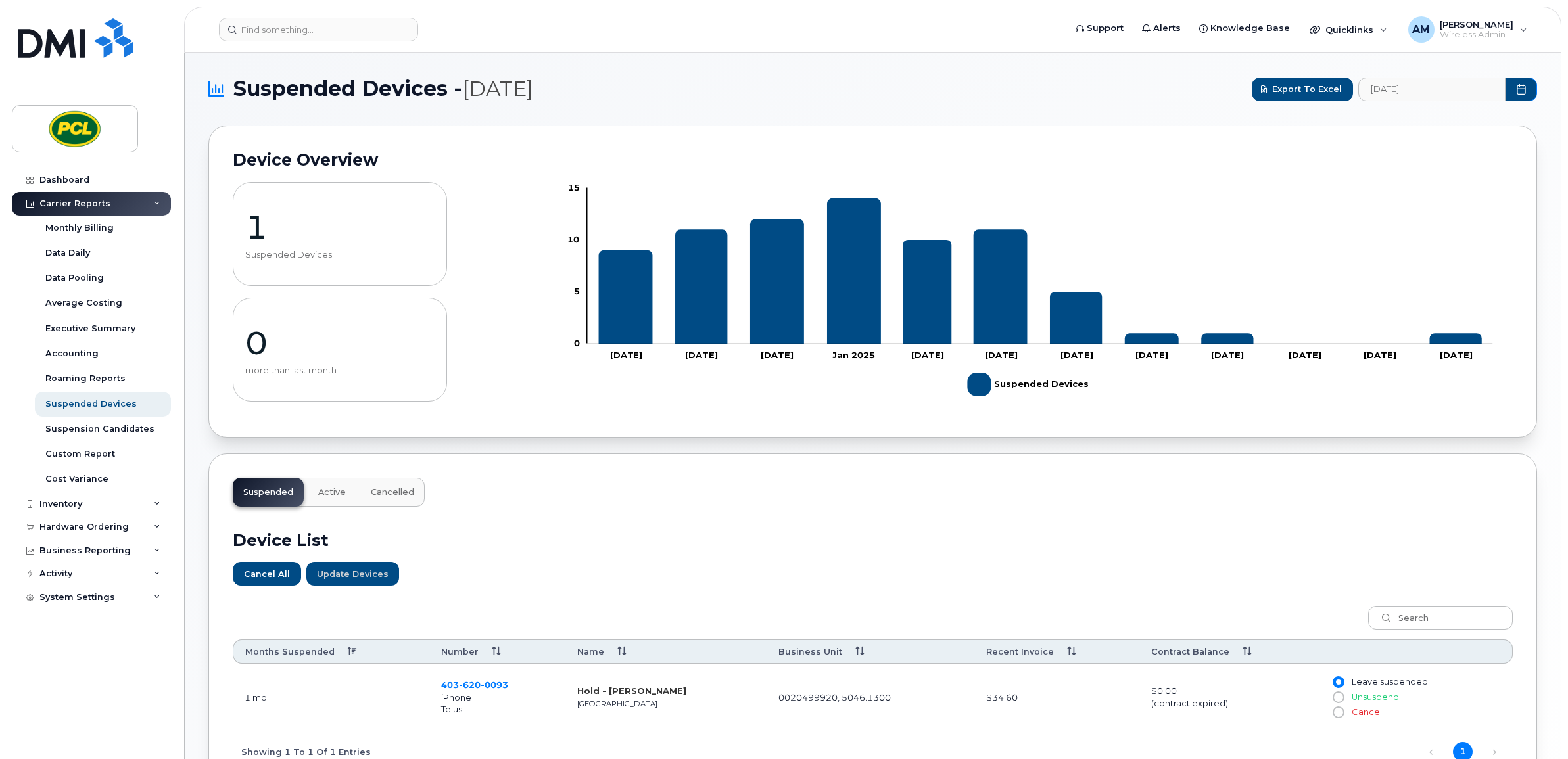
scroll to position [159, 0]
